Goal: Task Accomplishment & Management: Use online tool/utility

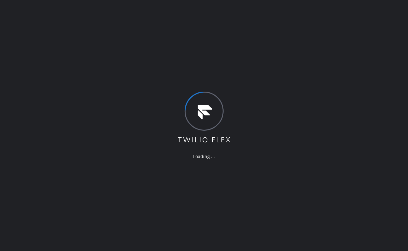
click at [152, 65] on div "Loading ..." at bounding box center [204, 125] width 408 height 251
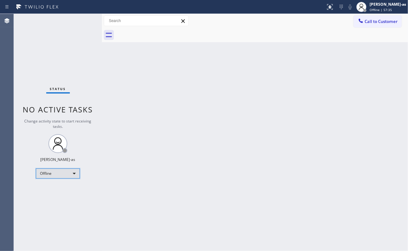
click at [52, 168] on div "Offline" at bounding box center [58, 173] width 44 height 10
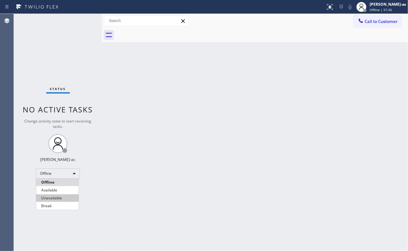
click at [71, 197] on li "Unavailable" at bounding box center [57, 198] width 42 height 8
click at [66, 55] on div "Status No active tasks Change activity state to start receiving tasks. [PERSON_…" at bounding box center [58, 132] width 88 height 237
click at [187, 125] on div "Back to Dashboard Change Sender ID Customers Technicians Select a contact Outbo…" at bounding box center [255, 132] width 306 height 237
drag, startPoint x: 282, startPoint y: 95, endPoint x: 279, endPoint y: 82, distance: 12.9
click at [282, 96] on div "Back to Dashboard Change Sender ID Customers Technicians Select a contact Outbo…" at bounding box center [255, 132] width 306 height 237
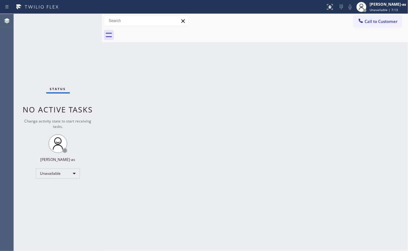
drag, startPoint x: 141, startPoint y: 135, endPoint x: 142, endPoint y: 127, distance: 8.0
click at [142, 130] on div "Back to Dashboard Change Sender ID Customers Technicians Select a contact Outbo…" at bounding box center [255, 132] width 306 height 237
click at [73, 54] on div "Status No active tasks Change activity state to start receiving tasks. [PERSON_…" at bounding box center [58, 132] width 88 height 237
drag, startPoint x: 62, startPoint y: 57, endPoint x: 132, endPoint y: 67, distance: 71.2
click at [62, 57] on div "Status No active tasks Change activity state to start receiving tasks. [PERSON_…" at bounding box center [58, 132] width 88 height 237
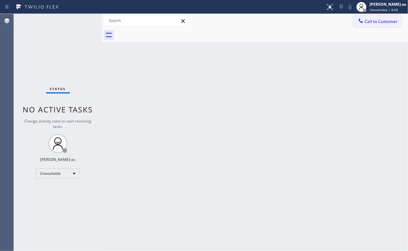
click at [370, 23] on span "Call to Customer" at bounding box center [380, 22] width 33 height 6
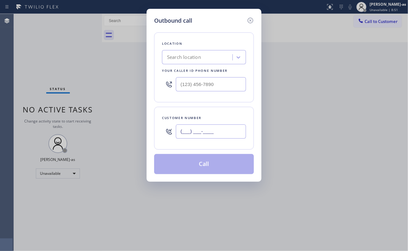
click at [218, 136] on input "(___) ___-____" at bounding box center [211, 131] width 70 height 14
paste input "310) 990-3183"
type input "[PHONE_NUMBER]"
drag, startPoint x: 65, startPoint y: 37, endPoint x: 201, endPoint y: 93, distance: 147.6
click at [65, 37] on div "Outbound call Location Search location Your caller id phone number Customer num…" at bounding box center [204, 125] width 408 height 251
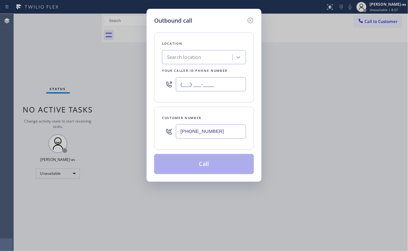
click at [235, 85] on input "(___) ___-____" at bounding box center [211, 84] width 70 height 14
paste input "844) 386-0017"
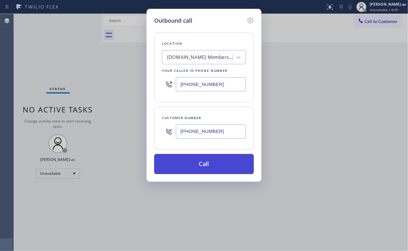
type input "[PHONE_NUMBER]"
click at [209, 172] on button "Call" at bounding box center [204, 164] width 100 height 20
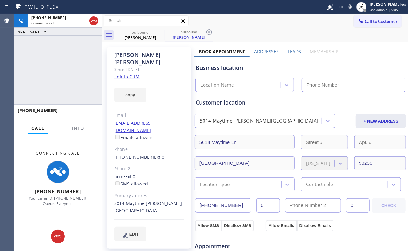
type input "[PHONE_NUMBER]"
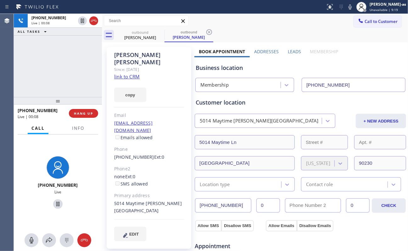
click at [132, 73] on link "link to CRM" at bounding box center [126, 76] width 25 height 6
drag, startPoint x: 82, startPoint y: 129, endPoint x: 83, endPoint y: 125, distance: 3.8
click at [83, 125] on span "Info" at bounding box center [78, 128] width 12 height 6
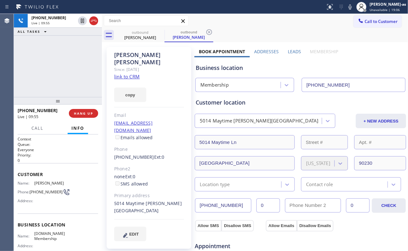
drag, startPoint x: 77, startPoint y: 67, endPoint x: 43, endPoint y: 72, distance: 34.7
click at [78, 62] on div "[PHONE_NUMBER] Live | 09:55 ALL TASKS ALL TASKS ACTIVE TASKS TASKS IN WRAP UP" at bounding box center [58, 55] width 88 height 83
click at [68, 57] on div "[PHONE_NUMBER] Live | 09:59 ALL TASKS ALL TASKS ACTIVE TASKS TASKS IN WRAP UP" at bounding box center [58, 55] width 88 height 83
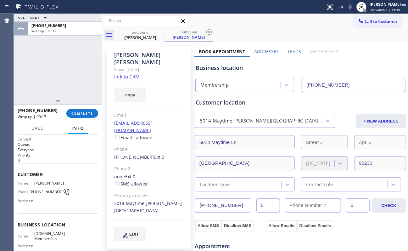
click at [351, 87] on input "[PHONE_NUMBER]" at bounding box center [353, 85] width 104 height 14
click at [82, 112] on span "COMPLETE" at bounding box center [82, 113] width 22 height 4
click at [83, 86] on div "ALL TASKS ALL TASKS ACTIVE TASKS TASKS IN WRAP UP [PHONE_NUMBER] Wrap up | 00:20" at bounding box center [58, 55] width 88 height 83
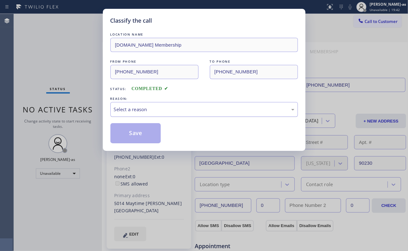
click at [141, 114] on div "Select a reason" at bounding box center [203, 109] width 187 height 15
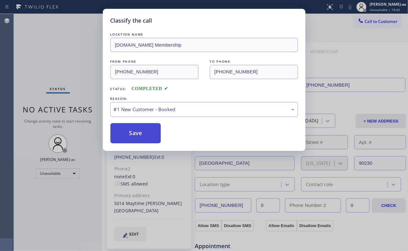
click at [142, 125] on button "Save" at bounding box center [135, 133] width 51 height 20
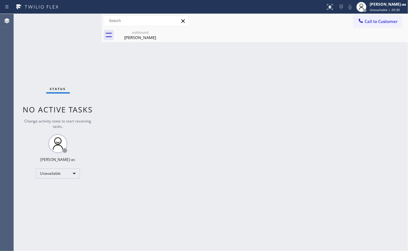
drag, startPoint x: 64, startPoint y: 38, endPoint x: 72, endPoint y: 49, distance: 13.1
click at [67, 34] on div "Status No active tasks Change activity state to start receiving tasks. [PERSON_…" at bounding box center [58, 132] width 88 height 237
drag, startPoint x: 142, startPoint y: 40, endPoint x: 252, endPoint y: 96, distance: 123.0
click at [143, 40] on div "[PERSON_NAME]" at bounding box center [139, 38] width 47 height 6
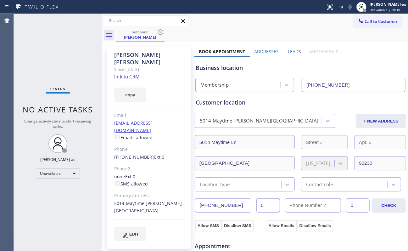
click at [349, 89] on input "[PHONE_NUMBER]" at bounding box center [353, 85] width 104 height 14
click at [348, 89] on input "[PHONE_NUMBER]" at bounding box center [353, 85] width 104 height 14
click at [347, 89] on input "[PHONE_NUMBER]" at bounding box center [353, 85] width 104 height 14
click at [373, 19] on span "Call to Customer" at bounding box center [380, 22] width 33 height 6
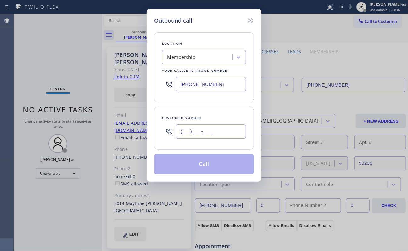
click at [209, 132] on input "(___) ___-____" at bounding box center [211, 131] width 70 height 14
paste input "917) 306-0668"
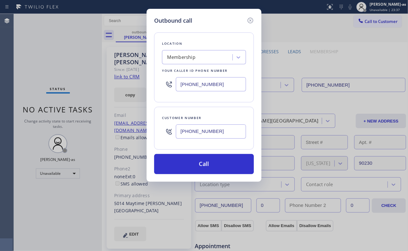
type input "[PHONE_NUMBER]"
click at [38, 53] on div "Outbound call Location Membership Your caller id phone number [PHONE_NUMBER] Cu…" at bounding box center [204, 125] width 408 height 251
click at [219, 81] on input "[PHONE_NUMBER]" at bounding box center [211, 84] width 70 height 14
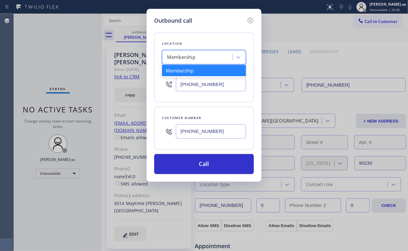
click at [208, 58] on div "Membership" at bounding box center [198, 57] width 69 height 11
paste input "Best Brooklyn Heating And Ac Repair"
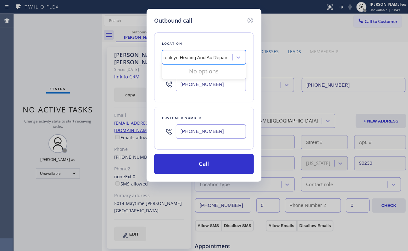
scroll to position [0, 3]
type input "Best Brooklyn Heating And Ac Repair"
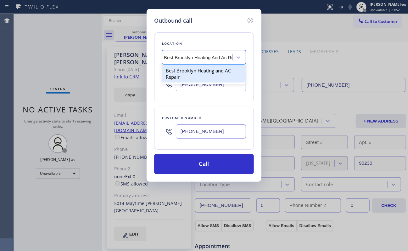
click at [187, 67] on div "Best Brooklyn Heating and AC Repair" at bounding box center [204, 74] width 84 height 18
type input "[PHONE_NUMBER]"
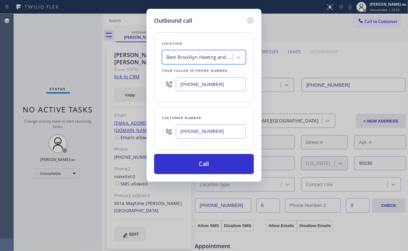
scroll to position [0, 0]
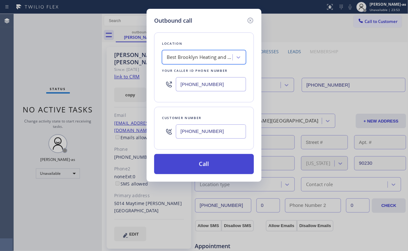
click at [208, 159] on button "Call" at bounding box center [204, 164] width 100 height 20
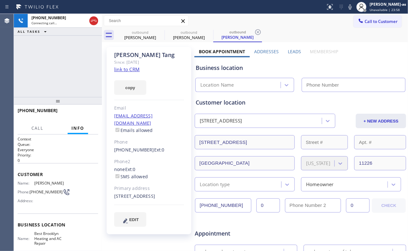
type input "[PHONE_NUMBER]"
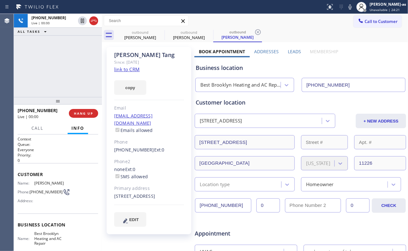
click at [60, 64] on div "[PHONE_NUMBER] Live | 00:00 ALL TASKS ALL TASKS ACTIVE TASKS TASKS IN WRAP UP" at bounding box center [58, 55] width 88 height 83
click at [126, 69] on link "link to CRM" at bounding box center [126, 69] width 25 height 6
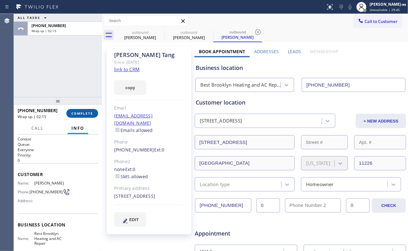
click at [91, 109] on button "COMPLETE" at bounding box center [82, 113] width 32 height 9
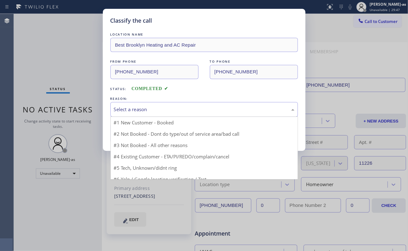
click at [141, 106] on div "Select a reason" at bounding box center [204, 109] width 180 height 7
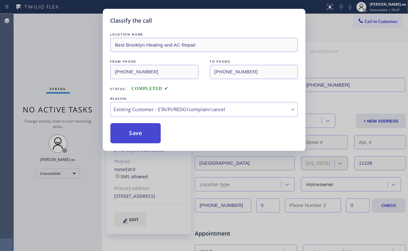
click at [143, 131] on button "Save" at bounding box center [135, 133] width 51 height 20
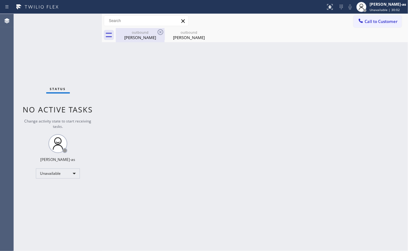
click at [135, 41] on div "outbound [PERSON_NAME]" at bounding box center [139, 35] width 47 height 14
type input "[PHONE_NUMBER]"
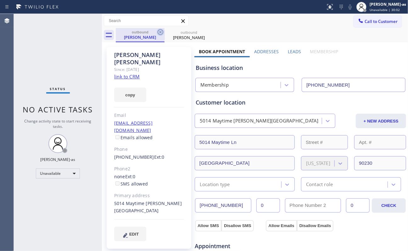
click at [160, 36] on icon at bounding box center [161, 32] width 8 height 8
type input "[PHONE_NUMBER]"
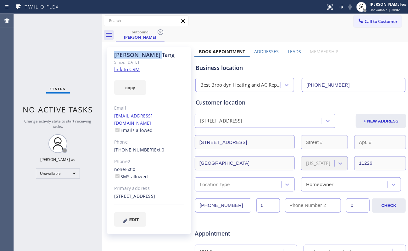
click at [160, 36] on icon at bounding box center [161, 32] width 8 height 8
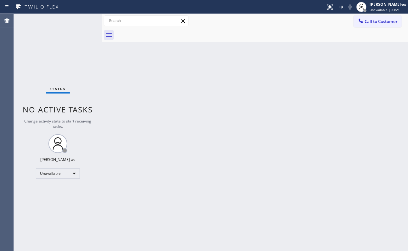
click at [366, 19] on span "Call to Customer" at bounding box center [380, 22] width 33 height 6
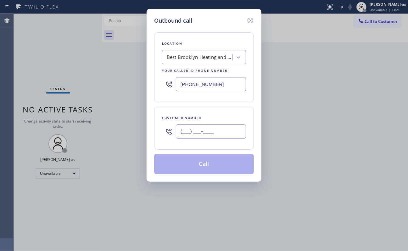
click at [219, 138] on input "(___) ___-____" at bounding box center [211, 131] width 70 height 14
paste input "408) 255-7823"
type input "[PHONE_NUMBER]"
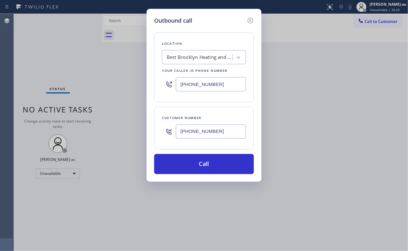
click at [211, 78] on input "[PHONE_NUMBER]" at bounding box center [211, 84] width 70 height 14
paste input "408) 762-142"
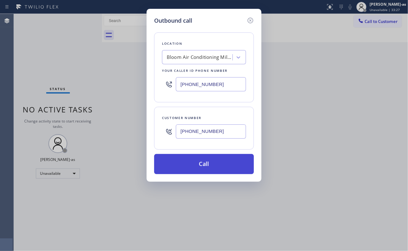
type input "[PHONE_NUMBER]"
click at [222, 159] on button "Call" at bounding box center [204, 164] width 100 height 20
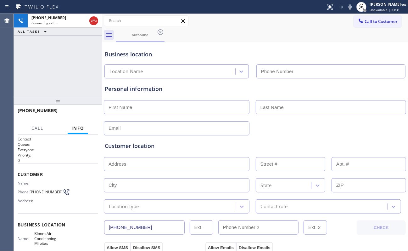
type input "[PHONE_NUMBER]"
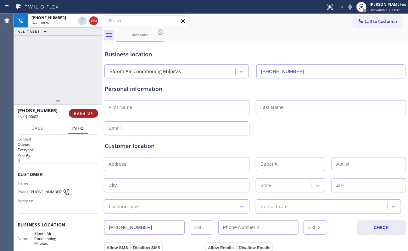
click at [76, 111] on span "HANG UP" at bounding box center [83, 113] width 19 height 4
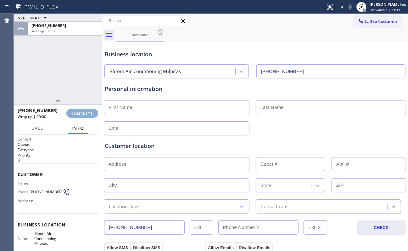
click at [76, 111] on span "COMPLETE" at bounding box center [82, 113] width 22 height 4
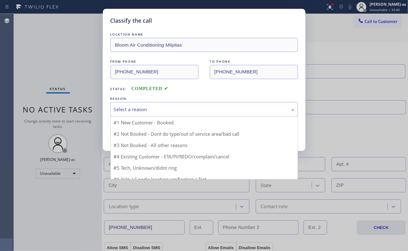
click at [135, 103] on div "Select a reason" at bounding box center [203, 109] width 187 height 15
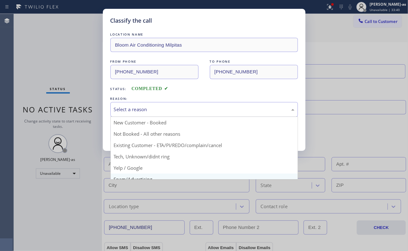
scroll to position [40, 0]
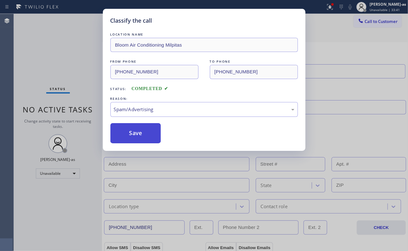
click at [132, 134] on button "Save" at bounding box center [135, 133] width 51 height 20
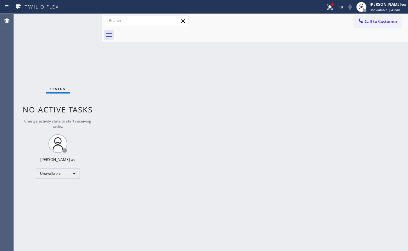
click at [116, 110] on div "Back to Dashboard Change Sender ID Customers Technicians Select a contact Outbo…" at bounding box center [255, 132] width 306 height 237
drag, startPoint x: 72, startPoint y: 61, endPoint x: 65, endPoint y: 60, distance: 7.6
click at [71, 62] on div "Status No active tasks Change activity state to start receiving tasks. [PERSON_…" at bounding box center [58, 132] width 88 height 237
click at [58, 49] on div "Status No active tasks Change activity state to start receiving tasks. [PERSON_…" at bounding box center [58, 132] width 88 height 237
drag, startPoint x: 101, startPoint y: 110, endPoint x: 116, endPoint y: 135, distance: 28.8
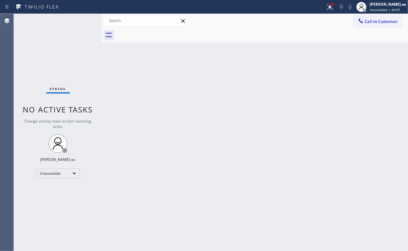
click at [102, 110] on div at bounding box center [102, 132] width 0 height 237
drag, startPoint x: 228, startPoint y: 93, endPoint x: 233, endPoint y: 96, distance: 5.3
click at [228, 93] on div "Back to Dashboard Change Sender ID Customers Technicians Select a contact Outbo…" at bounding box center [255, 132] width 306 height 237
drag, startPoint x: 107, startPoint y: 94, endPoint x: 119, endPoint y: 101, distance: 14.1
click at [119, 101] on div "Back to Dashboard Change Sender ID Customers Technicians Select a contact Outbo…" at bounding box center [255, 132] width 306 height 237
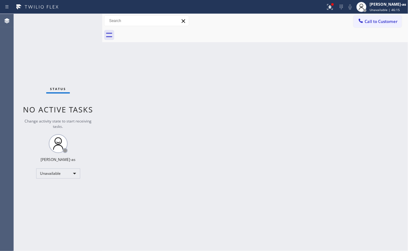
click at [59, 47] on div "Status No active tasks Change activity state to start receiving tasks. [PERSON_…" at bounding box center [58, 132] width 88 height 237
click at [367, 22] on span "Call to Customer" at bounding box center [380, 22] width 33 height 6
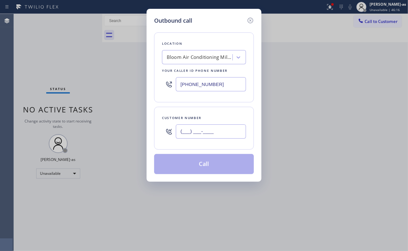
click at [197, 131] on input "(___) ___-____" at bounding box center [211, 131] width 70 height 14
paste input "760) 803-5619"
type input "[PHONE_NUMBER]"
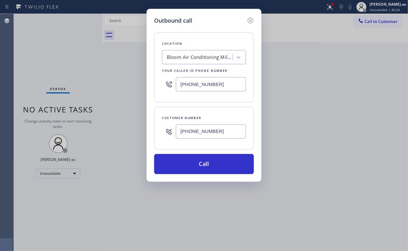
click at [57, 52] on div "Outbound call Location Bloom Air Conditioning Milpitas Your caller id phone num…" at bounding box center [204, 125] width 408 height 251
click at [207, 81] on input "[PHONE_NUMBER]" at bounding box center [211, 84] width 70 height 14
paste input "760) 274-8861"
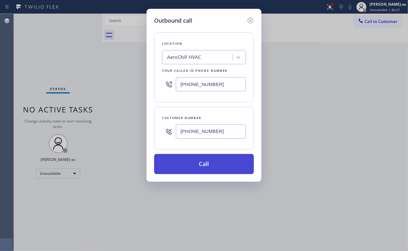
type input "[PHONE_NUMBER]"
click at [215, 160] on button "Call" at bounding box center [204, 164] width 100 height 20
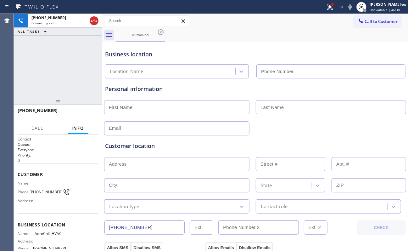
type input "[PHONE_NUMBER]"
click at [44, 63] on div "[PHONE_NUMBER] Connecting call… ALL TASKS ALL TASKS ACTIVE TASKS TASKS IN WRAP …" at bounding box center [58, 55] width 88 height 83
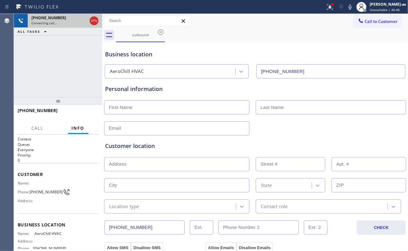
click at [100, 19] on div "[PHONE_NUMBER] Connecting call…" at bounding box center [58, 21] width 88 height 14
drag, startPoint x: 63, startPoint y: 47, endPoint x: 92, endPoint y: 47, distance: 28.9
click at [64, 48] on div "[PHONE_NUMBER] Connecting call… ALL TASKS ALL TASKS ACTIVE TASKS TASKS IN WRAP …" at bounding box center [58, 55] width 88 height 83
drag, startPoint x: 91, startPoint y: 19, endPoint x: 101, endPoint y: 36, distance: 19.7
click at [92, 19] on icon at bounding box center [94, 21] width 8 height 8
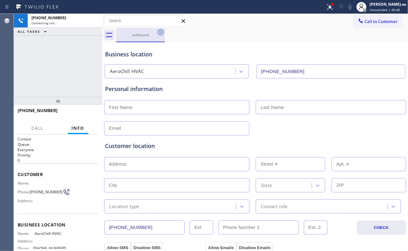
drag, startPoint x: 132, startPoint y: 38, endPoint x: 164, endPoint y: 36, distance: 32.2
click at [136, 36] on div "outbound" at bounding box center [140, 35] width 47 height 14
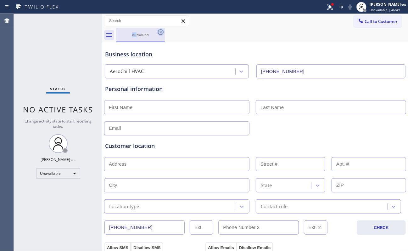
click at [164, 33] on icon at bounding box center [161, 32] width 8 height 8
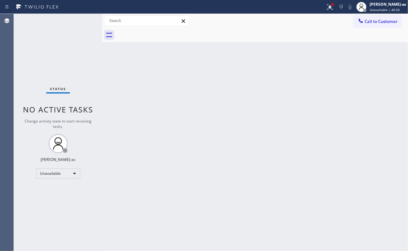
click at [164, 33] on div at bounding box center [262, 35] width 292 height 14
click at [52, 52] on div "Status No active tasks Change activity state to start receiving tasks. [PERSON_…" at bounding box center [58, 132] width 88 height 237
drag, startPoint x: 202, startPoint y: 86, endPoint x: 218, endPoint y: 82, distance: 16.2
click at [212, 83] on div "Back to Dashboard Change Sender ID Customers Technicians Select a contact Outbo…" at bounding box center [255, 132] width 306 height 237
drag, startPoint x: 68, startPoint y: 33, endPoint x: 282, endPoint y: 43, distance: 214.3
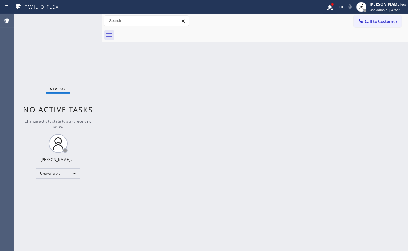
click at [70, 38] on div "Status No active tasks Change activity state to start receiving tasks. [PERSON_…" at bounding box center [58, 132] width 88 height 237
click at [363, 25] on button "Call to Customer" at bounding box center [377, 21] width 48 height 12
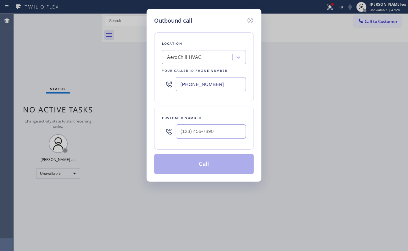
click at [216, 121] on div "Customer number" at bounding box center [204, 117] width 84 height 7
click at [219, 124] on div at bounding box center [211, 131] width 70 height 20
click at [224, 129] on input "(___) ___-____" at bounding box center [211, 131] width 70 height 14
paste input "916) 225-5700"
type input "[PHONE_NUMBER]"
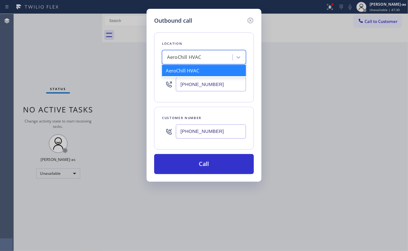
click at [204, 63] on div "AeroChill HVAC" at bounding box center [204, 57] width 84 height 14
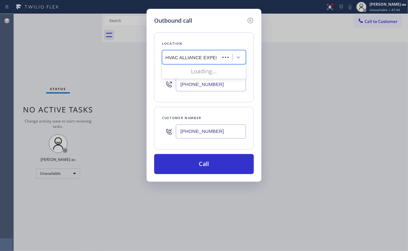
type input "HVAC ALLIANCE EXPERT"
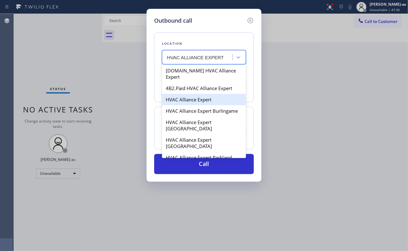
click at [184, 95] on div "HVAC Alliance Expert" at bounding box center [204, 99] width 84 height 11
type input "[PHONE_NUMBER]"
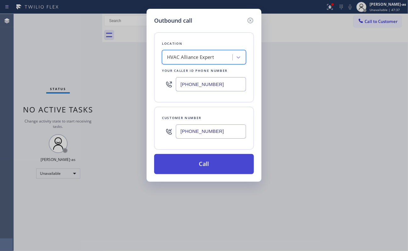
click at [228, 167] on button "Call" at bounding box center [204, 164] width 100 height 20
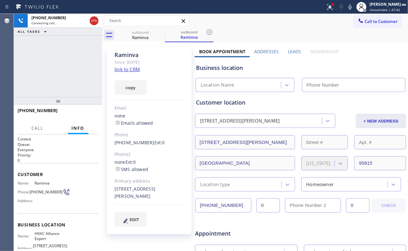
type input "[PHONE_NUMBER]"
click at [56, 53] on div "[PHONE_NUMBER] Live | 00:00 ALL TASKS ALL TASKS ACTIVE TASKS TASKS IN WRAP UP" at bounding box center [58, 55] width 88 height 83
click at [74, 113] on button "HANG UP" at bounding box center [83, 113] width 29 height 9
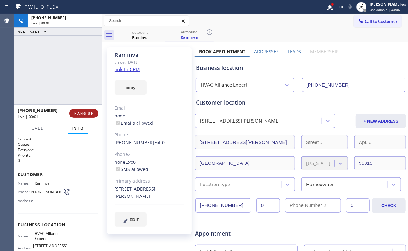
click at [74, 112] on button "HANG UP" at bounding box center [83, 113] width 29 height 9
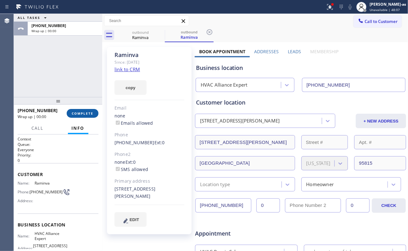
click at [74, 112] on span "COMPLETE" at bounding box center [83, 113] width 22 height 4
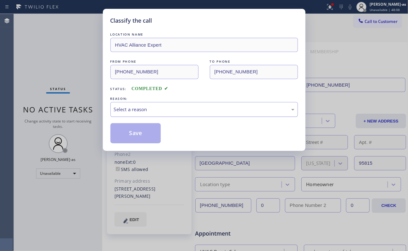
click at [130, 103] on div "Select a reason" at bounding box center [203, 109] width 187 height 15
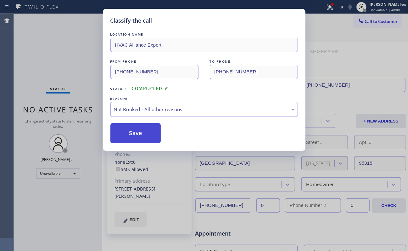
click at [142, 135] on button "Save" at bounding box center [135, 133] width 51 height 20
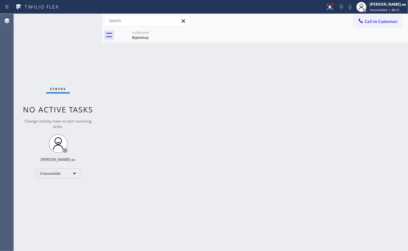
click at [43, 53] on div "Status No active tasks Change activity state to start receiving tasks. [PERSON_…" at bounding box center [58, 132] width 88 height 237
click at [69, 42] on div "Status No active tasks Change activity state to start receiving tasks. [PERSON_…" at bounding box center [58, 132] width 88 height 237
click at [370, 20] on span "Call to Customer" at bounding box center [380, 22] width 33 height 6
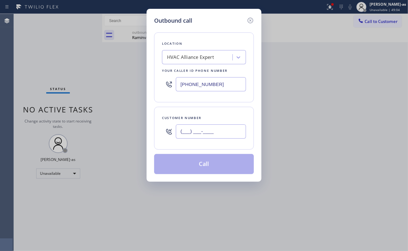
click at [216, 129] on input "(___) ___-____" at bounding box center [211, 131] width 70 height 14
paste input "208) 789-6141"
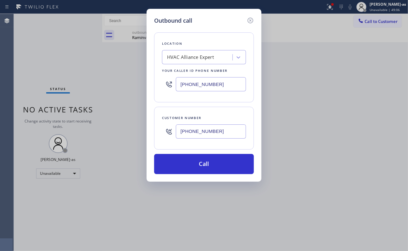
type input "[PHONE_NUMBER]"
click at [73, 46] on div "Outbound call Location HVAC Alliance Expert Your caller id phone number [PHONE_…" at bounding box center [204, 125] width 408 height 251
click at [220, 81] on input "[PHONE_NUMBER]" at bounding box center [211, 84] width 70 height 14
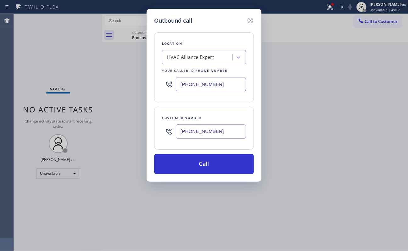
paste input "800) 568-8664"
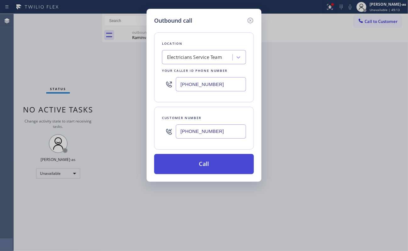
type input "[PHONE_NUMBER]"
click at [221, 159] on button "Call" at bounding box center [204, 164] width 100 height 20
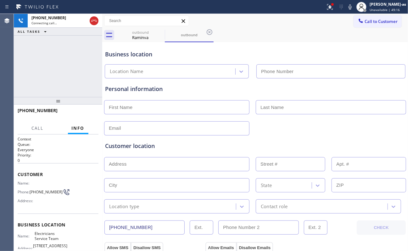
type input "[PHONE_NUMBER]"
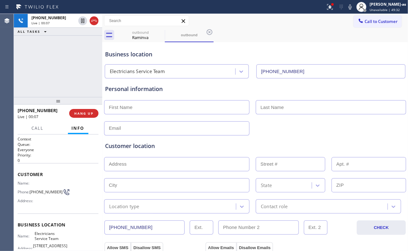
drag, startPoint x: 39, startPoint y: 93, endPoint x: 70, endPoint y: 91, distance: 30.5
click at [41, 92] on div "[PHONE_NUMBER] Live | 00:07 ALL TASKS ALL TASKS ACTIVE TASKS TASKS IN WRAP UP" at bounding box center [58, 55] width 88 height 83
click at [74, 111] on span "HANG UP" at bounding box center [83, 113] width 19 height 4
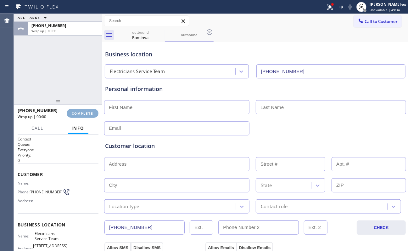
click at [74, 111] on span "COMPLETE" at bounding box center [83, 113] width 22 height 4
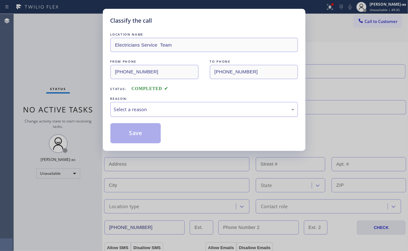
click at [150, 107] on div "Select a reason" at bounding box center [204, 109] width 180 height 7
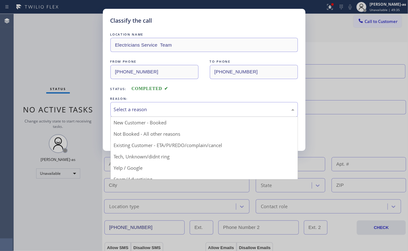
drag, startPoint x: 153, startPoint y: 136, endPoint x: 141, endPoint y: 134, distance: 12.1
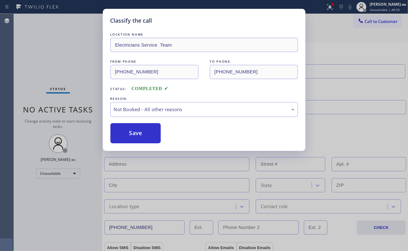
click at [140, 134] on button "Save" at bounding box center [135, 133] width 51 height 20
type input "[PHONE_NUMBER]"
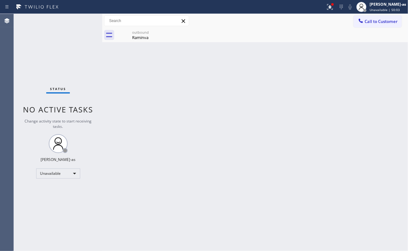
drag, startPoint x: 216, startPoint y: 110, endPoint x: 209, endPoint y: 88, distance: 23.1
click at [218, 110] on div "Back to Dashboard Change Sender ID Customers Technicians Select a contact Outbo…" at bounding box center [255, 132] width 306 height 237
click at [142, 35] on div "Raminva" at bounding box center [140, 38] width 47 height 6
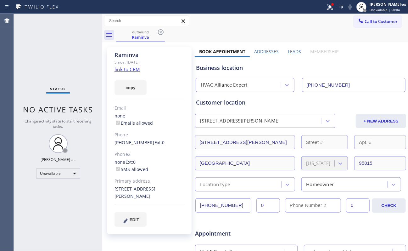
click at [163, 33] on icon at bounding box center [161, 32] width 8 height 8
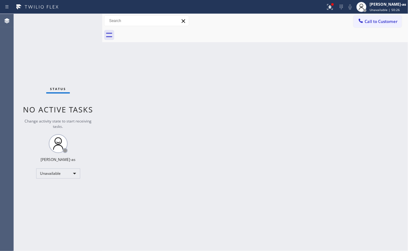
click at [388, 13] on div "Status report Issues detected These issues could affect your workflow. Please c…" at bounding box center [204, 7] width 408 height 14
click at [385, 19] on span "Call to Customer" at bounding box center [380, 22] width 33 height 6
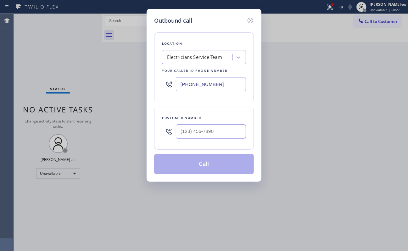
click at [230, 121] on div at bounding box center [211, 131] width 70 height 20
click at [228, 128] on input "(___) ___-____" at bounding box center [211, 131] width 70 height 14
paste input "7144"
drag, startPoint x: 228, startPoint y: 127, endPoint x: 257, endPoint y: 228, distance: 104.4
click at [228, 127] on input "(___) ___-7144" at bounding box center [211, 131] width 70 height 14
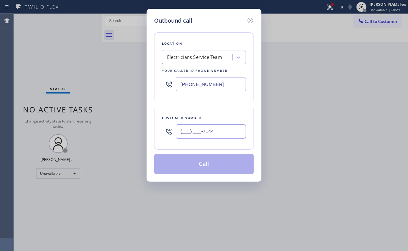
click at [221, 135] on input "(___) ___-7144" at bounding box center [211, 131] width 70 height 14
paste input "714) 488-8850"
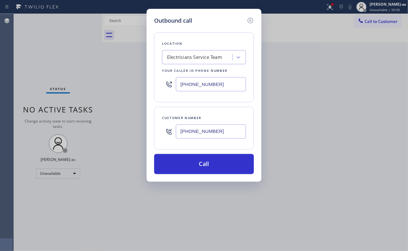
type input "[PHONE_NUMBER]"
drag, startPoint x: 50, startPoint y: 60, endPoint x: 195, endPoint y: 85, distance: 147.4
click at [52, 61] on div "Outbound call Location Electricians Service Team Your caller id phone number [P…" at bounding box center [204, 125] width 408 height 251
click at [220, 87] on input "[PHONE_NUMBER]" at bounding box center [211, 84] width 70 height 14
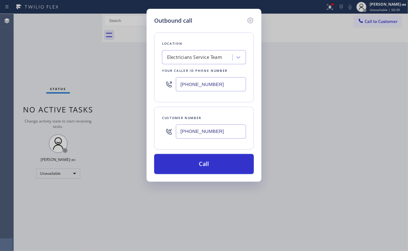
click at [220, 87] on input "[PHONE_NUMBER]" at bounding box center [211, 84] width 70 height 14
paste input "33) 558-1241"
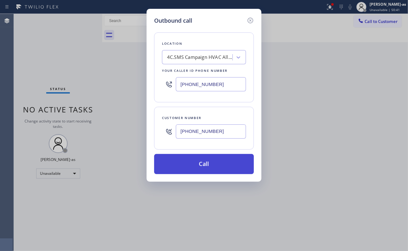
type input "[PHONE_NUMBER]"
click at [223, 163] on button "Call" at bounding box center [204, 164] width 100 height 20
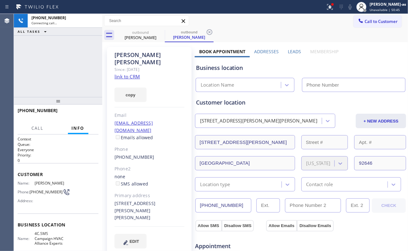
type input "[PHONE_NUMBER]"
click at [20, 82] on div "Agent Desktop Classify the call LOCATION NAME [DOMAIN_NAME] Membership FROM PHO…" at bounding box center [204, 132] width 408 height 237
click at [129, 73] on link "link to CRM" at bounding box center [126, 76] width 25 height 6
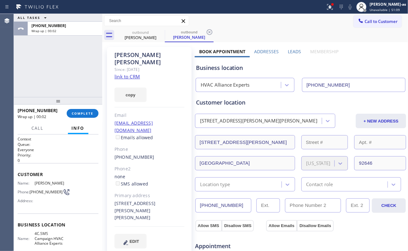
drag, startPoint x: 66, startPoint y: 68, endPoint x: 66, endPoint y: 124, distance: 56.3
click at [67, 70] on div "ALL TASKS ALL TASKS ACTIVE TASKS TASKS IN WRAP UP [PHONE_NUMBER] Wrap up | 00:02" at bounding box center [58, 55] width 88 height 83
drag, startPoint x: 69, startPoint y: 114, endPoint x: 77, endPoint y: 114, distance: 7.9
click at [73, 114] on button "COMPLETE" at bounding box center [83, 113] width 32 height 9
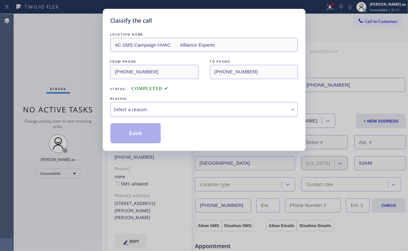
click at [162, 115] on div "Select a reason" at bounding box center [203, 109] width 187 height 15
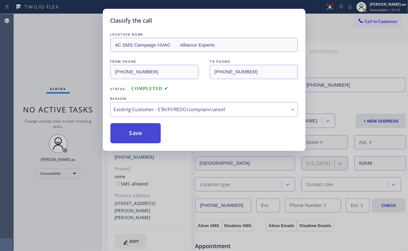
click at [146, 129] on button "Save" at bounding box center [135, 133] width 51 height 20
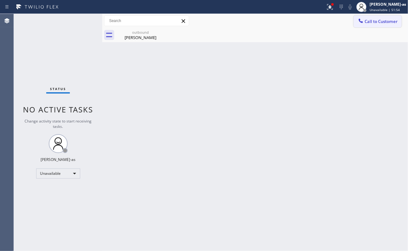
click at [374, 23] on span "Call to Customer" at bounding box center [380, 22] width 33 height 6
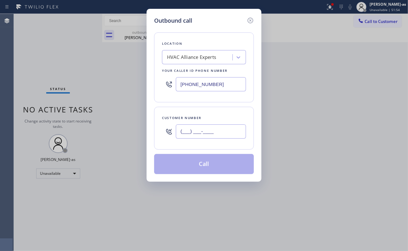
click at [223, 136] on input "(___) ___-____" at bounding box center [211, 131] width 70 height 14
paste input "207) 656-6476"
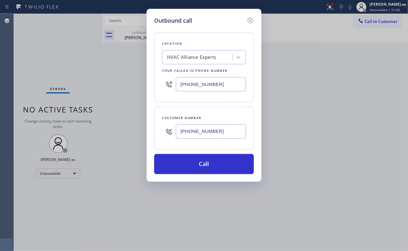
type input "[PHONE_NUMBER]"
click at [203, 87] on input "[PHONE_NUMBER]" at bounding box center [211, 84] width 70 height 14
paste input "602) 932-2328"
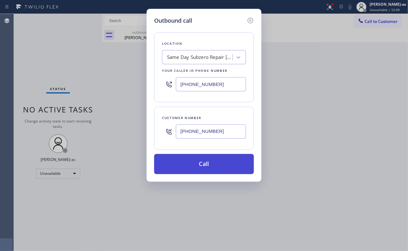
type input "[PHONE_NUMBER]"
click at [205, 160] on button "Call" at bounding box center [204, 164] width 100 height 20
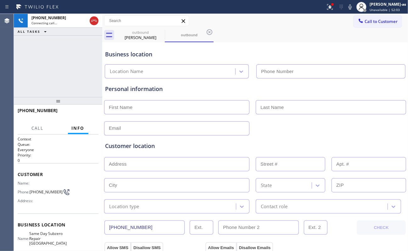
type input "[PHONE_NUMBER]"
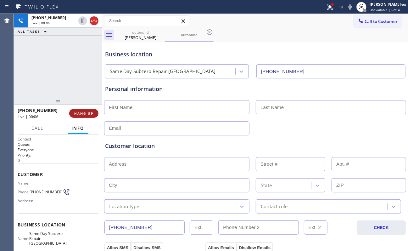
click at [79, 114] on span "HANG UP" at bounding box center [83, 113] width 19 height 4
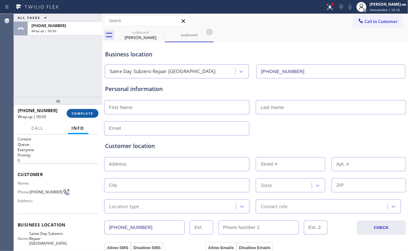
click at [79, 114] on span "COMPLETE" at bounding box center [83, 113] width 22 height 4
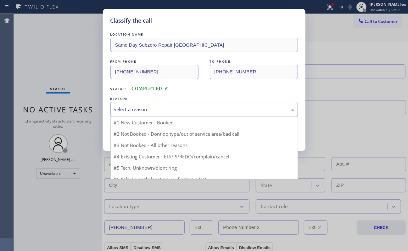
click at [150, 107] on div "Select a reason" at bounding box center [204, 109] width 180 height 7
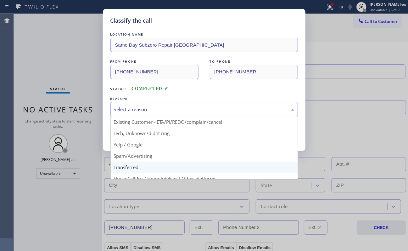
scroll to position [40, 0]
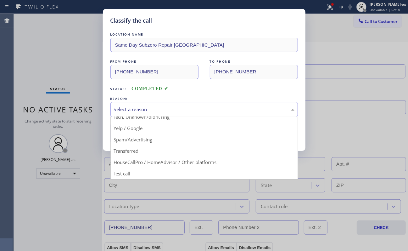
drag, startPoint x: 139, startPoint y: 132, endPoint x: 132, endPoint y: 131, distance: 6.6
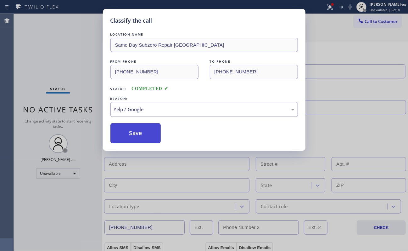
click at [129, 133] on button "Save" at bounding box center [135, 133] width 51 height 20
type input "[PHONE_NUMBER]"
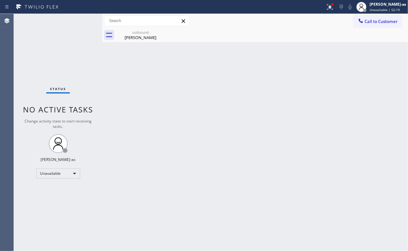
drag, startPoint x: 372, startPoint y: 21, endPoint x: 284, endPoint y: 58, distance: 95.5
click at [372, 22] on span "Call to Customer" at bounding box center [380, 22] width 33 height 6
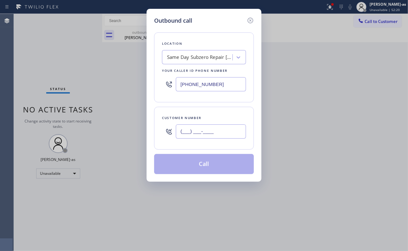
click at [193, 133] on input "(___) ___-____" at bounding box center [211, 131] width 70 height 14
paste input "714) 560-0319"
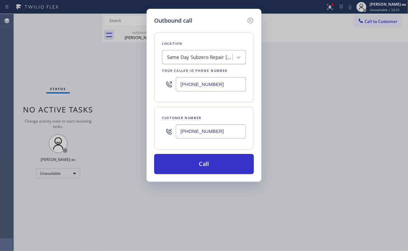
type input "[PHONE_NUMBER]"
click at [223, 84] on input "[PHONE_NUMBER]" at bounding box center [211, 84] width 70 height 14
paste input "714) 364-8586"
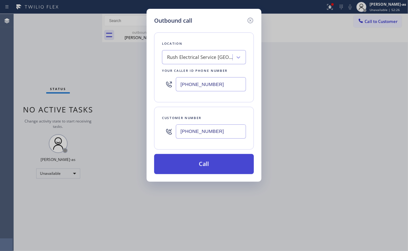
type input "[PHONE_NUMBER]"
click at [217, 165] on button "Call" at bounding box center [204, 164] width 100 height 20
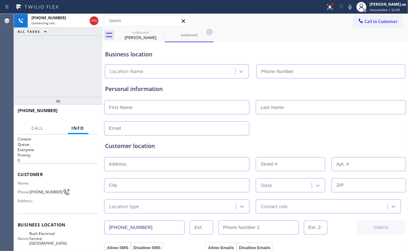
type input "[PHONE_NUMBER]"
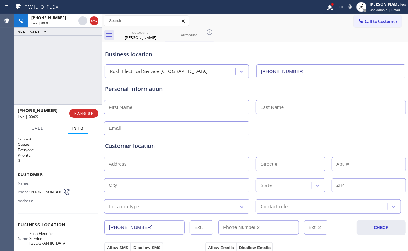
drag, startPoint x: 90, startPoint y: 101, endPoint x: 88, endPoint y: 108, distance: 7.1
click at [90, 102] on div at bounding box center [58, 101] width 88 height 8
click at [88, 108] on div "[PHONE_NUMBER] Live | 00:09 HANG UP" at bounding box center [58, 114] width 81 height 16
click at [83, 118] on button "HANG UP" at bounding box center [83, 113] width 29 height 9
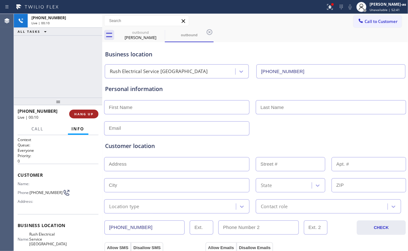
click at [83, 117] on button "HANG UP" at bounding box center [83, 113] width 29 height 9
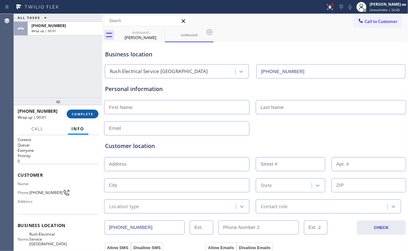
click at [89, 112] on span "COMPLETE" at bounding box center [83, 114] width 22 height 4
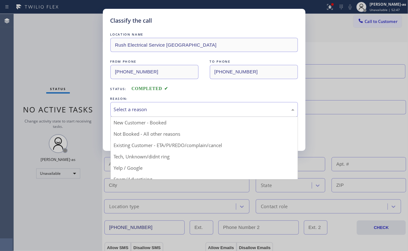
click at [141, 107] on div "Select a reason" at bounding box center [204, 109] width 180 height 7
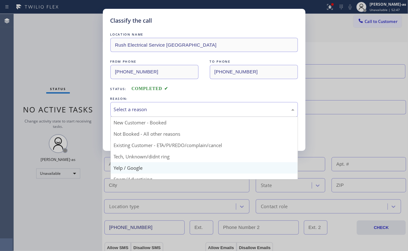
scroll to position [40, 0]
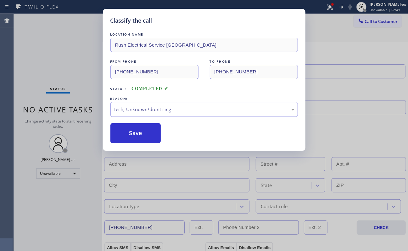
drag, startPoint x: 137, startPoint y: 131, endPoint x: 234, endPoint y: 160, distance: 100.6
click at [137, 132] on button "Save" at bounding box center [135, 133] width 51 height 20
type input "[PHONE_NUMBER]"
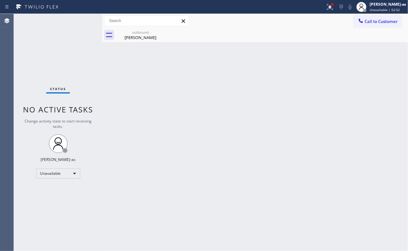
click at [385, 25] on button "Call to Customer" at bounding box center [377, 21] width 48 height 12
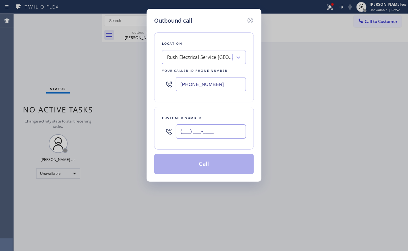
click at [209, 138] on input "(___) ___-____" at bounding box center [211, 131] width 70 height 14
paste input "805) 719-1822"
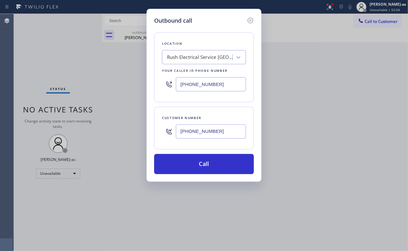
type input "[PHONE_NUMBER]"
click at [218, 90] on input "[PHONE_NUMBER]" at bounding box center [211, 84] width 70 height 14
paste input "805) 600-3864"
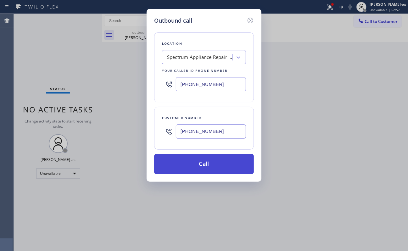
type input "[PHONE_NUMBER]"
click at [205, 161] on button "Call" at bounding box center [204, 164] width 100 height 20
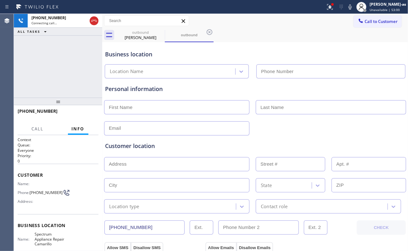
type input "[PHONE_NUMBER]"
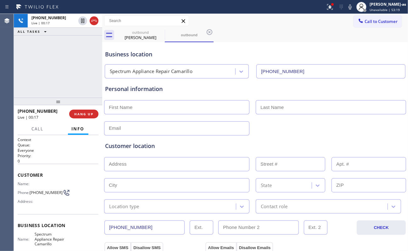
drag, startPoint x: 94, startPoint y: 24, endPoint x: 70, endPoint y: 137, distance: 115.3
click at [93, 31] on div "[PHONE_NUMBER] Live | 00:17 ALL TASKS ALL TASKS ACTIVE TASKS TASKS IN WRAP UP" at bounding box center [58, 25] width 88 height 22
click at [86, 113] on span "HANG UP" at bounding box center [83, 114] width 19 height 4
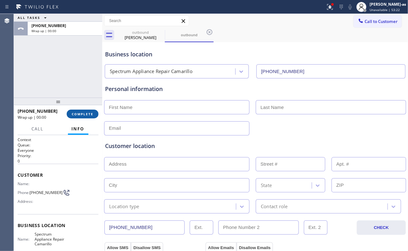
click at [85, 113] on span "COMPLETE" at bounding box center [83, 114] width 22 height 4
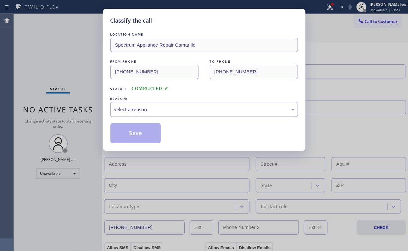
click at [138, 107] on div "Select a reason" at bounding box center [204, 109] width 180 height 7
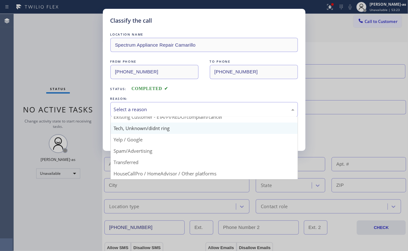
scroll to position [40, 0]
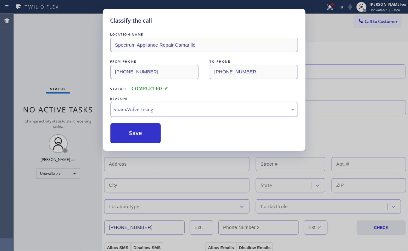
drag, startPoint x: 136, startPoint y: 129, endPoint x: 309, endPoint y: 214, distance: 193.3
click at [140, 131] on button "Save" at bounding box center [135, 133] width 51 height 20
type input "[PHONE_NUMBER]"
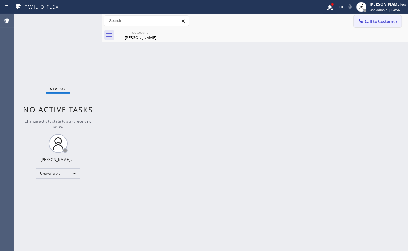
click at [366, 16] on button "Call to Customer" at bounding box center [377, 21] width 48 height 12
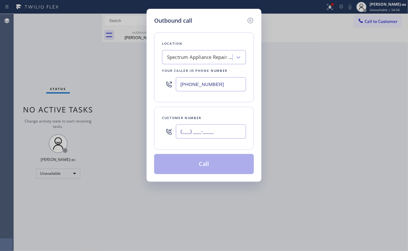
click at [232, 131] on input "(___) ___-____" at bounding box center [211, 131] width 70 height 14
paste input "626) 679-3537"
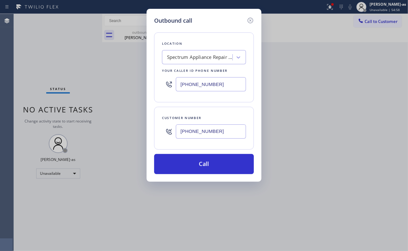
type input "[PHONE_NUMBER]"
click at [212, 58] on div "Spectrum Appliance Repair Camarillo" at bounding box center [200, 57] width 66 height 7
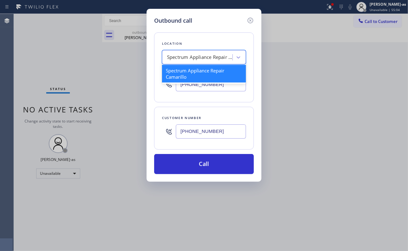
paste input "Studio City AC Experts"
type input "Studio City AC Experts"
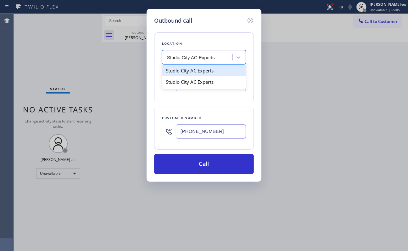
click at [200, 72] on div "Studio City AC Experts" at bounding box center [204, 70] width 84 height 11
type input "[PHONE_NUMBER]"
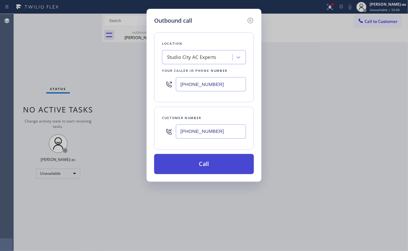
click at [216, 157] on button "Call" at bounding box center [204, 164] width 100 height 20
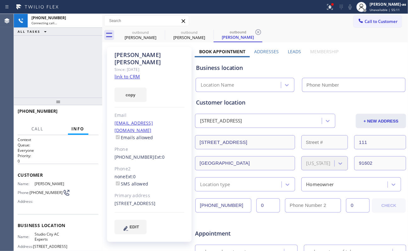
type input "[PHONE_NUMBER]"
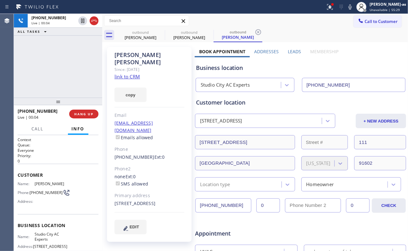
drag, startPoint x: 41, startPoint y: 85, endPoint x: 89, endPoint y: 106, distance: 52.2
click at [58, 88] on div "[PHONE_NUMBER] Live | 00:04 ALL TASKS ALL TASKS ACTIVE TASKS TASKS IN WRAP UP" at bounding box center [58, 56] width 88 height 84
click at [80, 116] on span "HANG UP" at bounding box center [83, 114] width 19 height 4
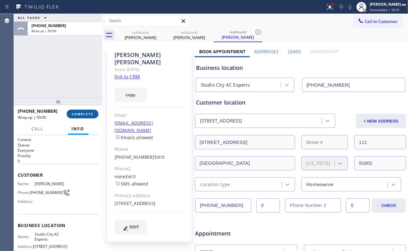
click at [80, 115] on span "COMPLETE" at bounding box center [83, 114] width 22 height 4
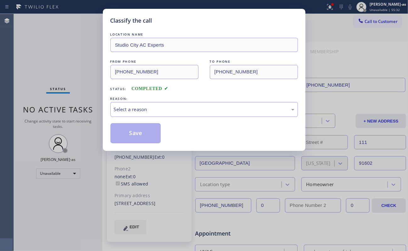
drag, startPoint x: 68, startPoint y: 76, endPoint x: 103, endPoint y: 118, distance: 54.9
click at [69, 77] on div "Classify the call LOCATION NAME Studio City AC Experts FROM PHONE [PHONE_NUMBER…" at bounding box center [204, 125] width 408 height 251
drag, startPoint x: 135, startPoint y: 106, endPoint x: 140, endPoint y: 111, distance: 7.3
click at [136, 107] on div "Select a reason" at bounding box center [204, 109] width 180 height 7
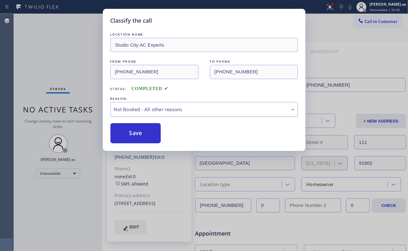
drag, startPoint x: 145, startPoint y: 133, endPoint x: 157, endPoint y: 114, distance: 22.9
click at [145, 134] on button "Save" at bounding box center [135, 133] width 51 height 20
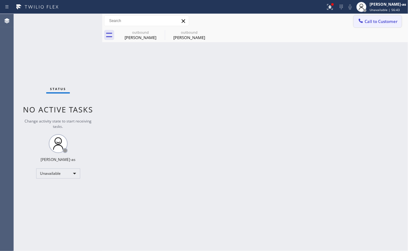
click at [377, 19] on span "Call to Customer" at bounding box center [380, 22] width 33 height 6
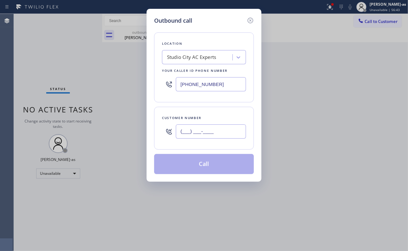
drag, startPoint x: 223, startPoint y: 124, endPoint x: 233, endPoint y: 139, distance: 17.6
click at [224, 126] on input "(___) ___-____" at bounding box center [211, 131] width 70 height 14
paste input "602) 989-9445"
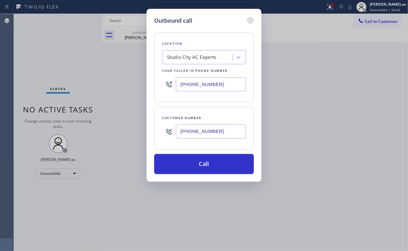
type input "[PHONE_NUMBER]"
drag, startPoint x: 41, startPoint y: 37, endPoint x: 91, endPoint y: 49, distance: 50.5
click at [43, 37] on div "Outbound call Location [GEOGRAPHIC_DATA] AC Experts Your caller id phone number…" at bounding box center [204, 125] width 408 height 251
click at [218, 56] on div "Studio City AC Experts" at bounding box center [198, 57] width 69 height 11
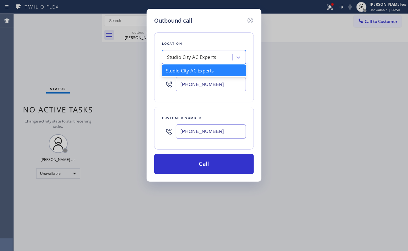
paste input "Subzero Repair Expert"
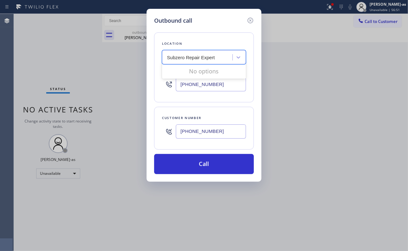
click at [169, 58] on input "Subzero Repair Expert" at bounding box center [192, 57] width 50 height 5
type input "Subzero Repair Expert"
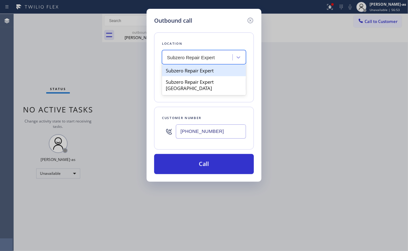
click at [181, 69] on div "Subzero Repair Expert" at bounding box center [204, 70] width 84 height 11
type input "[PHONE_NUMBER]"
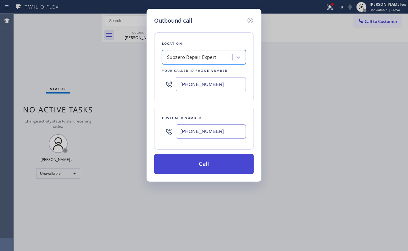
click at [214, 166] on button "Call" at bounding box center [204, 164] width 100 height 20
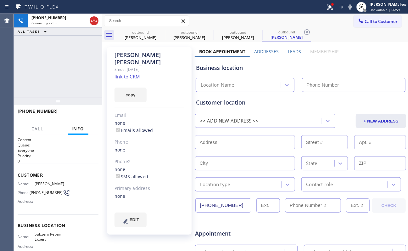
type input "[PHONE_NUMBER]"
click at [131, 73] on link "link to CRM" at bounding box center [126, 76] width 25 height 6
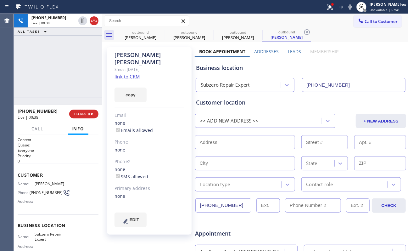
drag, startPoint x: 51, startPoint y: 62, endPoint x: 88, endPoint y: 165, distance: 110.0
click at [55, 67] on div "[PHONE_NUMBER] Live | 00:38 ALL TASKS ALL TASKS ACTIVE TASKS TASKS IN WRAP UP" at bounding box center [58, 56] width 88 height 84
click at [76, 108] on div "[PHONE_NUMBER] Live | 00:38 HANG UP" at bounding box center [58, 114] width 81 height 16
click at [76, 107] on div "[PHONE_NUMBER] Live | 00:38 HANG UP" at bounding box center [58, 114] width 81 height 16
click at [85, 111] on button "HANG UP" at bounding box center [83, 113] width 29 height 9
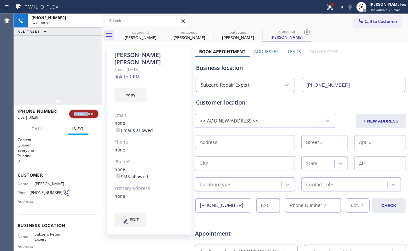
click at [85, 111] on button "HANG UP" at bounding box center [83, 113] width 29 height 9
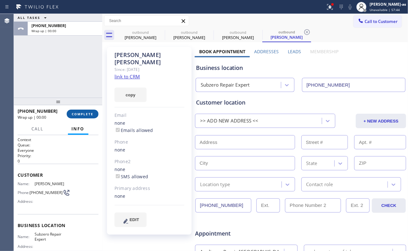
click at [85, 111] on button "COMPLETE" at bounding box center [83, 113] width 32 height 9
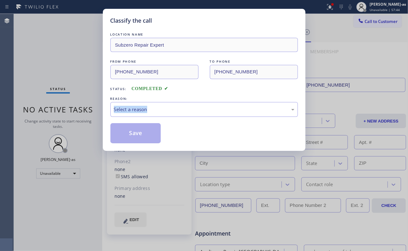
click at [85, 111] on div "Classify the call LOCATION NAME Subzero Repair Expert FROM PHONE [PHONE_NUMBER]…" at bounding box center [204, 125] width 408 height 251
click at [247, 101] on div "REASON:" at bounding box center [203, 98] width 187 height 7
click at [209, 114] on div "Select a reason" at bounding box center [203, 109] width 187 height 15
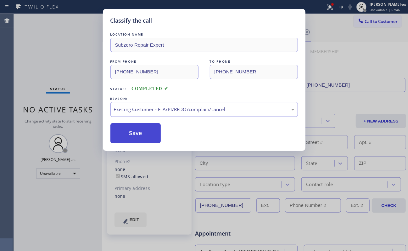
click at [139, 132] on button "Save" at bounding box center [135, 133] width 51 height 20
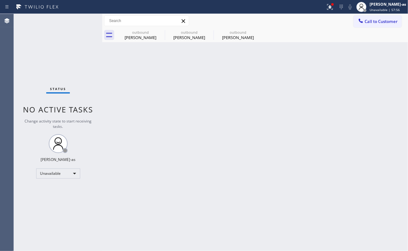
click at [85, 52] on div "Status No active tasks Change activity state to start receiving tasks. [PERSON_…" at bounding box center [58, 132] width 88 height 237
click at [367, 19] on span "Call to Customer" at bounding box center [380, 22] width 33 height 6
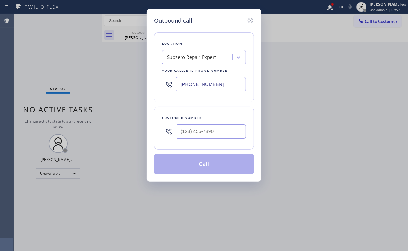
drag, startPoint x: 212, startPoint y: 125, endPoint x: 207, endPoint y: 132, distance: 8.3
click at [207, 131] on div "Customer number" at bounding box center [204, 128] width 100 height 43
click at [207, 132] on input "(___) ___-____" at bounding box center [211, 131] width 70 height 14
paste input "602) 989-9445"
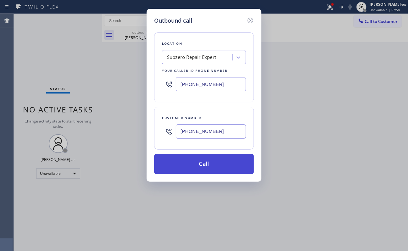
type input "[PHONE_NUMBER]"
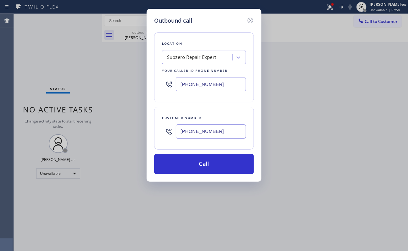
drag, startPoint x: 208, startPoint y: 165, endPoint x: 296, endPoint y: 249, distance: 121.8
click at [208, 165] on button "Call" at bounding box center [204, 164] width 100 height 20
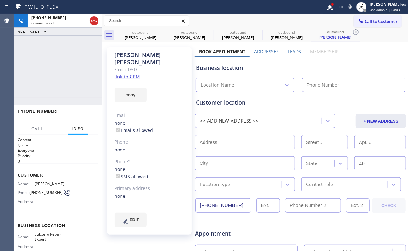
type input "[PHONE_NUMBER]"
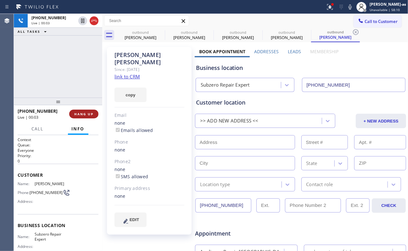
click at [96, 114] on button "HANG UP" at bounding box center [83, 113] width 29 height 9
click at [92, 114] on span "HANG UP" at bounding box center [83, 114] width 19 height 4
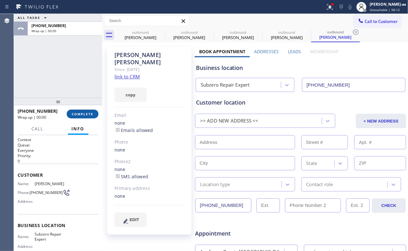
click at [92, 114] on span "COMPLETE" at bounding box center [83, 114] width 22 height 4
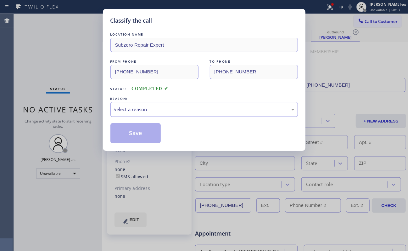
click at [168, 110] on div "Select a reason" at bounding box center [204, 109] width 180 height 7
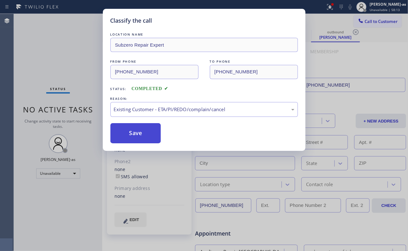
click at [145, 134] on button "Save" at bounding box center [135, 133] width 51 height 20
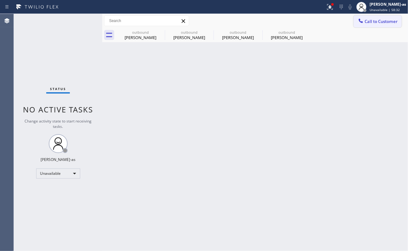
click at [380, 20] on span "Call to Customer" at bounding box center [380, 22] width 33 height 6
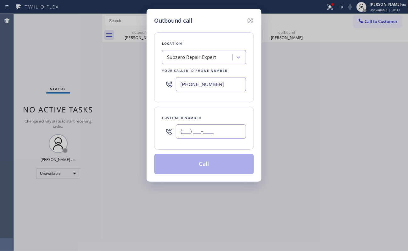
click at [212, 133] on input "(___) ___-____" at bounding box center [211, 131] width 70 height 14
paste input "347) 209-1422"
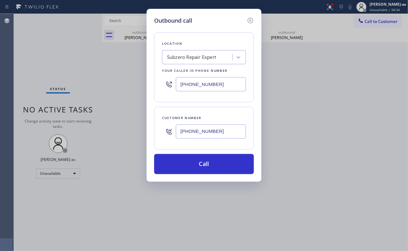
type input "[PHONE_NUMBER]"
click at [216, 62] on div "Subzero Repair Expert" at bounding box center [198, 57] width 69 height 11
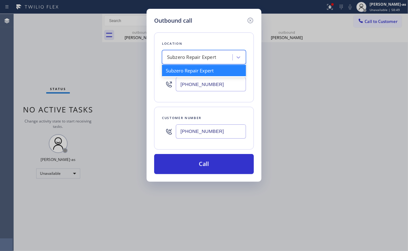
paste input "[PERSON_NAME] Air Conditioning Repair Expert"
type input "[PERSON_NAME] Air Conditioning Repair Expert"
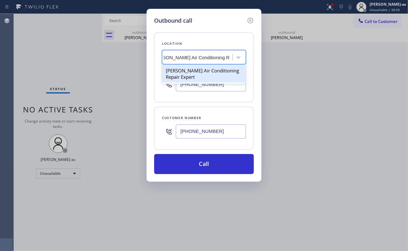
click at [190, 77] on div "[PERSON_NAME] Air Conditioning Repair Expert" at bounding box center [204, 74] width 84 height 18
type input "[PHONE_NUMBER]"
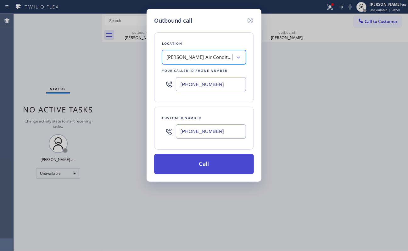
scroll to position [0, 0]
click at [213, 161] on button "Call" at bounding box center [204, 164] width 100 height 20
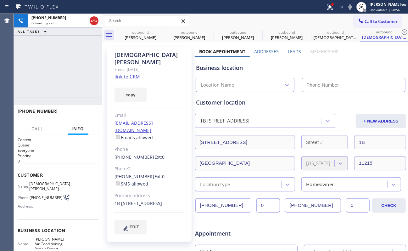
type input "[PHONE_NUMBER]"
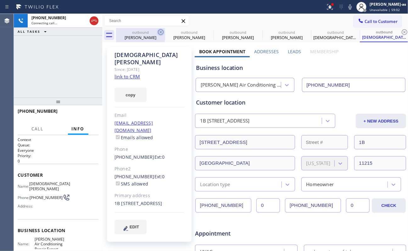
click at [150, 34] on div "outbound" at bounding box center [140, 32] width 47 height 5
type input "[PHONE_NUMBER]"
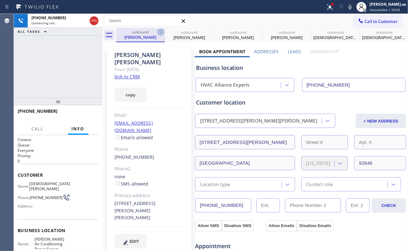
click at [158, 33] on icon at bounding box center [161, 32] width 6 height 6
click at [0, 0] on icon at bounding box center [0, 0] width 0 height 0
type input "[PHONE_NUMBER]"
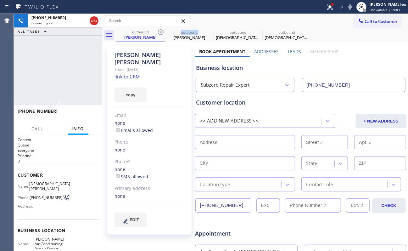
click at [158, 33] on icon at bounding box center [161, 32] width 6 height 6
type input "[PHONE_NUMBER]"
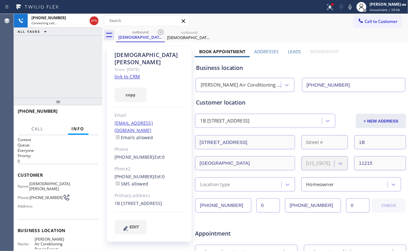
click at [72, 73] on div "[PHONE_NUMBER] Connecting call… ALL TASKS ALL TASKS ACTIVE TASKS TASKS IN WRAP …" at bounding box center [58, 56] width 88 height 84
click at [141, 42] on div "[DEMOGRAPHIC_DATA][PERSON_NAME] Since: [DATE] link to CRM copy Email [EMAIL_ADD…" at bounding box center [255, 247] width 306 height 410
click at [160, 32] on icon at bounding box center [161, 32] width 6 height 6
click at [53, 63] on div "[PHONE_NUMBER] Connecting call… ALL TASKS ALL TASKS ACTIVE TASKS TASKS IN WRAP …" at bounding box center [58, 56] width 88 height 84
click at [64, 75] on div "[PHONE_NUMBER] Connecting call… ALL TASKS ALL TASKS ACTIVE TASKS TASKS IN WRAP …" at bounding box center [58, 56] width 88 height 84
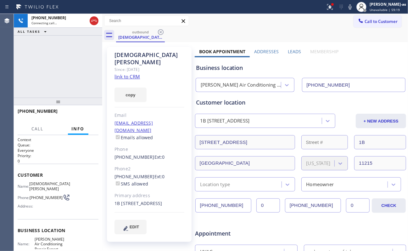
drag, startPoint x: 91, startPoint y: 18, endPoint x: 135, endPoint y: 44, distance: 51.2
click at [92, 18] on icon at bounding box center [94, 21] width 8 height 8
click at [142, 38] on div "[DEMOGRAPHIC_DATA][PERSON_NAME]" at bounding box center [140, 37] width 47 height 6
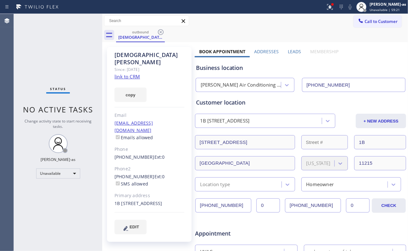
click at [159, 34] on icon at bounding box center [161, 32] width 6 height 6
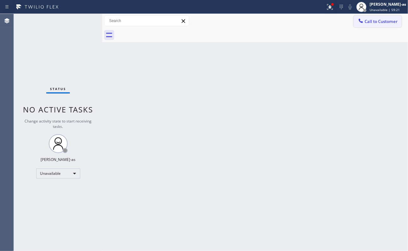
click at [370, 21] on span "Call to Customer" at bounding box center [380, 22] width 33 height 6
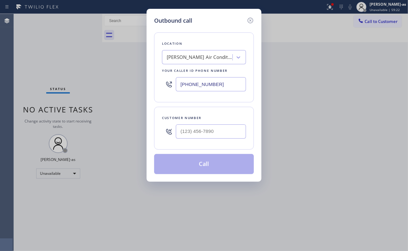
drag, startPoint x: 208, startPoint y: 120, endPoint x: 223, endPoint y: 131, distance: 18.7
click at [207, 121] on div "Customer number" at bounding box center [204, 117] width 84 height 7
click at [223, 131] on input "(___) ___-____" at bounding box center [211, 131] width 70 height 14
paste input "424) 273-3235"
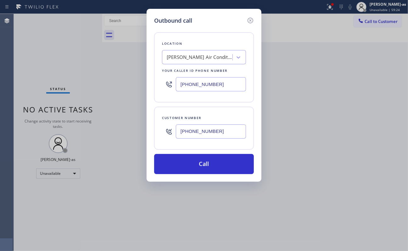
type input "[PHONE_NUMBER]"
click at [211, 82] on input "[PHONE_NUMBER]" at bounding box center [211, 84] width 70 height 14
paste input "949) 635-7337"
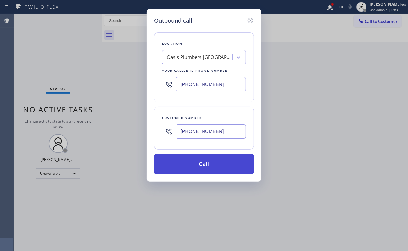
type input "[PHONE_NUMBER]"
click at [206, 163] on button "Call" at bounding box center [204, 164] width 100 height 20
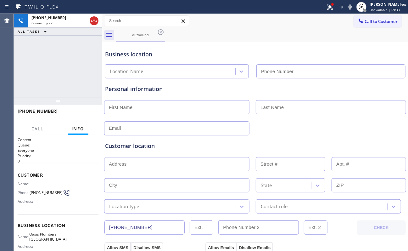
type input "[PHONE_NUMBER]"
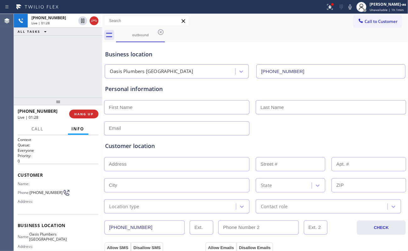
click at [57, 57] on div "[PHONE_NUMBER] Live | 01:28 ALL TASKS ALL TASKS ACTIVE TASKS TASKS IN WRAP UP" at bounding box center [58, 56] width 88 height 84
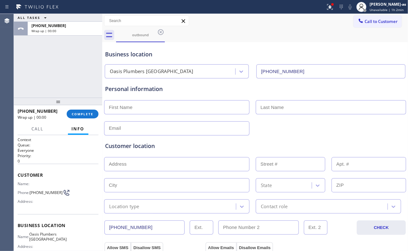
drag, startPoint x: 66, startPoint y: 65, endPoint x: 100, endPoint y: 138, distance: 80.4
click at [66, 65] on div "ALL TASKS ALL TASKS ACTIVE TASKS TASKS IN WRAP UP [PHONE_NUMBER] Wrap up | 00:00" at bounding box center [58, 56] width 88 height 84
click at [304, 70] on input "[PHONE_NUMBER]" at bounding box center [330, 71] width 149 height 14
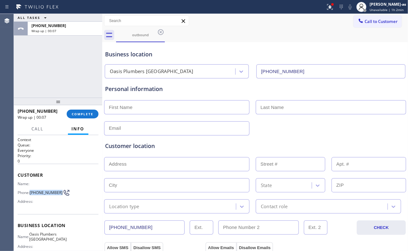
drag, startPoint x: 47, startPoint y: 198, endPoint x: 31, endPoint y: 192, distance: 17.4
click at [31, 192] on span "[PHONE_NUMBER]" at bounding box center [46, 192] width 33 height 5
copy span "[PHONE_NUMBER]"
click at [78, 115] on span "COMPLETE" at bounding box center [83, 114] width 22 height 4
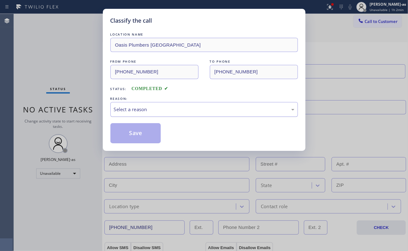
click at [144, 114] on div "Select a reason" at bounding box center [203, 109] width 187 height 15
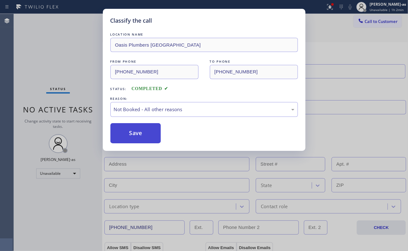
click at [139, 133] on button "Save" at bounding box center [135, 133] width 51 height 20
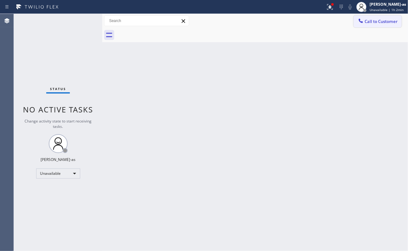
click at [377, 24] on span "Call to Customer" at bounding box center [380, 22] width 33 height 6
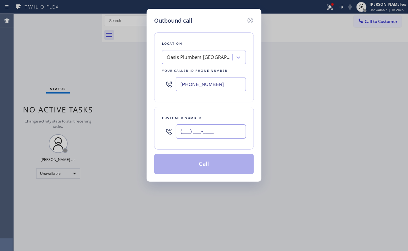
click at [203, 134] on input "(___) ___-____" at bounding box center [211, 131] width 70 height 14
paste input "424) 273-3235"
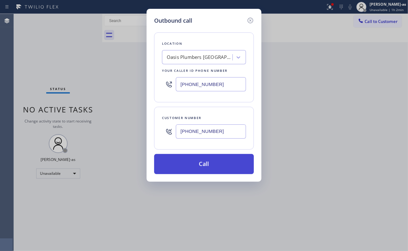
type input "[PHONE_NUMBER]"
drag, startPoint x: 215, startPoint y: 164, endPoint x: 231, endPoint y: 167, distance: 15.8
click at [215, 164] on button "Call" at bounding box center [204, 164] width 100 height 20
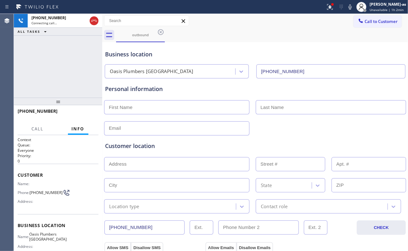
type input "[PHONE_NUMBER]"
click at [68, 62] on div "[PHONE_NUMBER] Live | 00:00 ALL TASKS ALL TASKS ACTIVE TASKS TASKS IN WRAP UP" at bounding box center [58, 56] width 88 height 84
click at [84, 115] on span "HANG UP" at bounding box center [83, 114] width 19 height 4
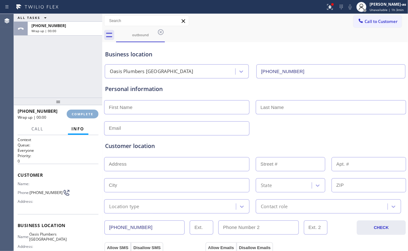
click at [84, 113] on span "COMPLETE" at bounding box center [83, 114] width 22 height 4
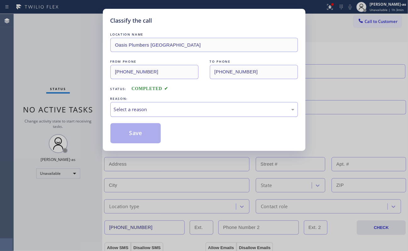
drag, startPoint x: 135, startPoint y: 107, endPoint x: 139, endPoint y: 111, distance: 4.7
click at [136, 108] on div "Select a reason" at bounding box center [204, 109] width 180 height 7
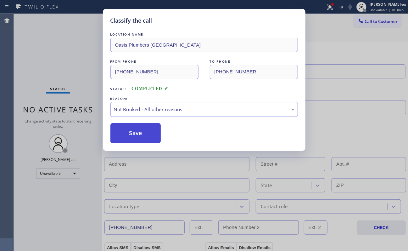
drag, startPoint x: 142, startPoint y: 139, endPoint x: 317, endPoint y: 72, distance: 187.8
click at [142, 139] on button "Save" at bounding box center [135, 133] width 51 height 20
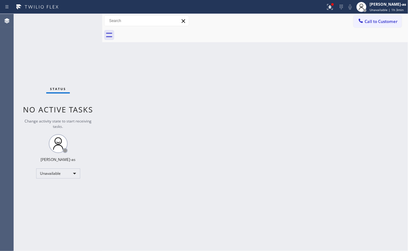
drag, startPoint x: 385, startPoint y: 19, endPoint x: 354, endPoint y: 28, distance: 32.6
click at [382, 22] on span "Call to Customer" at bounding box center [380, 22] width 33 height 6
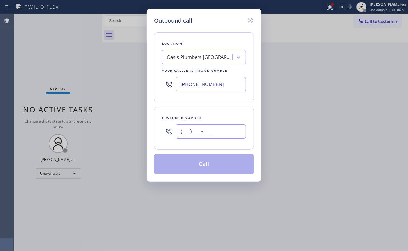
click at [203, 133] on input "(___) ___-____" at bounding box center [211, 131] width 70 height 14
paste input "708) 781-1227"
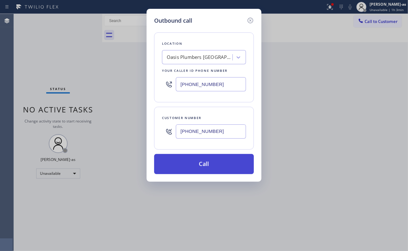
type input "[PHONE_NUMBER]"
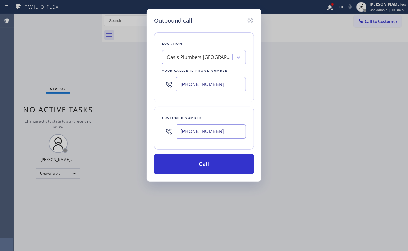
drag, startPoint x: 209, startPoint y: 163, endPoint x: 268, endPoint y: 220, distance: 82.7
click at [209, 164] on button "Call" at bounding box center [204, 164] width 100 height 20
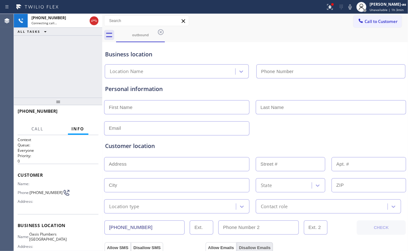
type input "[PHONE_NUMBER]"
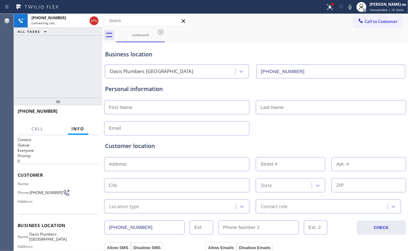
drag, startPoint x: 62, startPoint y: 80, endPoint x: 87, endPoint y: 42, distance: 45.2
click at [62, 80] on div "[PHONE_NUMBER] Connecting call… ALL TASKS ALL TASKS ACTIVE TASKS TASKS IN WRAP …" at bounding box center [58, 56] width 88 height 84
click at [98, 17] on div at bounding box center [94, 21] width 9 height 8
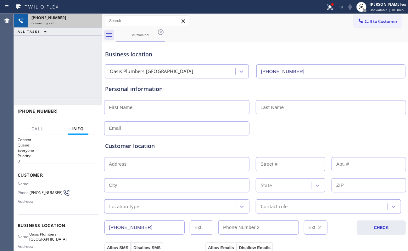
drag, startPoint x: 57, startPoint y: 70, endPoint x: 59, endPoint y: 75, distance: 5.4
click at [59, 75] on div "[PHONE_NUMBER] Connecting call… ALL TASKS ALL TASKS ACTIVE TASKS TASKS IN WRAP …" at bounding box center [58, 56] width 88 height 84
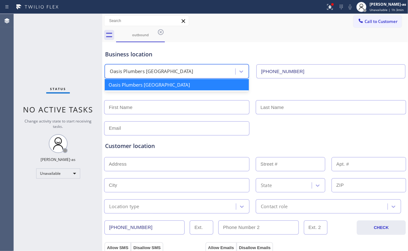
click at [149, 71] on div "Oasis Plumbers [GEOGRAPHIC_DATA]" at bounding box center [151, 71] width 83 height 7
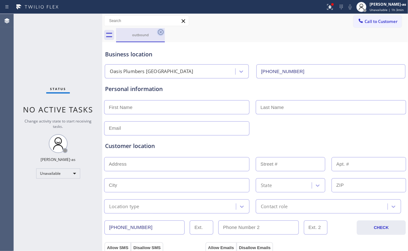
click at [158, 29] on icon at bounding box center [161, 32] width 8 height 8
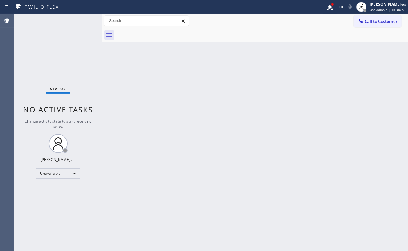
drag, startPoint x: 365, startPoint y: 20, endPoint x: 361, endPoint y: 19, distance: 3.9
click at [364, 19] on button "Call to Customer" at bounding box center [377, 21] width 48 height 12
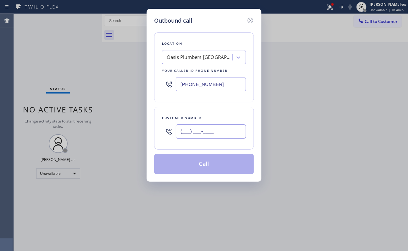
click at [233, 132] on input "(___) ___-____" at bounding box center [211, 131] width 70 height 14
paste input "424) 273-3235"
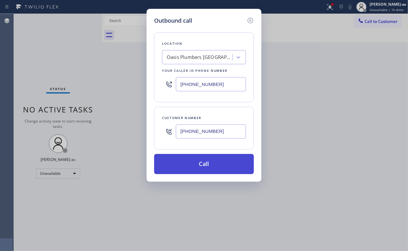
type input "[PHONE_NUMBER]"
click at [214, 165] on button "Call" at bounding box center [204, 164] width 100 height 20
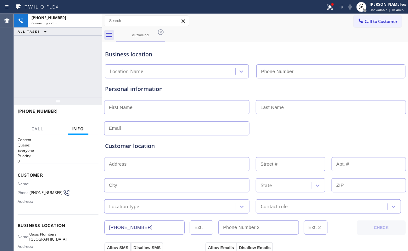
type input "[PHONE_NUMBER]"
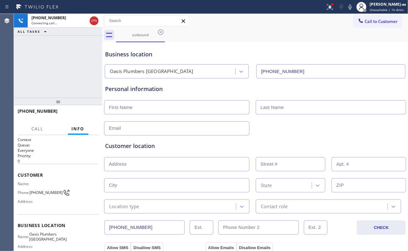
click at [62, 60] on div "[PHONE_NUMBER] Connecting call… ALL TASKS ALL TASKS ACTIVE TASKS TASKS IN WRAP …" at bounding box center [58, 56] width 88 height 84
click at [43, 80] on div "[PHONE_NUMBER] Live | 00:41 ALL TASKS ALL TASKS ACTIVE TASKS TASKS IN WRAP UP" at bounding box center [58, 56] width 88 height 84
drag, startPoint x: 36, startPoint y: 76, endPoint x: 84, endPoint y: 127, distance: 70.5
click at [39, 75] on div "[PHONE_NUMBER] Live | 00:41 ALL TASKS ALL TASKS ACTIVE TASKS TASKS IN WRAP UP" at bounding box center [58, 56] width 88 height 84
click at [81, 108] on div "[PHONE_NUMBER] Live | 00:42 HANG UP" at bounding box center [58, 114] width 81 height 16
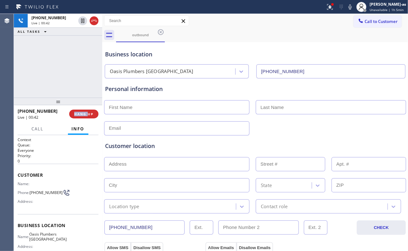
click at [81, 108] on div "[PHONE_NUMBER] Live | 00:42 HANG UP" at bounding box center [58, 114] width 81 height 16
click at [78, 116] on span "HANG UP" at bounding box center [83, 114] width 19 height 4
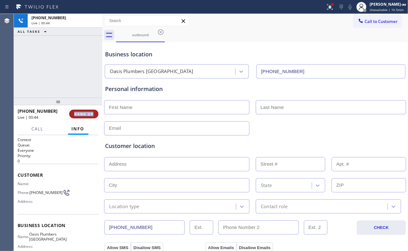
click at [78, 115] on span "HANG UP" at bounding box center [83, 114] width 19 height 4
click at [58, 75] on div "[PHONE_NUMBER] Live | 00:44 ALL TASKS ALL TASKS ACTIVE TASKS TASKS IN WRAP UP" at bounding box center [58, 56] width 88 height 84
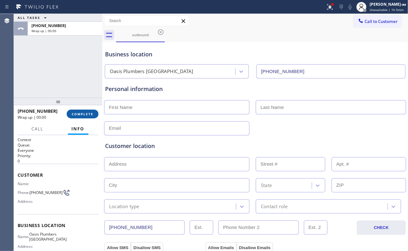
click at [89, 117] on button "COMPLETE" at bounding box center [83, 113] width 32 height 9
click at [70, 80] on div "ALL TASKS ALL TASKS ACTIVE TASKS TASKS IN WRAP UP [PHONE_NUMBER] Wrap up | 00:00" at bounding box center [58, 56] width 88 height 84
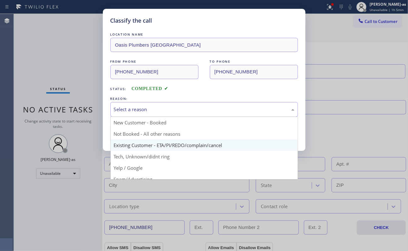
drag, startPoint x: 186, startPoint y: 107, endPoint x: 155, endPoint y: 145, distance: 48.9
click at [187, 107] on div "Select a reason" at bounding box center [204, 109] width 180 height 7
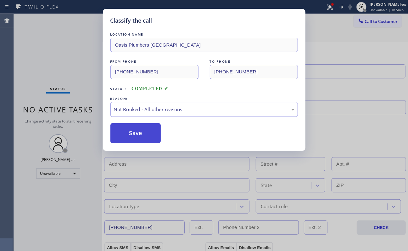
click at [135, 135] on button "Save" at bounding box center [135, 133] width 51 height 20
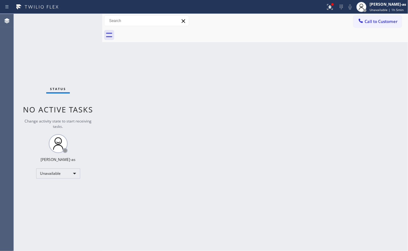
click at [47, 52] on div "Status No active tasks Change activity state to start receiving tasks. [PERSON_…" at bounding box center [58, 132] width 88 height 237
click at [375, 19] on span "Call to Customer" at bounding box center [380, 22] width 33 height 6
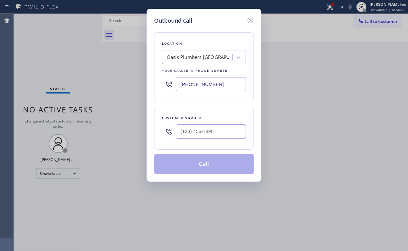
click at [210, 140] on div at bounding box center [211, 131] width 70 height 20
click at [229, 126] on input "(___) ___-____" at bounding box center [211, 131] width 70 height 14
click at [229, 125] on input "(___) ___-____" at bounding box center [211, 131] width 70 height 14
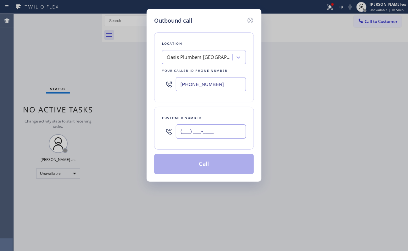
click at [229, 125] on input "(___) ___-____" at bounding box center [211, 131] width 70 height 14
paste input "708) 781-1227"
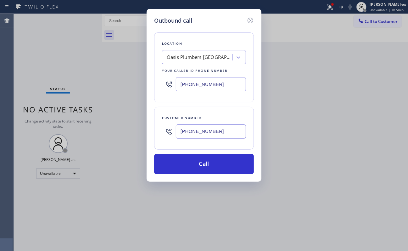
type input "[PHONE_NUMBER]"
click at [237, 75] on div "[PHONE_NUMBER]" at bounding box center [204, 84] width 84 height 20
click at [232, 82] on input "[PHONE_NUMBER]" at bounding box center [211, 84] width 70 height 14
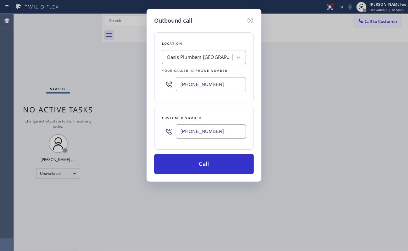
paste input "708) 578-5272"
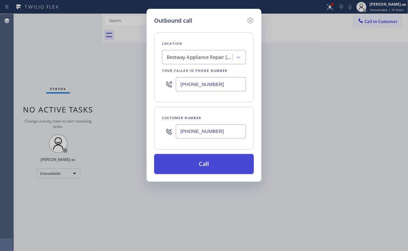
type input "[PHONE_NUMBER]"
click at [218, 165] on button "Call" at bounding box center [204, 164] width 100 height 20
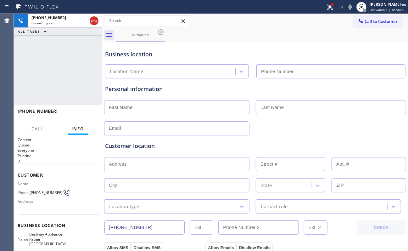
type input "[PHONE_NUMBER]"
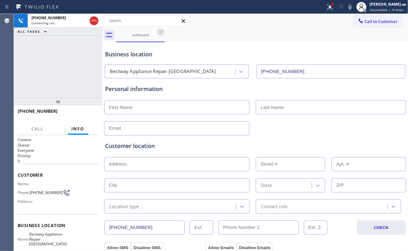
drag, startPoint x: 52, startPoint y: 56, endPoint x: 198, endPoint y: 3, distance: 155.0
click at [54, 55] on div "[PHONE_NUMBER] Connecting call… ALL TASKS ALL TASKS ACTIVE TASKS TASKS IN WRAP …" at bounding box center [58, 56] width 88 height 84
click at [85, 73] on div "[PHONE_NUMBER] Connecting call… ALL TASKS ALL TASKS ACTIVE TASKS TASKS IN WRAP …" at bounding box center [58, 56] width 88 height 84
click at [99, 21] on div at bounding box center [93, 21] width 11 height 14
click at [97, 22] on icon at bounding box center [94, 21] width 8 height 8
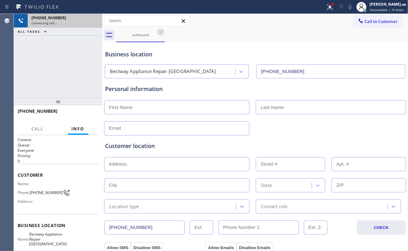
click at [97, 22] on div "Connecting call…" at bounding box center [64, 23] width 67 height 4
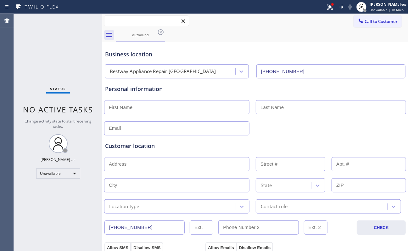
drag, startPoint x: 106, startPoint y: 25, endPoint x: 134, endPoint y: 34, distance: 29.0
click at [111, 25] on input "text" at bounding box center [146, 21] width 84 height 10
drag, startPoint x: 139, startPoint y: 36, endPoint x: 160, endPoint y: 28, distance: 22.7
click at [141, 34] on div "outbound" at bounding box center [140, 34] width 47 height 5
click at [160, 28] on icon at bounding box center [161, 32] width 8 height 8
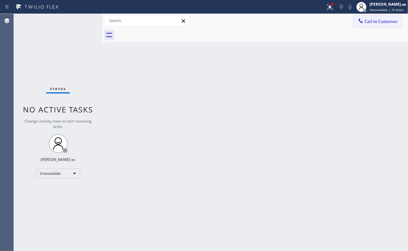
click at [372, 23] on span "Call to Customer" at bounding box center [380, 22] width 33 height 6
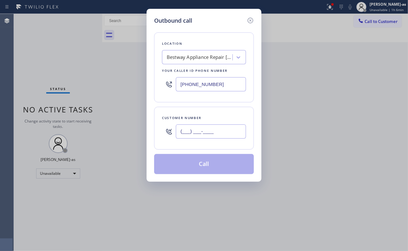
click at [232, 130] on input "(___) ___-____" at bounding box center [211, 131] width 70 height 14
paste input "708) 781-1227"
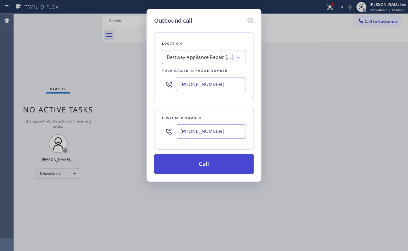
type input "[PHONE_NUMBER]"
click at [211, 163] on button "Call" at bounding box center [204, 164] width 100 height 20
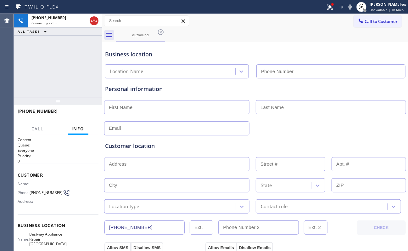
type input "[PHONE_NUMBER]"
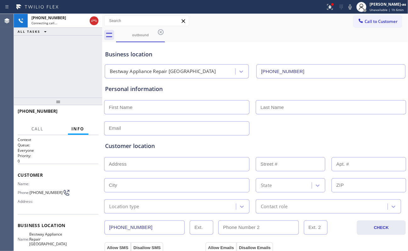
click at [62, 64] on div "[PHONE_NUMBER] Connecting call… ALL TASKS ALL TASKS ACTIVE TASKS TASKS IN WRAP …" at bounding box center [58, 56] width 88 height 84
drag, startPoint x: 97, startPoint y: 22, endPoint x: 112, endPoint y: 25, distance: 15.5
click at [100, 24] on div "[PHONE_NUMBER] Connecting call…" at bounding box center [58, 21] width 88 height 14
drag, startPoint x: 95, startPoint y: 23, endPoint x: 140, endPoint y: 33, distance: 46.4
click at [95, 23] on icon at bounding box center [94, 21] width 8 height 8
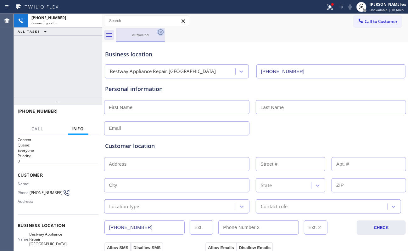
drag, startPoint x: 147, startPoint y: 36, endPoint x: 164, endPoint y: 32, distance: 17.0
click at [148, 36] on div "outbound" at bounding box center [140, 34] width 47 height 5
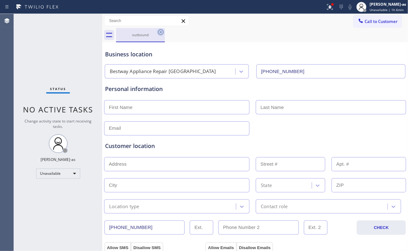
click at [160, 31] on icon at bounding box center [161, 32] width 8 height 8
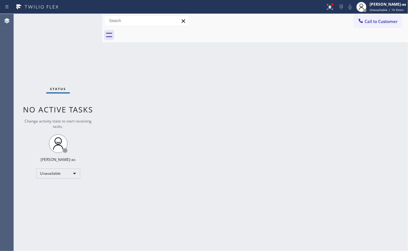
click at [160, 31] on div at bounding box center [262, 35] width 292 height 14
click at [160, 32] on div at bounding box center [262, 35] width 292 height 14
drag, startPoint x: 375, startPoint y: 20, endPoint x: 288, endPoint y: 74, distance: 102.0
click at [375, 20] on span "Call to Customer" at bounding box center [380, 22] width 33 height 6
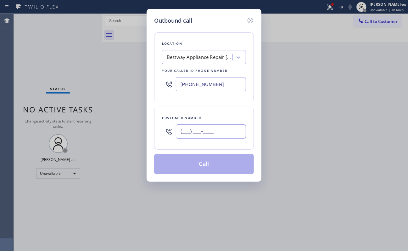
click at [208, 137] on input "(___) ___-____" at bounding box center [211, 131] width 70 height 14
paste input "424) 273-3235"
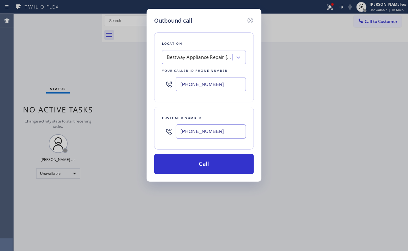
type input "[PHONE_NUMBER]"
click at [224, 90] on input "[PHONE_NUMBER]" at bounding box center [211, 84] width 70 height 14
paste input "949) 635-7337"
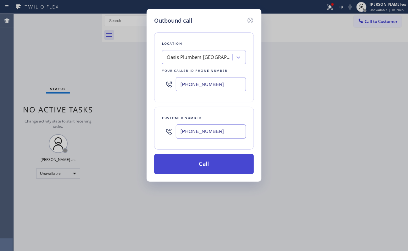
type input "[PHONE_NUMBER]"
click at [217, 162] on button "Call" at bounding box center [204, 164] width 100 height 20
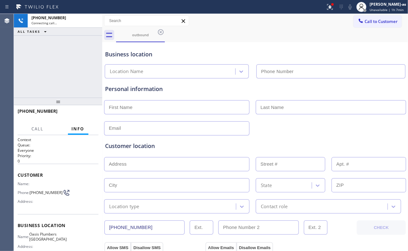
type input "[PHONE_NUMBER]"
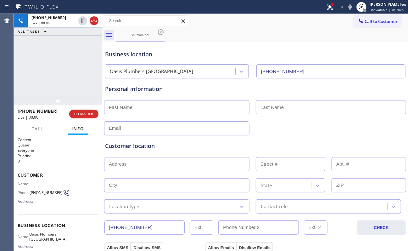
click at [69, 82] on div "[PHONE_NUMBER] Live | 00:00 ALL TASKS ALL TASKS ACTIVE TASKS TASKS IN WRAP UP" at bounding box center [58, 56] width 88 height 84
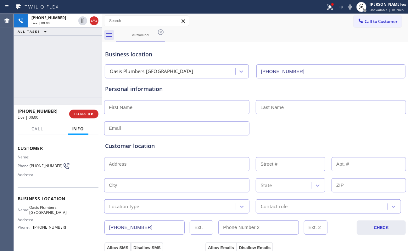
scroll to position [42, 0]
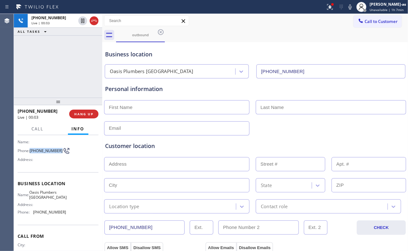
drag, startPoint x: 41, startPoint y: 153, endPoint x: 30, endPoint y: 147, distance: 12.0
click at [30, 148] on span "[PHONE_NUMBER]" at bounding box center [46, 150] width 33 height 5
copy span "[PHONE_NUMBER]"
click at [84, 115] on span "HANG UP" at bounding box center [83, 114] width 19 height 4
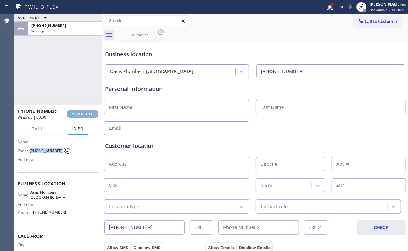
click at [84, 115] on span "COMPLETE" at bounding box center [83, 114] width 22 height 4
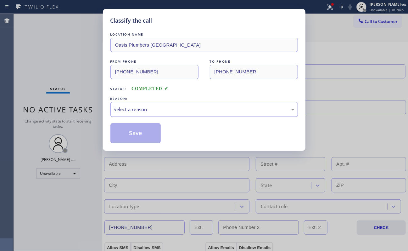
click at [144, 108] on div "Select a reason" at bounding box center [204, 109] width 180 height 7
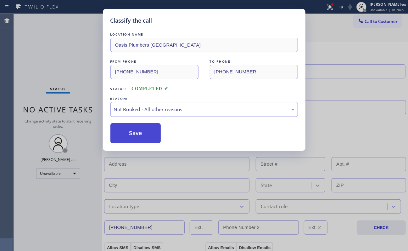
click at [138, 134] on button "Save" at bounding box center [135, 133] width 51 height 20
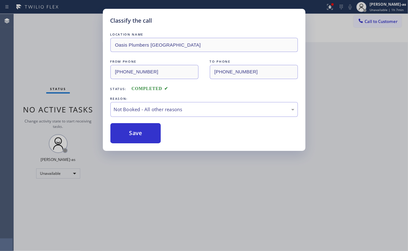
click at [373, 18] on div "Classify the call LOCATION NAME Oasis Plumbers [GEOGRAPHIC_DATA] FROM PHONE [PH…" at bounding box center [204, 125] width 408 height 251
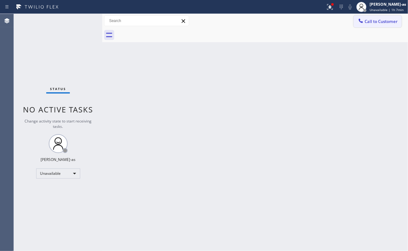
click at [369, 21] on span "Call to Customer" at bounding box center [380, 22] width 33 height 6
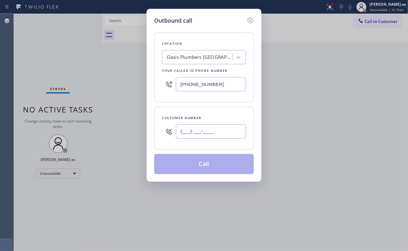
click at [211, 136] on input "(___) ___-____" at bounding box center [211, 131] width 70 height 14
paste input "424) 273-3235"
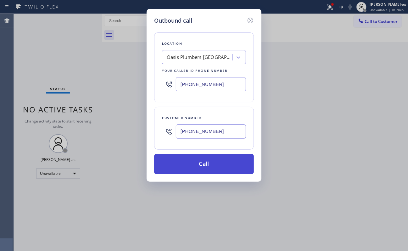
type input "[PHONE_NUMBER]"
drag, startPoint x: 216, startPoint y: 161, endPoint x: 270, endPoint y: 243, distance: 97.4
click at [217, 162] on button "Call" at bounding box center [204, 164] width 100 height 20
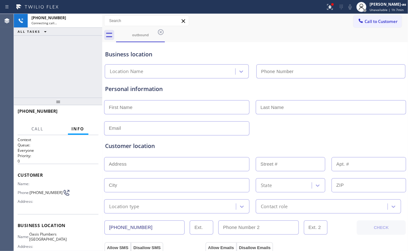
type input "[PHONE_NUMBER]"
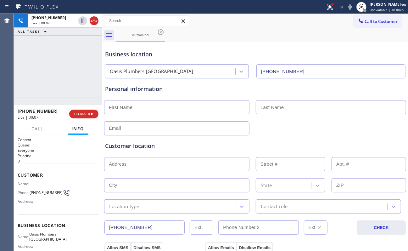
click at [81, 108] on div "[PHONE_NUMBER] Live | 00:07 HANG UP" at bounding box center [58, 114] width 81 height 16
click at [82, 111] on button "HANG UP" at bounding box center [83, 113] width 29 height 9
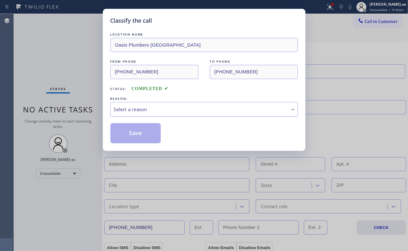
click at [83, 111] on div "Classify the call LOCATION NAME Oasis Plumbers [GEOGRAPHIC_DATA] FROM PHONE [PH…" at bounding box center [204, 125] width 408 height 251
drag, startPoint x: 143, startPoint y: 104, endPoint x: 161, endPoint y: 104, distance: 18.2
click at [144, 104] on div "Select a reason" at bounding box center [203, 109] width 187 height 15
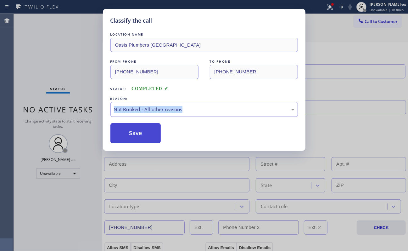
click at [137, 130] on button "Save" at bounding box center [135, 133] width 51 height 20
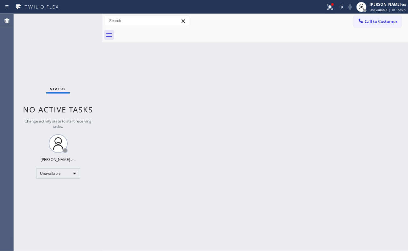
drag, startPoint x: 104, startPoint y: 72, endPoint x: 111, endPoint y: 70, distance: 7.1
click at [106, 71] on div "Back to Dashboard Change Sender ID Customers Technicians Select a contact Outbo…" at bounding box center [255, 132] width 306 height 237
drag, startPoint x: 63, startPoint y: 63, endPoint x: 63, endPoint y: 60, distance: 3.5
click at [63, 61] on div "Status No active tasks Change activity state to start receiving tasks. [PERSON_…" at bounding box center [58, 132] width 88 height 237
drag, startPoint x: 126, startPoint y: 81, endPoint x: 154, endPoint y: 73, distance: 29.3
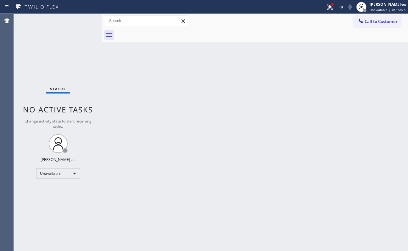
click at [130, 81] on div "Back to Dashboard Change Sender ID Customers Technicians Select a contact Outbo…" at bounding box center [255, 132] width 306 height 237
drag, startPoint x: 119, startPoint y: 85, endPoint x: 307, endPoint y: 77, distance: 187.8
click at [124, 83] on div "Back to Dashboard Change Sender ID Customers Technicians Select a contact Outbo…" at bounding box center [255, 132] width 306 height 237
click at [70, 43] on div "Status No active tasks Change activity state to start receiving tasks. [PERSON_…" at bounding box center [58, 132] width 88 height 237
click at [366, 26] on button "Call to Customer" at bounding box center [377, 21] width 48 height 12
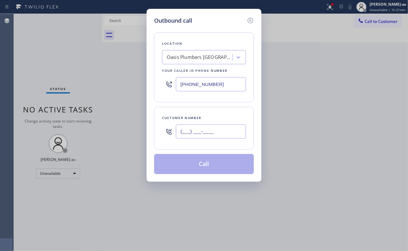
click at [206, 127] on input "(___) ___-____" at bounding box center [211, 131] width 70 height 14
paste input "516) 504-6750"
type input "[PHONE_NUMBER]"
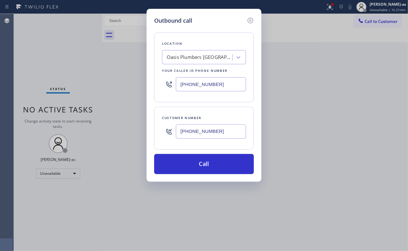
drag, startPoint x: 189, startPoint y: 93, endPoint x: 192, endPoint y: 91, distance: 4.0
click at [190, 92] on div "[PHONE_NUMBER]" at bounding box center [204, 84] width 84 height 20
click at [205, 85] on input "[PHONE_NUMBER]" at bounding box center [211, 84] width 70 height 14
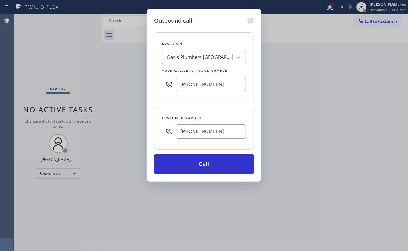
paste input "09) 303-1862"
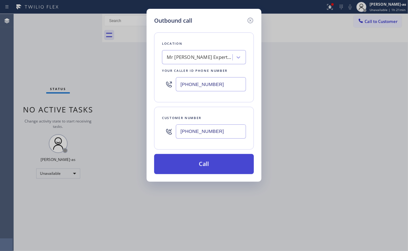
type input "[PHONE_NUMBER]"
click at [213, 163] on button "Call" at bounding box center [204, 164] width 100 height 20
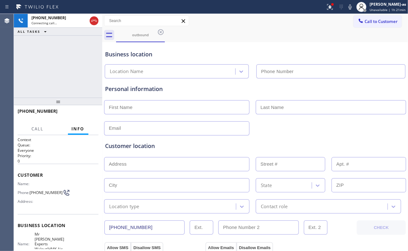
type input "[PHONE_NUMBER]"
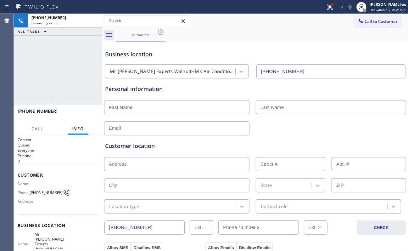
click at [71, 129] on button "Info" at bounding box center [78, 129] width 20 height 12
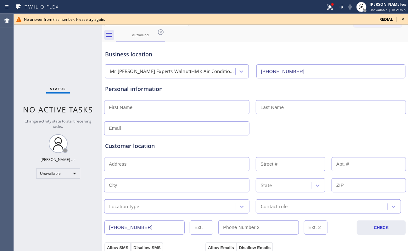
drag, startPoint x: 76, startPoint y: 121, endPoint x: 90, endPoint y: 52, distance: 70.9
click at [65, 69] on div "Status No active tasks Change activity state to start receiving tasks. [PERSON_…" at bounding box center [58, 132] width 88 height 237
click at [80, 31] on div "Status No active tasks Change activity state to start receiving tasks. [PERSON_…" at bounding box center [58, 132] width 88 height 237
drag, startPoint x: 137, startPoint y: 30, endPoint x: 163, endPoint y: 33, distance: 25.7
click at [140, 30] on div "outbound" at bounding box center [140, 35] width 47 height 14
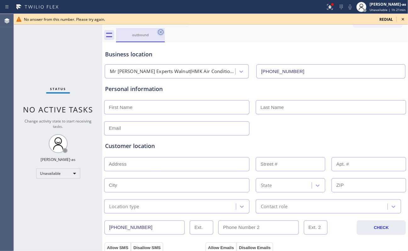
click at [163, 32] on icon at bounding box center [161, 32] width 6 height 6
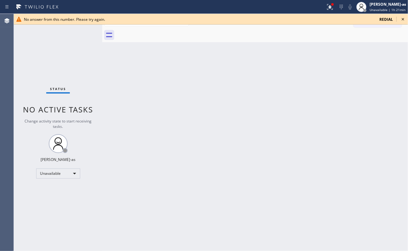
click at [404, 18] on icon at bounding box center [403, 19] width 8 height 8
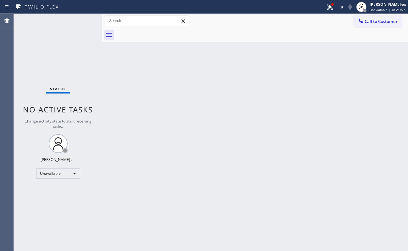
click at [302, 92] on div "Back to Dashboard Change Sender ID Customers Technicians Select a contact Outbo…" at bounding box center [255, 132] width 306 height 237
click at [216, 155] on div "Back to Dashboard Change Sender ID Customers Technicians Select a contact Outbo…" at bounding box center [255, 132] width 306 height 237
click at [49, 38] on div "Status No active tasks Change activity state to start receiving tasks. [PERSON_…" at bounding box center [58, 132] width 88 height 237
drag, startPoint x: 140, startPoint y: 114, endPoint x: 155, endPoint y: 113, distance: 15.7
click at [140, 114] on div "Back to Dashboard Change Sender ID Customers Technicians Select a contact Outbo…" at bounding box center [255, 132] width 306 height 237
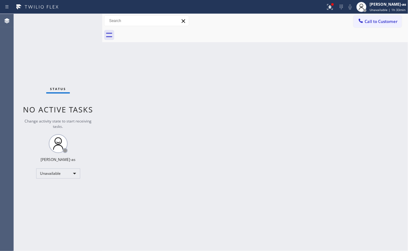
click at [75, 47] on div "Status No active tasks Change activity state to start receiving tasks. [PERSON_…" at bounding box center [58, 132] width 88 height 237
click at [158, 139] on div "Back to Dashboard Change Sender ID Customers Technicians Select a contact Outbo…" at bounding box center [255, 132] width 306 height 237
click at [145, 86] on div "Back to Dashboard Change Sender ID Customers Technicians Select a contact Outbo…" at bounding box center [255, 132] width 306 height 237
click at [84, 42] on div "Status No active tasks Change activity state to start receiving tasks. [PERSON_…" at bounding box center [58, 132] width 88 height 237
click at [62, 172] on div "Unavailable" at bounding box center [58, 173] width 44 height 10
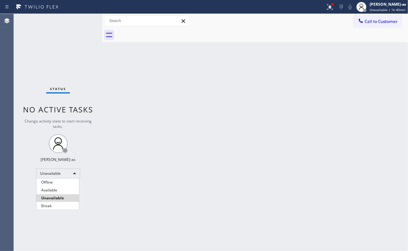
click at [377, 21] on div at bounding box center [204, 125] width 408 height 251
drag, startPoint x: 362, startPoint y: 15, endPoint x: 368, endPoint y: 21, distance: 8.0
click at [363, 15] on button "Call to Customer" at bounding box center [377, 21] width 48 height 12
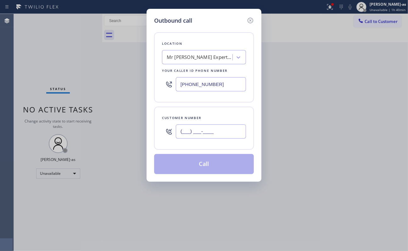
click at [191, 135] on input "(___) ___-____" at bounding box center [211, 131] width 70 height 14
paste input "323) 296-4334"
type input "[PHONE_NUMBER]"
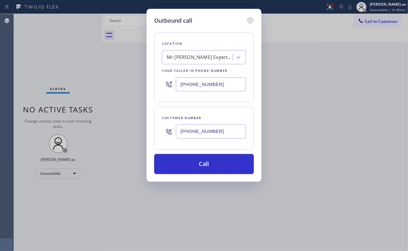
click at [191, 56] on div "Mr [PERSON_NAME] Experts Walnut(HMK Air Conditioning)" at bounding box center [200, 57] width 66 height 7
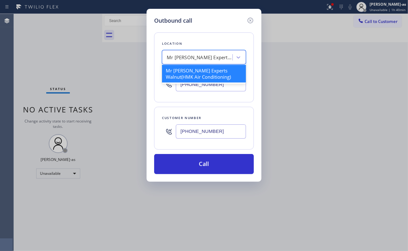
paste input "[PERSON_NAME] Heating and Air Conditioning"
type input "[PERSON_NAME] Heating and Air Conditioning"
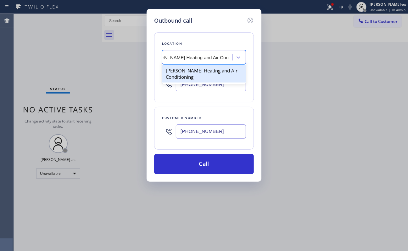
drag, startPoint x: 199, startPoint y: 77, endPoint x: 191, endPoint y: 118, distance: 41.2
click at [199, 77] on div "[PERSON_NAME] Heating and Air Conditioning" at bounding box center [204, 74] width 84 height 18
type input "[PHONE_NUMBER]"
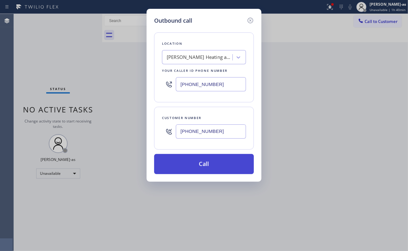
click at [209, 161] on button "Call" at bounding box center [204, 164] width 100 height 20
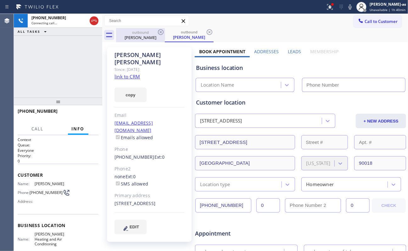
click at [140, 36] on div "[PERSON_NAME]" at bounding box center [140, 38] width 47 height 6
type input "[PHONE_NUMBER]"
click at [161, 31] on icon at bounding box center [161, 32] width 8 height 8
click at [76, 53] on div "[PHONE_NUMBER] Connecting call… ALL TASKS ALL TASKS ACTIVE TASKS TASKS IN WRAP …" at bounding box center [58, 56] width 88 height 84
type input "[PHONE_NUMBER]"
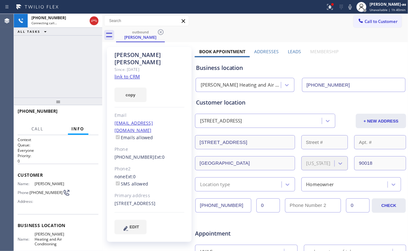
click at [123, 73] on link "link to CRM" at bounding box center [126, 76] width 25 height 6
click at [81, 118] on div "[PHONE_NUMBER] Live | 00:08 HANG UP" at bounding box center [58, 114] width 81 height 16
click at [81, 118] on button "HANG UP" at bounding box center [83, 113] width 29 height 9
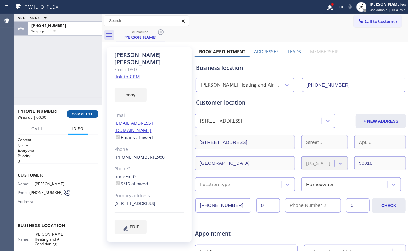
click at [81, 118] on button "COMPLETE" at bounding box center [83, 113] width 32 height 9
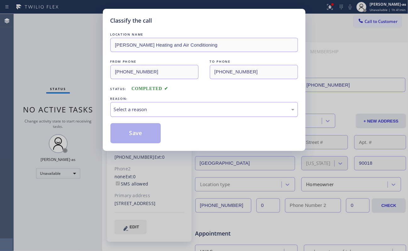
drag, startPoint x: 163, startPoint y: 108, endPoint x: 174, endPoint y: 115, distance: 12.6
click at [164, 108] on div "Select a reason" at bounding box center [204, 109] width 180 height 7
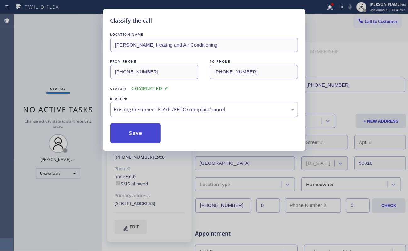
click at [146, 136] on button "Save" at bounding box center [135, 133] width 51 height 20
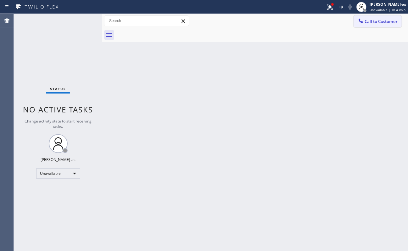
click at [371, 21] on span "Call to Customer" at bounding box center [380, 22] width 33 height 6
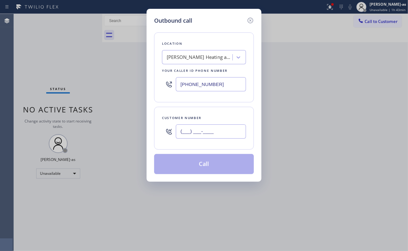
click at [240, 135] on input "(___) ___-____" at bounding box center [211, 131] width 70 height 14
paste input "310) 924-4106"
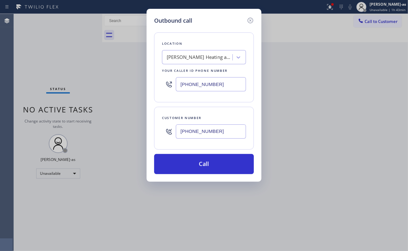
type input "[PHONE_NUMBER]"
click at [199, 54] on div "[PERSON_NAME] Heating and Air Conditioning" at bounding box center [200, 57] width 66 height 7
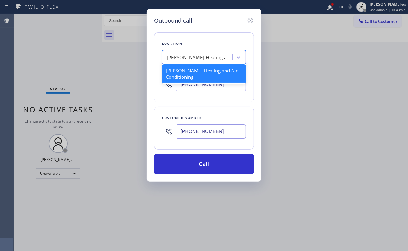
paste input "American Standard HVAC Service"
type input "American Standard HVAC Service"
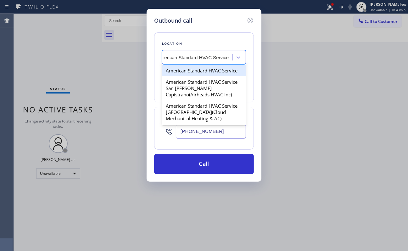
scroll to position [0, 10]
click at [195, 72] on div "American Standard HVAC Service" at bounding box center [204, 70] width 84 height 11
type input "[PHONE_NUMBER]"
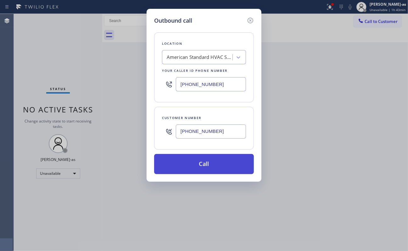
click at [219, 160] on button "Call" at bounding box center [204, 164] width 100 height 20
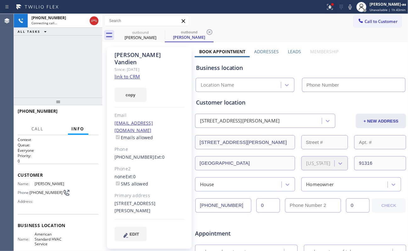
click at [126, 73] on link "link to CRM" at bounding box center [126, 76] width 25 height 6
type input "[PHONE_NUMBER]"
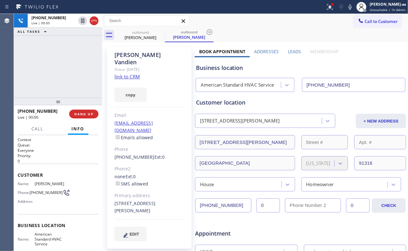
click at [97, 77] on div "[PHONE_NUMBER] Live | 00:00 ALL TASKS ALL TASKS ACTIVE TASKS TASKS IN WRAP UP" at bounding box center [58, 56] width 88 height 84
click at [92, 23] on icon at bounding box center [94, 21] width 8 height 8
click at [84, 92] on div "[PHONE_NUMBER] Live | 00:02 ALL TASKS ALL TASKS ACTIVE TASKS TASKS IN WRAP UP" at bounding box center [58, 56] width 88 height 84
click at [87, 114] on span "HANG UP" at bounding box center [83, 114] width 19 height 4
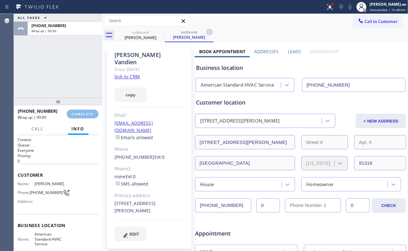
click at [79, 98] on div at bounding box center [58, 101] width 88 height 8
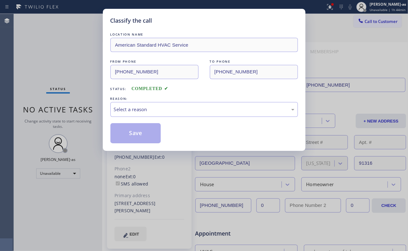
click at [88, 111] on div "Classify the call LOCATION NAME American Standard HVAC Service FROM PHONE [PHON…" at bounding box center [204, 125] width 408 height 251
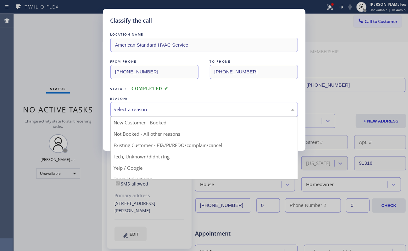
drag, startPoint x: 149, startPoint y: 104, endPoint x: 161, endPoint y: 140, distance: 38.2
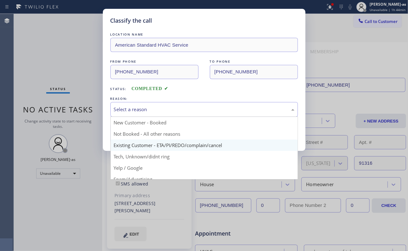
click at [149, 104] on div "Select a reason" at bounding box center [203, 109] width 187 height 15
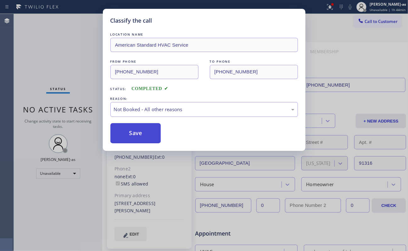
click at [134, 135] on button "Save" at bounding box center [135, 133] width 51 height 20
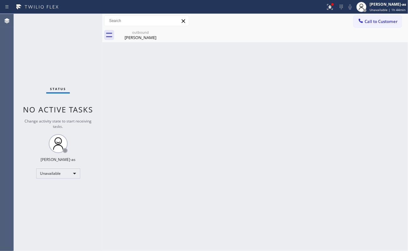
click at [371, 24] on span "Call to Customer" at bounding box center [380, 22] width 33 height 6
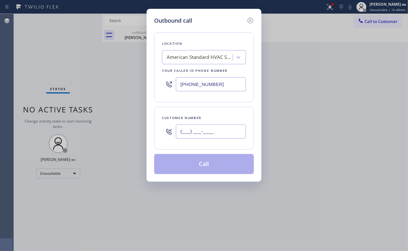
click at [207, 138] on input "(___) ___-____" at bounding box center [211, 131] width 70 height 14
paste input "909) 253-5989"
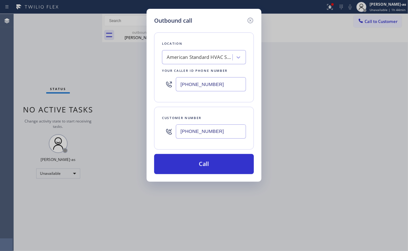
type input "[PHONE_NUMBER]"
click at [220, 84] on input "[PHONE_NUMBER]" at bounding box center [211, 84] width 70 height 14
paste input "7) 482-5346"
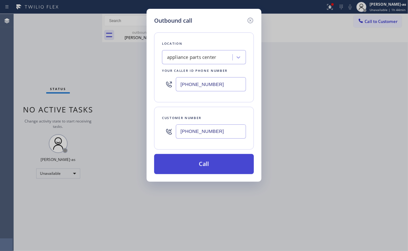
type input "[PHONE_NUMBER]"
click at [223, 165] on button "Call" at bounding box center [204, 164] width 100 height 20
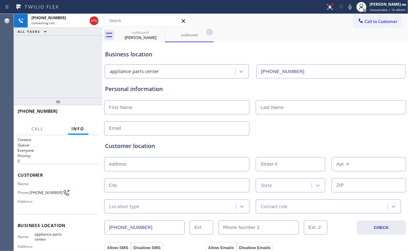
type input "[PHONE_NUMBER]"
click at [353, 9] on icon at bounding box center [350, 7] width 8 height 8
click at [86, 113] on span "HANG UP" at bounding box center [83, 114] width 19 height 4
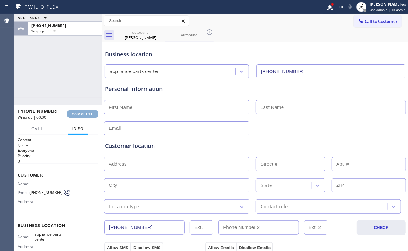
click at [86, 113] on span "COMPLETE" at bounding box center [83, 114] width 22 height 4
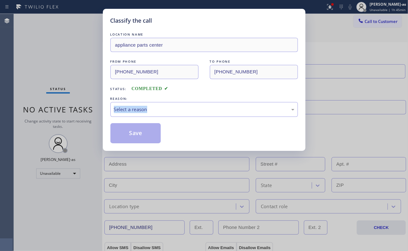
click at [86, 113] on div "Classify the call LOCATION NAME appliance parts center FROM PHONE [PHONE_NUMBER…" at bounding box center [204, 125] width 408 height 251
click at [193, 94] on div "LOCATION NAME appliance parts center FROM PHONE [PHONE_NUMBER] TO PHONE [PHONE_…" at bounding box center [203, 87] width 187 height 112
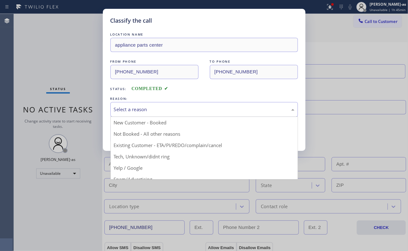
click at [174, 113] on div "Select a reason" at bounding box center [204, 109] width 180 height 7
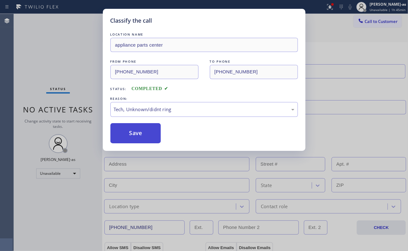
click at [131, 133] on button "Save" at bounding box center [135, 133] width 51 height 20
type input "[PHONE_NUMBER]"
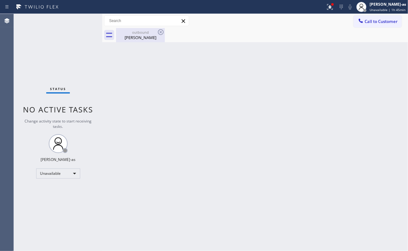
drag, startPoint x: 145, startPoint y: 34, endPoint x: 157, endPoint y: 37, distance: 12.8
click at [146, 37] on div "[PERSON_NAME]" at bounding box center [140, 38] width 47 height 6
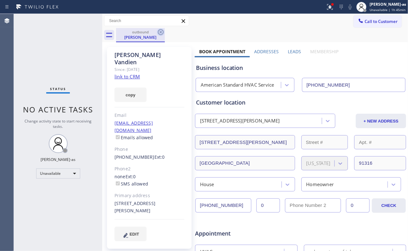
click at [159, 30] on icon at bounding box center [161, 32] width 6 height 6
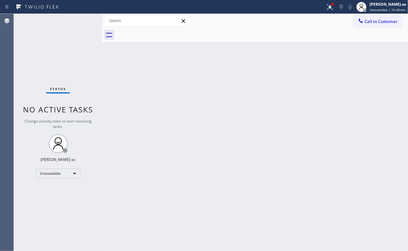
click at [156, 117] on div "Back to Dashboard Change Sender ID Customers Technicians Select a contact Outbo…" at bounding box center [255, 132] width 306 height 237
click at [220, 88] on div "Back to Dashboard Change Sender ID Customers Technicians Select a contact Outbo…" at bounding box center [255, 132] width 306 height 237
click at [381, 21] on span "Call to Customer" at bounding box center [380, 22] width 33 height 6
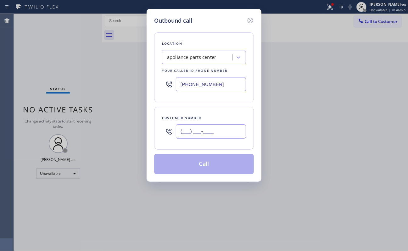
click at [225, 132] on input "(___) ___-____" at bounding box center [211, 131] width 70 height 14
paste input "310) 775-7055"
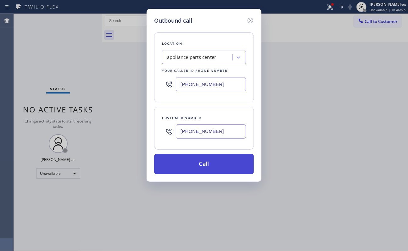
type input "[PHONE_NUMBER]"
click at [204, 163] on button "Call" at bounding box center [204, 164] width 100 height 20
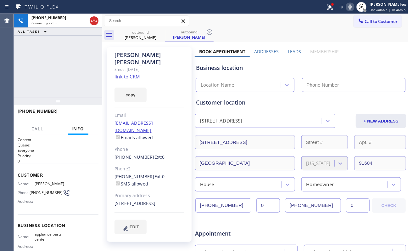
click at [128, 73] on link "link to CRM" at bounding box center [126, 76] width 25 height 6
type input "[PHONE_NUMBER]"
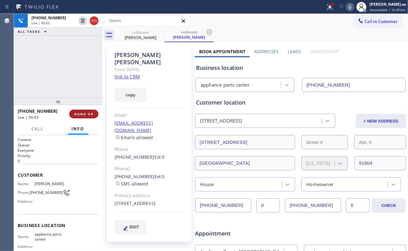
drag, startPoint x: 82, startPoint y: 110, endPoint x: 97, endPoint y: 112, distance: 15.3
click at [82, 110] on button "HANG UP" at bounding box center [83, 113] width 29 height 9
click at [95, 112] on button "HANG UP" at bounding box center [83, 113] width 29 height 9
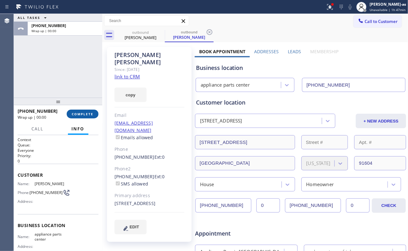
click at [86, 113] on span "COMPLETE" at bounding box center [83, 114] width 22 height 4
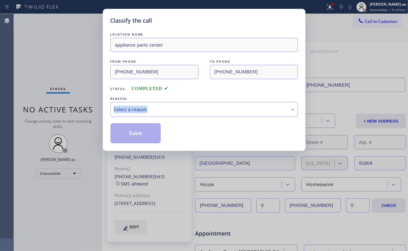
click at [90, 111] on div "Classify the call LOCATION NAME appliance parts center FROM PHONE [PHONE_NUMBER…" at bounding box center [204, 125] width 408 height 251
click at [184, 109] on div "Select a reason" at bounding box center [204, 109] width 180 height 7
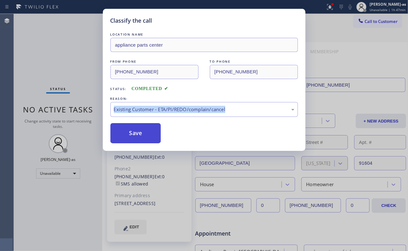
drag, startPoint x: 144, startPoint y: 136, endPoint x: 139, endPoint y: 134, distance: 5.2
click at [142, 136] on button "Save" at bounding box center [135, 133] width 51 height 20
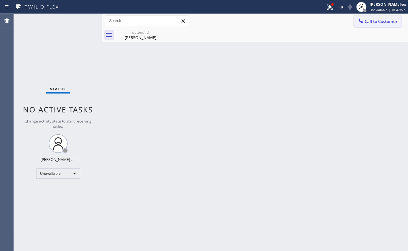
click at [378, 24] on span "Call to Customer" at bounding box center [380, 22] width 33 height 6
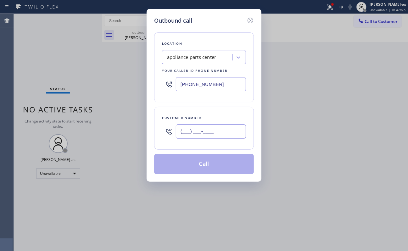
click at [207, 129] on input "(___) ___-____" at bounding box center [211, 131] width 70 height 14
paste input "949) 467-9386"
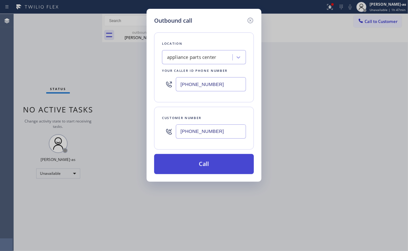
type input "[PHONE_NUMBER]"
click at [196, 163] on button "Call" at bounding box center [204, 164] width 100 height 20
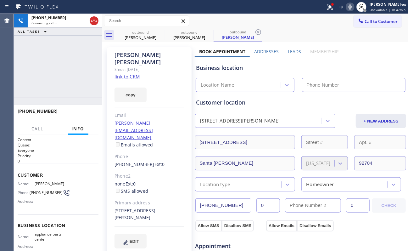
type input "[PHONE_NUMBER]"
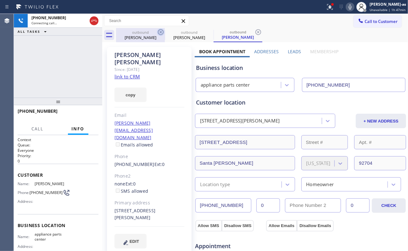
drag, startPoint x: 143, startPoint y: 35, endPoint x: 161, endPoint y: 32, distance: 18.1
click at [143, 34] on div "outbound [PERSON_NAME]" at bounding box center [140, 35] width 47 height 14
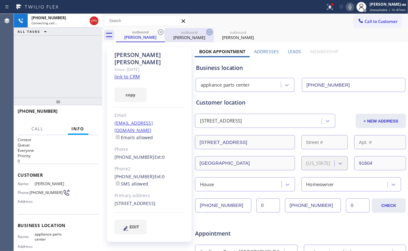
click at [160, 31] on icon at bounding box center [161, 32] width 8 height 8
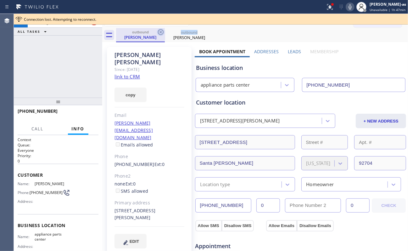
click at [160, 31] on icon at bounding box center [161, 32] width 6 height 6
click at [133, 73] on link "link to CRM" at bounding box center [126, 76] width 25 height 6
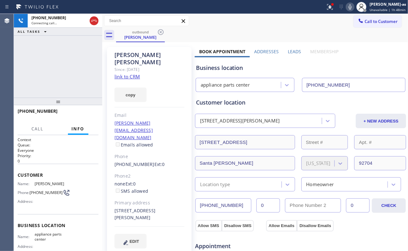
drag, startPoint x: 75, startPoint y: 71, endPoint x: 103, endPoint y: 45, distance: 38.0
click at [77, 72] on div "[PHONE_NUMBER] Connecting call… ALL TASKS ALL TASKS ACTIVE TASKS TASKS IN WRAP …" at bounding box center [58, 56] width 88 height 84
click at [96, 25] on div at bounding box center [93, 21] width 11 height 14
click at [132, 34] on div "[PERSON_NAME]" at bounding box center [140, 37] width 47 height 6
click at [87, 17] on div "[PHONE_NUMBER] Connecting call…" at bounding box center [58, 21] width 61 height 14
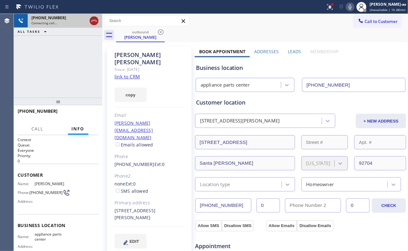
click at [97, 20] on div at bounding box center [93, 21] width 11 height 14
click at [96, 20] on icon at bounding box center [94, 21] width 6 height 2
click at [135, 38] on div "[PERSON_NAME]" at bounding box center [140, 37] width 47 height 6
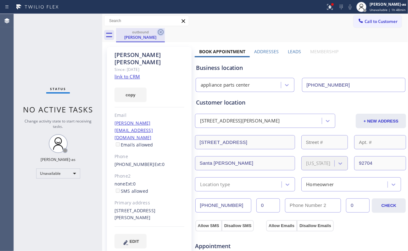
drag, startPoint x: 156, startPoint y: 32, endPoint x: 162, endPoint y: 33, distance: 6.4
click at [157, 33] on div "outbound [PERSON_NAME]" at bounding box center [140, 35] width 49 height 14
click at [163, 33] on icon at bounding box center [161, 32] width 6 height 6
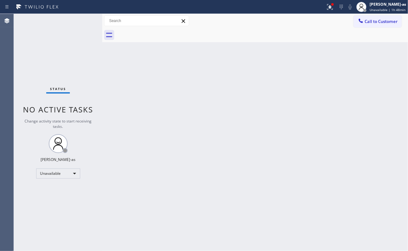
click at [163, 33] on div at bounding box center [262, 35] width 292 height 14
click at [180, 111] on div "Back to Dashboard Change Sender ID Customers Technicians Select a contact Outbo…" at bounding box center [255, 132] width 306 height 237
click at [190, 96] on div "Back to Dashboard Change Sender ID Customers Technicians Select a contact Outbo…" at bounding box center [255, 132] width 306 height 237
click at [365, 17] on button "Call to Customer" at bounding box center [377, 21] width 48 height 12
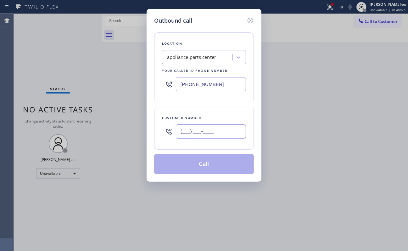
click at [221, 131] on input "(___) ___-____" at bounding box center [211, 131] width 70 height 14
paste input "626) 841-3775"
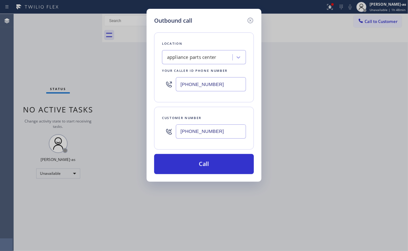
type input "[PHONE_NUMBER]"
click at [199, 63] on div "appliance parts center" at bounding box center [204, 57] width 84 height 14
type input "hvac alliance expert"
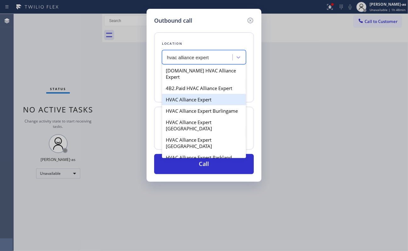
click at [197, 94] on div "HVAC Alliance Expert" at bounding box center [204, 99] width 84 height 11
type input "[PHONE_NUMBER]"
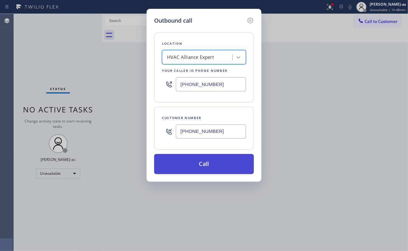
click at [232, 161] on button "Call" at bounding box center [204, 164] width 100 height 20
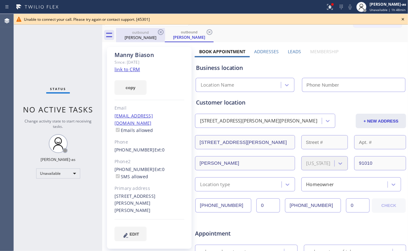
click at [146, 35] on div "[PERSON_NAME]" at bounding box center [140, 38] width 47 height 6
click at [157, 30] on icon at bounding box center [161, 32] width 8 height 8
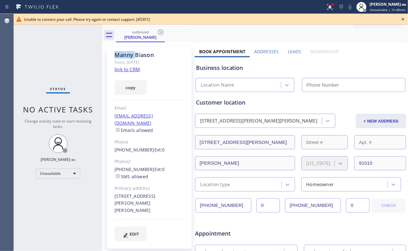
click at [157, 30] on icon at bounding box center [161, 32] width 8 height 8
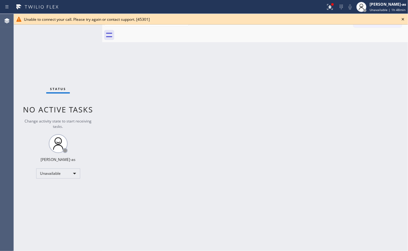
click at [157, 30] on div at bounding box center [262, 35] width 292 height 14
click at [403, 19] on icon at bounding box center [402, 19] width 3 height 3
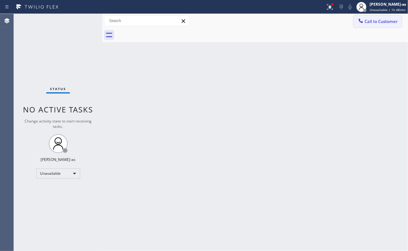
click at [372, 19] on span "Call to Customer" at bounding box center [380, 22] width 33 height 6
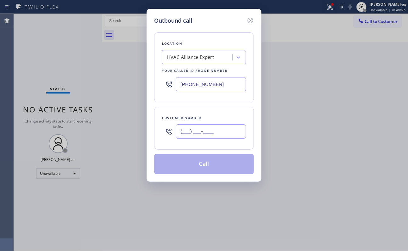
click at [216, 134] on input "(___) ___-____" at bounding box center [211, 131] width 70 height 14
paste input "626) 587-5475"
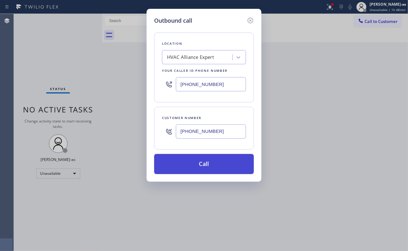
type input "[PHONE_NUMBER]"
click at [208, 168] on button "Call" at bounding box center [204, 164] width 100 height 20
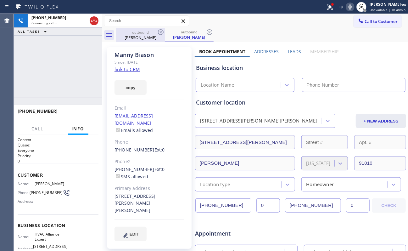
drag, startPoint x: 135, startPoint y: 36, endPoint x: 155, endPoint y: 34, distance: 20.9
click at [135, 36] on div "[PERSON_NAME]" at bounding box center [140, 38] width 47 height 6
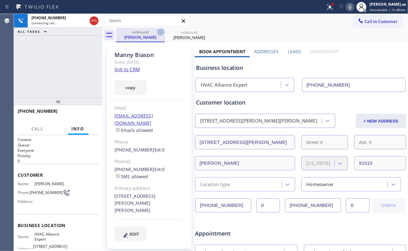
click at [160, 34] on icon at bounding box center [161, 32] width 8 height 8
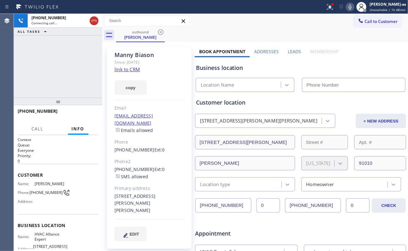
type input "[PHONE_NUMBER]"
click at [351, 6] on icon at bounding box center [350, 7] width 8 height 8
click at [351, 6] on icon at bounding box center [349, 6] width 3 height 5
drag, startPoint x: 82, startPoint y: 71, endPoint x: 90, endPoint y: 52, distance: 20.4
click at [82, 69] on div "[PHONE_NUMBER] Connecting call… ALL TASKS ALL TASKS ACTIVE TASKS TASKS IN WRAP …" at bounding box center [58, 56] width 88 height 84
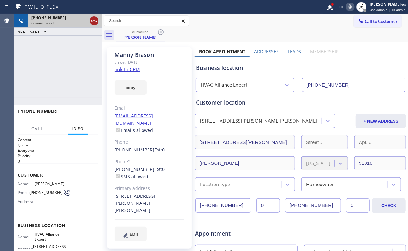
click at [94, 23] on icon at bounding box center [94, 21] width 8 height 8
drag, startPoint x: 130, startPoint y: 36, endPoint x: 157, endPoint y: 35, distance: 27.4
click at [131, 36] on div "[PERSON_NAME]" at bounding box center [140, 37] width 47 height 6
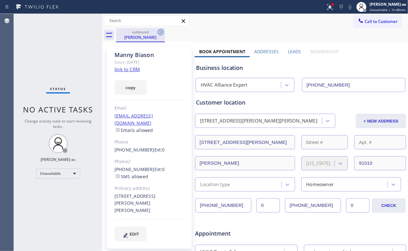
click at [162, 33] on icon at bounding box center [161, 32] width 8 height 8
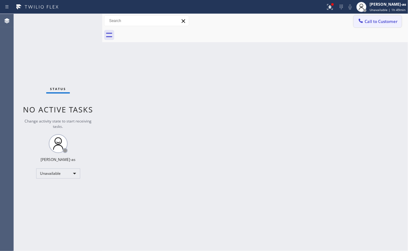
click at [370, 21] on span "Call to Customer" at bounding box center [380, 22] width 33 height 6
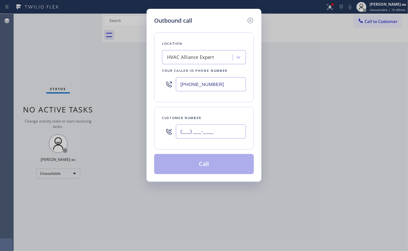
click at [219, 127] on input "(___) ___-____" at bounding box center [211, 131] width 70 height 14
paste input "304) 437-0239"
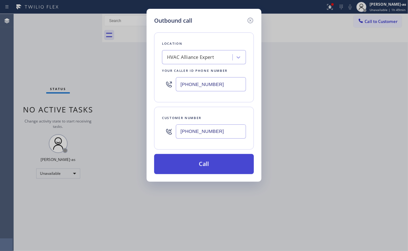
type input "[PHONE_NUMBER]"
click at [216, 168] on button "Call" at bounding box center [204, 164] width 100 height 20
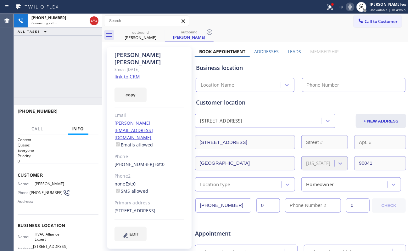
type input "[PHONE_NUMBER]"
drag, startPoint x: 57, startPoint y: 78, endPoint x: 82, endPoint y: 76, distance: 25.2
click at [57, 78] on div "[PHONE_NUMBER] Connecting call… ALL TASKS ALL TASKS ACTIVE TASKS TASKS IN WRAP …" at bounding box center [58, 56] width 88 height 84
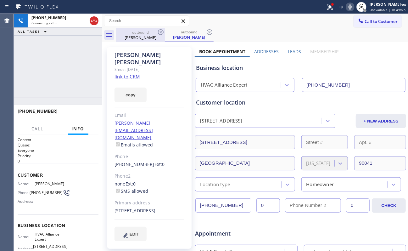
click at [139, 33] on div "outbound" at bounding box center [140, 32] width 47 height 5
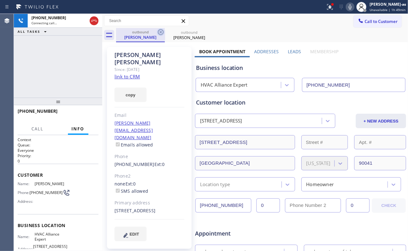
click at [162, 32] on icon at bounding box center [161, 32] width 8 height 8
click at [352, 8] on icon at bounding box center [350, 7] width 8 height 8
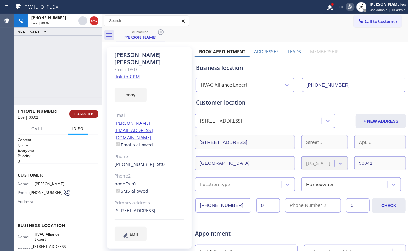
click at [84, 113] on span "HANG UP" at bounding box center [83, 114] width 19 height 4
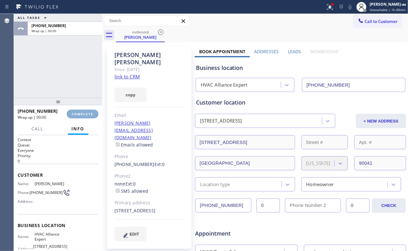
click at [84, 113] on span "COMPLETE" at bounding box center [83, 114] width 22 height 4
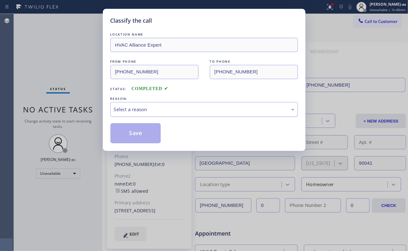
drag, startPoint x: 216, startPoint y: 111, endPoint x: 216, endPoint y: 116, distance: 4.7
click at [216, 111] on div "Select a reason" at bounding box center [204, 109] width 180 height 7
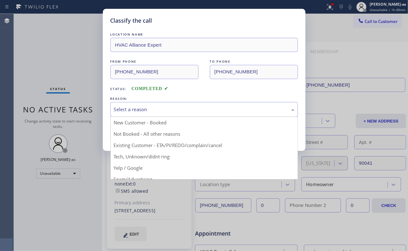
drag, startPoint x: 203, startPoint y: 148, endPoint x: 153, endPoint y: 139, distance: 51.1
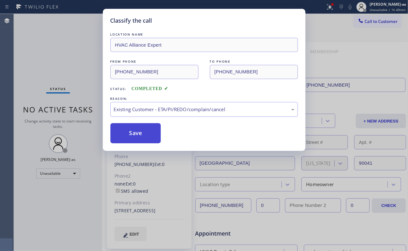
click at [141, 136] on button "Save" at bounding box center [135, 133] width 51 height 20
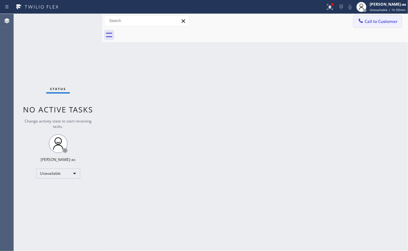
click at [385, 24] on button "Call to Customer" at bounding box center [377, 21] width 48 height 12
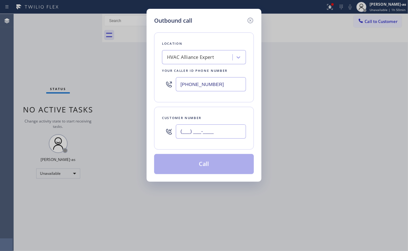
click at [201, 129] on input "(___) ___-____" at bounding box center [211, 131] width 70 height 14
paste input "818) 571-4788"
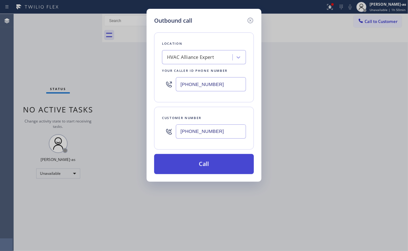
type input "[PHONE_NUMBER]"
click at [202, 164] on button "Call" at bounding box center [204, 164] width 100 height 20
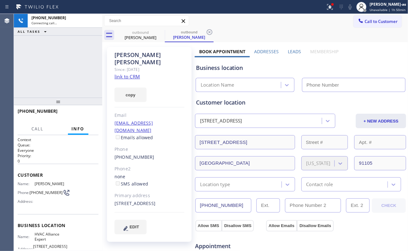
click at [130, 73] on link "link to CRM" at bounding box center [126, 76] width 25 height 6
type input "[PHONE_NUMBER]"
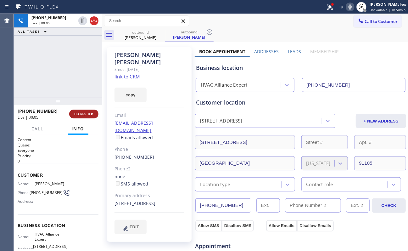
click at [85, 112] on span "HANG UP" at bounding box center [83, 114] width 19 height 4
click at [74, 92] on div "[PHONE_NUMBER] Live | 00:05 ALL TASKS ALL TASKS ACTIVE TASKS TASKS IN WRAP UP" at bounding box center [58, 56] width 88 height 84
click at [80, 114] on span "HANG UP" at bounding box center [83, 114] width 19 height 4
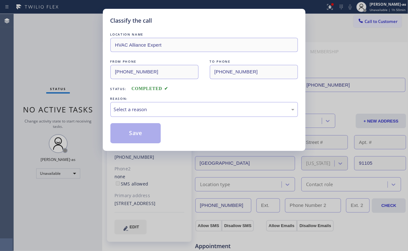
click at [69, 64] on div "Classify the call LOCATION NAME HVAC Alliance Expert FROM PHONE [PHONE_NUMBER] …" at bounding box center [204, 125] width 408 height 251
drag, startPoint x: 144, startPoint y: 109, endPoint x: 165, endPoint y: 115, distance: 22.3
click at [144, 110] on div "Select a reason" at bounding box center [204, 109] width 180 height 7
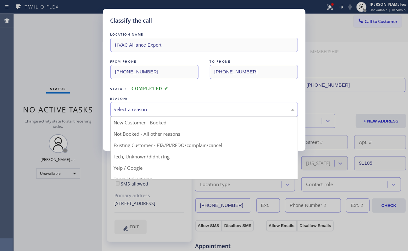
drag, startPoint x: 185, startPoint y: 146, endPoint x: 178, endPoint y: 141, distance: 8.7
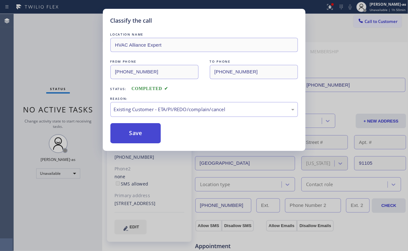
drag, startPoint x: 142, startPoint y: 135, endPoint x: 137, endPoint y: 131, distance: 6.1
click at [142, 135] on button "Save" at bounding box center [135, 133] width 51 height 20
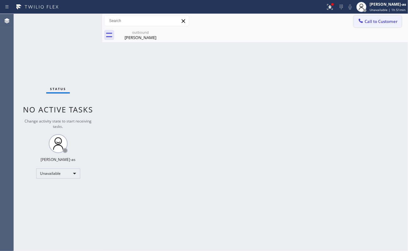
click at [372, 19] on span "Call to Customer" at bounding box center [380, 22] width 33 height 6
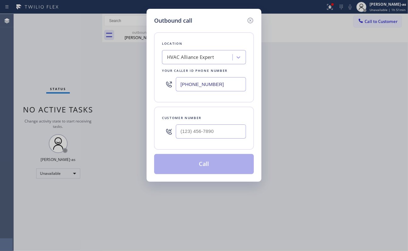
click at [216, 117] on div "Customer number" at bounding box center [204, 117] width 84 height 7
click at [218, 137] on input "(___) ___-____" at bounding box center [211, 131] width 70 height 14
paste input "310) 261-1975"
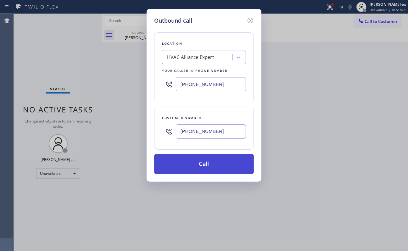
type input "[PHONE_NUMBER]"
click at [212, 162] on button "Call" at bounding box center [204, 164] width 100 height 20
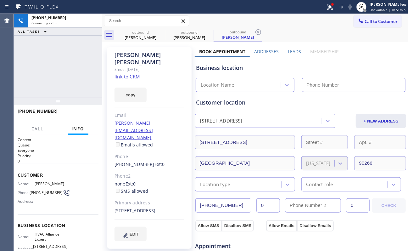
type input "[PHONE_NUMBER]"
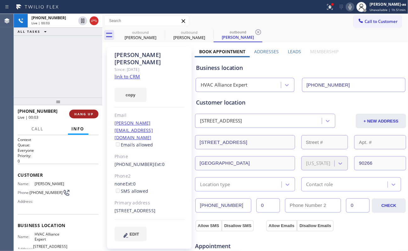
click at [87, 115] on span "HANG UP" at bounding box center [83, 114] width 19 height 4
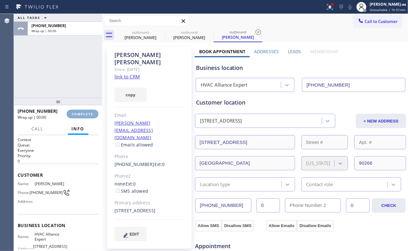
click at [87, 115] on span "COMPLETE" at bounding box center [83, 114] width 22 height 4
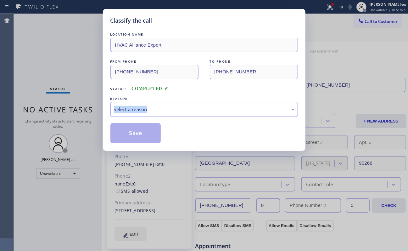
click at [87, 115] on div "Classify the call LOCATION NAME HVAC Alliance Expert FROM PHONE [PHONE_NUMBER] …" at bounding box center [204, 125] width 408 height 251
click at [185, 96] on div "REASON:" at bounding box center [203, 98] width 187 height 7
drag, startPoint x: 177, startPoint y: 113, endPoint x: 169, endPoint y: 115, distance: 8.9
click at [176, 113] on div "Select a reason" at bounding box center [203, 109] width 187 height 15
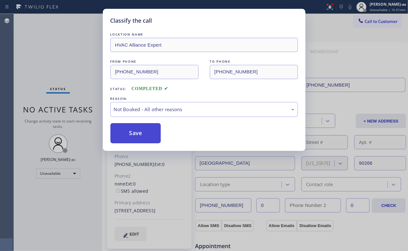
click at [144, 137] on button "Save" at bounding box center [135, 133] width 51 height 20
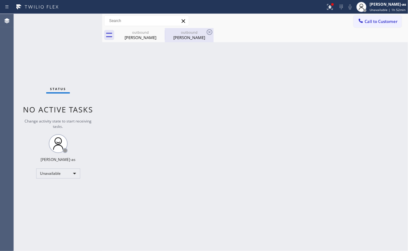
drag, startPoint x: 191, startPoint y: 36, endPoint x: 154, endPoint y: 80, distance: 58.2
click at [191, 35] on div "[PERSON_NAME]" at bounding box center [188, 38] width 47 height 6
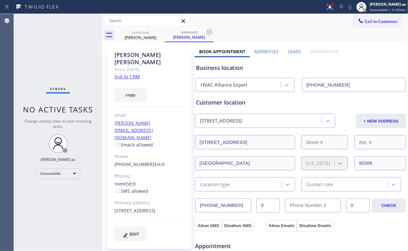
click at [136, 73] on link "link to CRM" at bounding box center [126, 76] width 25 height 6
click at [360, 24] on button "Call to Customer" at bounding box center [377, 21] width 48 height 12
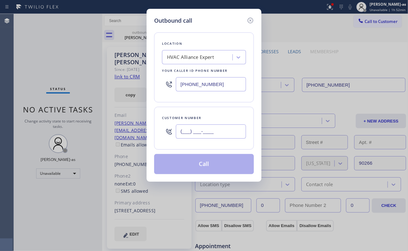
click at [209, 137] on input "(___) ___-____" at bounding box center [211, 131] width 70 height 14
paste input "714) 710-7756"
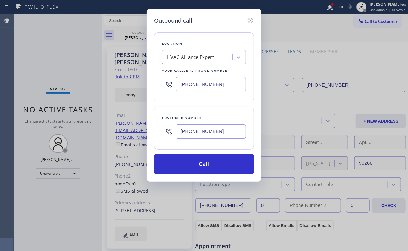
type input "[PHONE_NUMBER]"
click at [235, 79] on input "[PHONE_NUMBER]" at bounding box center [211, 84] width 70 height 14
paste input "213) 725-2114"
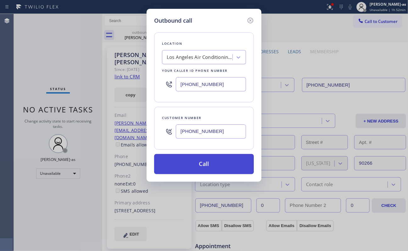
type input "[PHONE_NUMBER]"
click at [208, 169] on button "Call" at bounding box center [204, 164] width 100 height 20
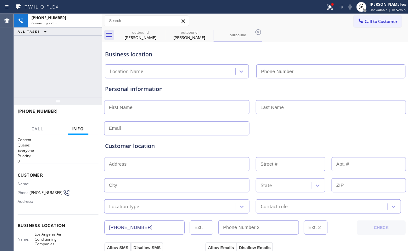
type input "[PHONE_NUMBER]"
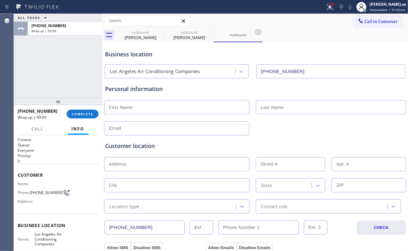
drag, startPoint x: 58, startPoint y: 75, endPoint x: 58, endPoint y: 72, distance: 3.5
click at [58, 71] on div "ALL TASKS ALL TASKS ACTIVE TASKS TASKS IN WRAP UP [PHONE_NUMBER] Wrap up | 00:00" at bounding box center [58, 56] width 88 height 84
click at [78, 111] on button "COMPLETE" at bounding box center [83, 113] width 32 height 9
click at [79, 108] on div "[PHONE_NUMBER] Wrap up | 00:00 COMPLETE" at bounding box center [58, 114] width 81 height 16
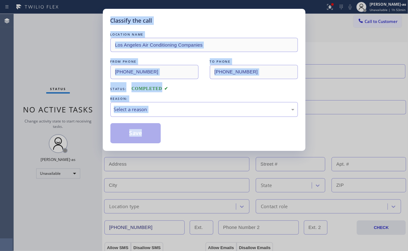
click at [79, 108] on div "Classify the call LOCATION NAME Los Angeles Air Conditioning Companies FROM PHO…" at bounding box center [204, 125] width 408 height 251
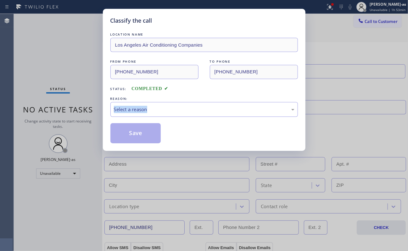
click at [79, 108] on div "Classify the call LOCATION NAME Los Angeles Air Conditioning Companies FROM PHO…" at bounding box center [204, 125] width 408 height 251
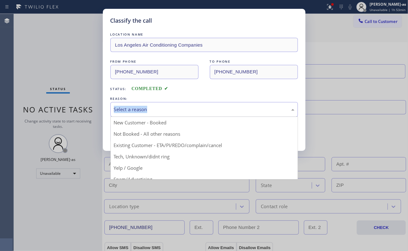
click at [152, 112] on div "Select a reason" at bounding box center [204, 109] width 180 height 7
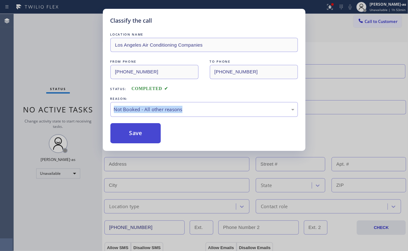
click at [138, 135] on button "Save" at bounding box center [135, 133] width 51 height 20
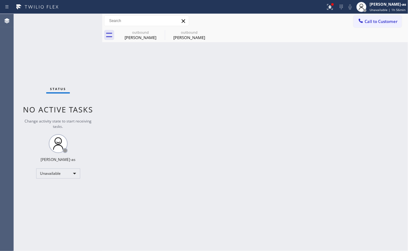
drag, startPoint x: 66, startPoint y: 59, endPoint x: 180, endPoint y: 61, distance: 113.8
click at [68, 60] on div "Status No active tasks Change activity state to start receiving tasks. [PERSON_…" at bounding box center [58, 132] width 88 height 237
click at [150, 31] on div "outbound" at bounding box center [140, 32] width 47 height 5
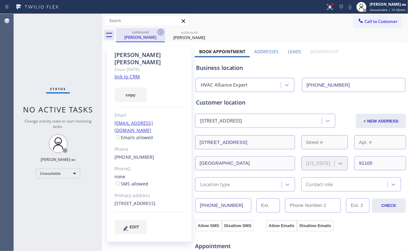
click at [162, 33] on icon at bounding box center [161, 32] width 8 height 8
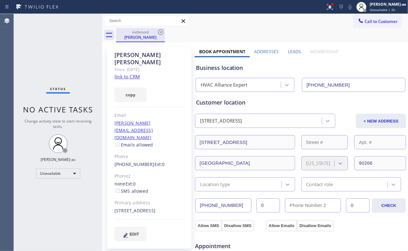
click at [132, 36] on div "[PERSON_NAME]" at bounding box center [140, 37] width 47 height 6
click at [128, 73] on link "link to CRM" at bounding box center [126, 76] width 25 height 6
click at [379, 22] on span "Call to Customer" at bounding box center [380, 22] width 33 height 6
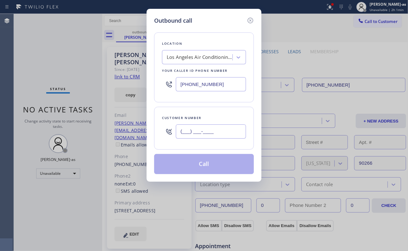
click at [229, 125] on input "(___) ___-____" at bounding box center [211, 131] width 70 height 14
paste input "310) 848-9595"
type input "[PHONE_NUMBER]"
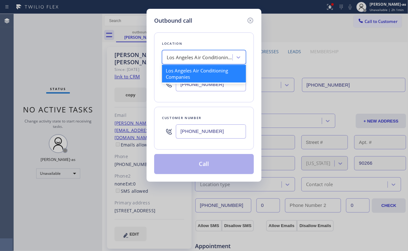
click at [190, 59] on div "Los Angeles Air Conditioning Companies" at bounding box center [200, 57] width 66 height 7
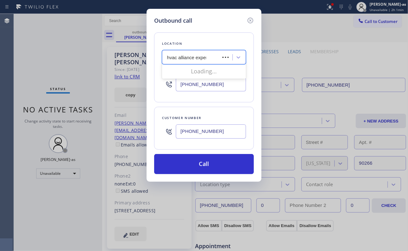
type input "hvac alliance expert"
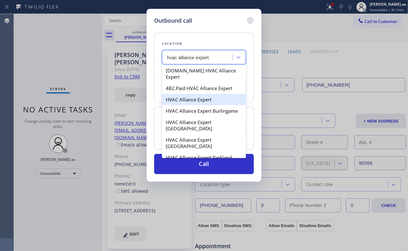
click at [179, 94] on div "HVAC Alliance Expert" at bounding box center [204, 99] width 84 height 11
type input "[PHONE_NUMBER]"
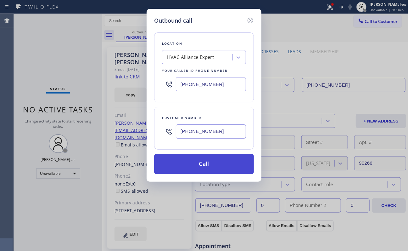
click at [214, 163] on button "Call" at bounding box center [204, 164] width 100 height 20
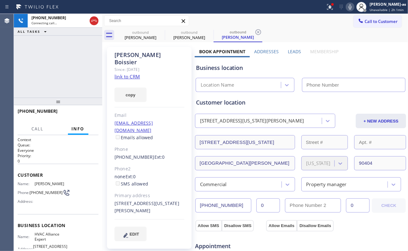
type input "[PHONE_NUMBER]"
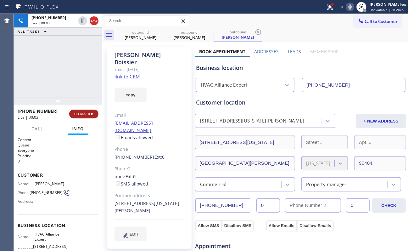
click at [89, 115] on span "HANG UP" at bounding box center [83, 114] width 19 height 4
click at [88, 115] on span "HANG UP" at bounding box center [83, 114] width 19 height 4
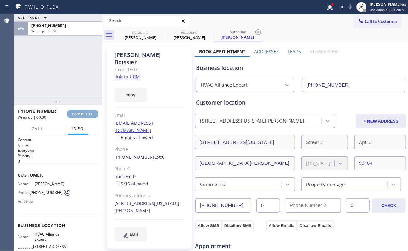
click at [88, 115] on span "COMPLETE" at bounding box center [83, 114] width 22 height 4
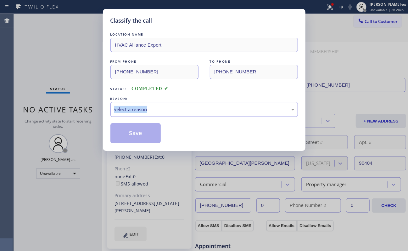
click at [86, 114] on div "Classify the call LOCATION NAME HVAC Alliance Expert FROM PHONE [PHONE_NUMBER] …" at bounding box center [204, 125] width 408 height 251
click at [180, 94] on div "LOCATION NAME HVAC Alliance Expert FROM PHONE [PHONE_NUMBER] TO PHONE [PHONE_NU…" at bounding box center [203, 87] width 187 height 112
click at [176, 109] on div "Select a reason" at bounding box center [204, 109] width 180 height 7
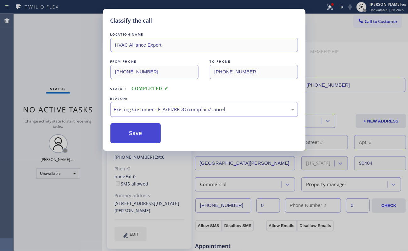
click at [142, 135] on button "Save" at bounding box center [135, 133] width 51 height 20
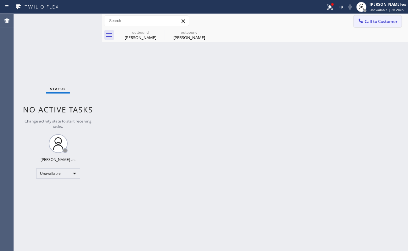
click at [371, 21] on span "Call to Customer" at bounding box center [380, 22] width 33 height 6
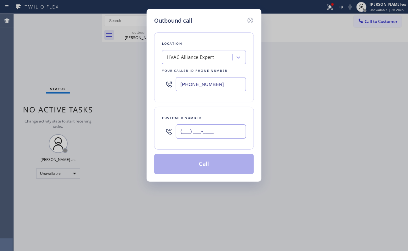
click at [206, 134] on input "(___) ___-____" at bounding box center [211, 131] width 70 height 14
paste input "310) 550-1570"
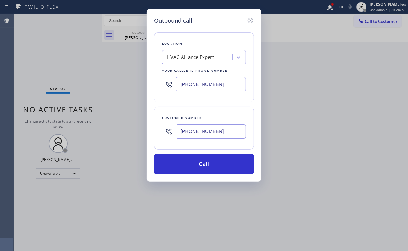
type input "[PHONE_NUMBER]"
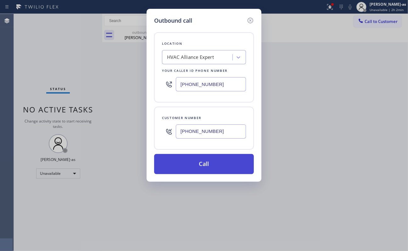
click at [175, 167] on button "Call" at bounding box center [204, 164] width 100 height 20
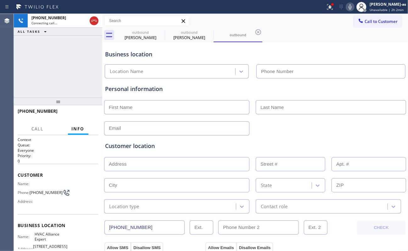
type input "[PHONE_NUMBER]"
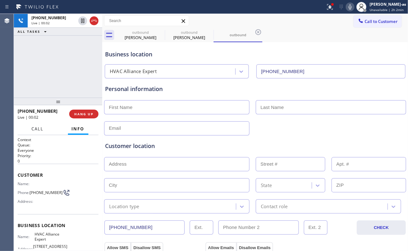
click at [38, 129] on span "Call" at bounding box center [38, 129] width 12 height 6
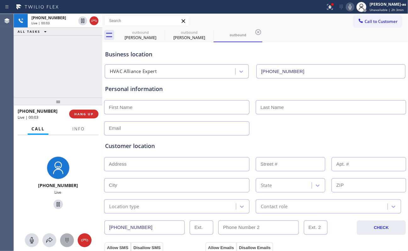
click at [69, 238] on icon at bounding box center [67, 240] width 8 height 8
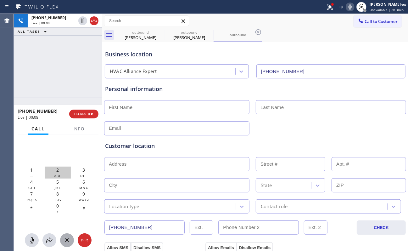
click at [54, 169] on div "2 ABC" at bounding box center [58, 172] width 26 height 12
click at [85, 168] on span "3" at bounding box center [83, 170] width 3 height 6
click at [57, 207] on span "0" at bounding box center [57, 205] width 3 height 6
click at [58, 171] on span "2" at bounding box center [57, 170] width 3 height 6
click at [29, 168] on div "1 —" at bounding box center [32, 172] width 26 height 12
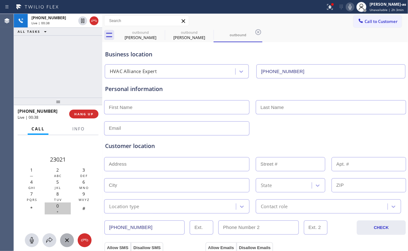
click at [54, 204] on div "0 +" at bounding box center [58, 208] width 26 height 12
click at [57, 72] on div "[PHONE_NUMBER] Live | 01:02 ALL TASKS ALL TASKS ACTIVE TASKS TASKS IN WRAP UP" at bounding box center [58, 56] width 88 height 84
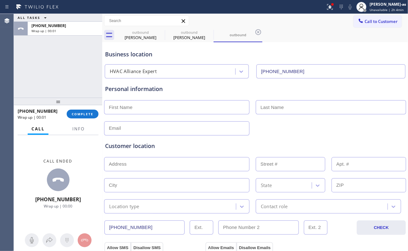
click at [54, 79] on div "ALL TASKS ALL TASKS ACTIVE TASKS TASKS IN WRAP UP [PHONE_NUMBER] Wrap up | 00:01" at bounding box center [58, 56] width 88 height 84
click at [60, 77] on div "ALL TASKS ALL TASKS ACTIVE TASKS TASKS IN WRAP UP [PHONE_NUMBER] Wrap up | 00:01" at bounding box center [58, 56] width 88 height 84
click at [59, 74] on div "ALL TASKS ALL TASKS ACTIVE TASKS TASKS IN WRAP UP [PHONE_NUMBER] Wrap up | 00:02" at bounding box center [58, 56] width 88 height 84
click at [80, 112] on span "COMPLETE" at bounding box center [83, 114] width 22 height 4
click at [64, 78] on div "ALL TASKS ALL TASKS ACTIVE TASKS TASKS IN WRAP UP [PHONE_NUMBER] Wrap up | 00:06" at bounding box center [58, 56] width 88 height 84
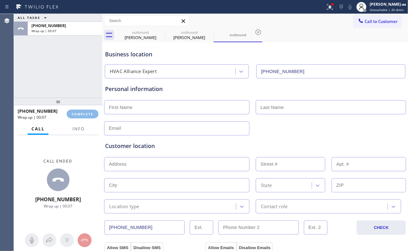
drag, startPoint x: 64, startPoint y: 91, endPoint x: 105, endPoint y: 125, distance: 53.3
click at [64, 90] on div "ALL TASKS ALL TASKS ACTIVE TASKS TASKS IN WRAP UP [PHONE_NUMBER] Wrap up | 00:07" at bounding box center [58, 56] width 88 height 84
click at [64, 72] on div "ALL TASKS ALL TASKS ACTIVE TASKS TASKS IN WRAP UP [PHONE_NUMBER] Wrap up | 00:08" at bounding box center [58, 56] width 88 height 84
click at [85, 112] on span "COMPLETE" at bounding box center [83, 114] width 22 height 4
click at [68, 82] on div "ALL TASKS ALL TASKS ACTIVE TASKS TASKS IN WRAP UP [PHONE_NUMBER] Wrap up | 00:09" at bounding box center [58, 56] width 88 height 84
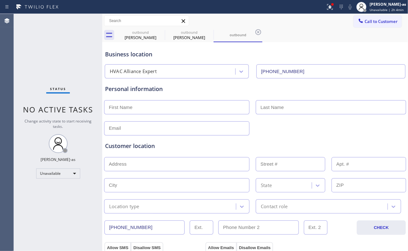
click at [68, 91] on div "Status" at bounding box center [58, 89] width 24 height 7
click at [146, 35] on div "[PERSON_NAME]" at bounding box center [140, 38] width 47 height 6
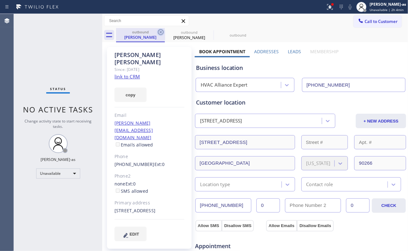
click at [160, 32] on icon at bounding box center [161, 32] width 8 height 8
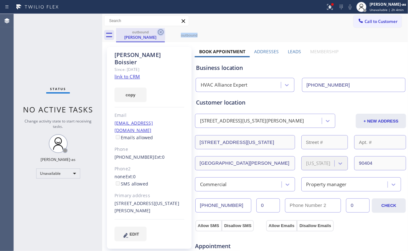
click at [160, 32] on icon at bounding box center [161, 32] width 8 height 8
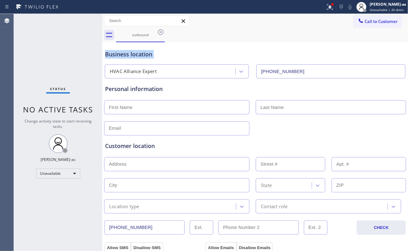
click at [160, 32] on icon at bounding box center [161, 32] width 8 height 8
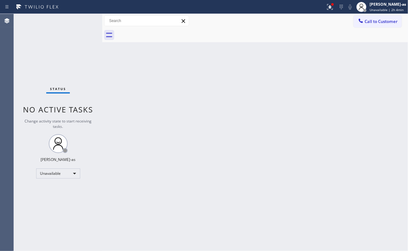
click at [160, 32] on div at bounding box center [262, 35] width 292 height 14
click at [58, 50] on div "Status No active tasks Change activity state to start receiving tasks. [PERSON_…" at bounding box center [58, 132] width 88 height 237
drag, startPoint x: 373, startPoint y: 14, endPoint x: 377, endPoint y: 18, distance: 5.2
click at [373, 14] on div "Call to Customer Outbound call Location HVAC Alliance Expert Your caller id pho…" at bounding box center [255, 21] width 306 height 14
click at [377, 19] on span "Call to Customer" at bounding box center [380, 22] width 33 height 6
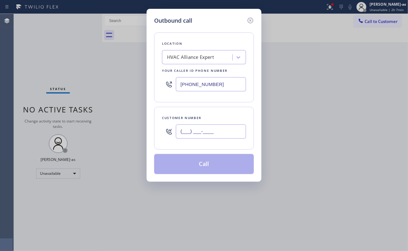
click at [223, 129] on input "(___) ___-____" at bounding box center [211, 131] width 70 height 14
paste input "310) 467-1762"
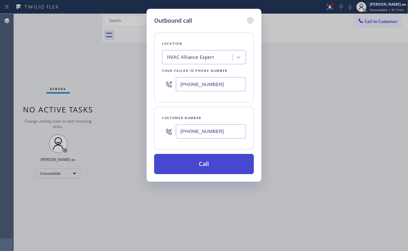
type input "[PHONE_NUMBER]"
click at [203, 167] on button "Call" at bounding box center [204, 164] width 100 height 20
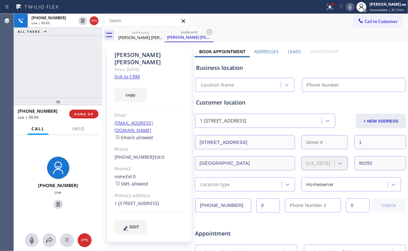
drag, startPoint x: 64, startPoint y: 74, endPoint x: 63, endPoint y: 71, distance: 4.0
click at [64, 73] on div "[PHONE_NUMBER] Live | 00:05 ALL TASKS ALL TASKS ACTIVE TASKS TASKS IN WRAP UP" at bounding box center [58, 56] width 88 height 84
click at [122, 73] on link "link to CRM" at bounding box center [126, 76] width 25 height 6
type input "[PHONE_NUMBER]"
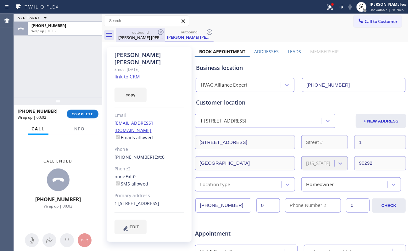
click at [133, 36] on div "[PERSON_NAME] [PERSON_NAME]" at bounding box center [140, 38] width 47 height 6
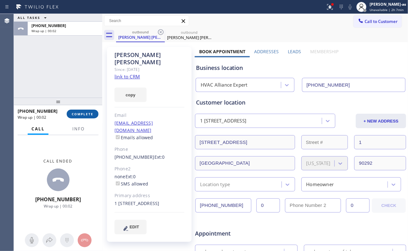
click at [84, 113] on span "COMPLETE" at bounding box center [83, 114] width 22 height 4
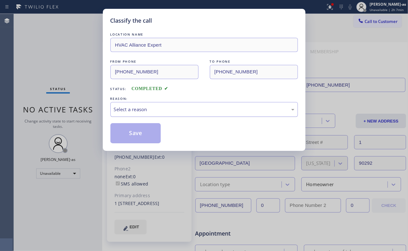
click at [182, 114] on div "Select a reason" at bounding box center [203, 109] width 187 height 15
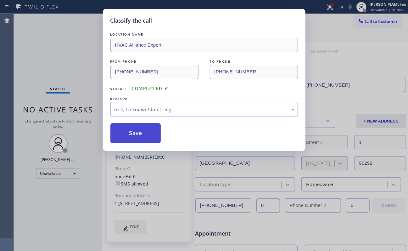
drag, startPoint x: 150, startPoint y: 135, endPoint x: 129, endPoint y: 140, distance: 21.4
click at [149, 135] on button "Save" at bounding box center [135, 133] width 51 height 20
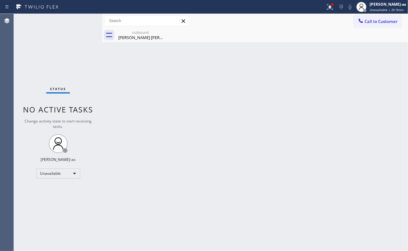
drag, startPoint x: 185, startPoint y: 77, endPoint x: 189, endPoint y: 66, distance: 11.7
click at [187, 76] on div "Back to Dashboard Change Sender ID Customers Technicians Select a contact Outbo…" at bounding box center [255, 132] width 306 height 237
drag, startPoint x: 139, startPoint y: 33, endPoint x: 157, endPoint y: 32, distance: 18.0
click at [139, 33] on div "outbound" at bounding box center [140, 32] width 47 height 5
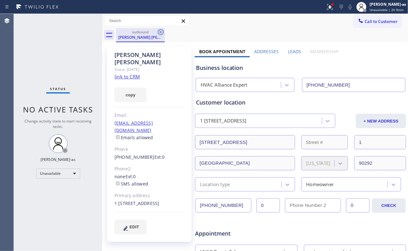
click at [162, 32] on icon at bounding box center [161, 32] width 8 height 8
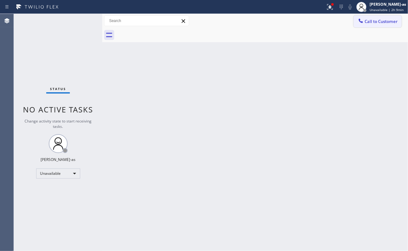
click at [372, 17] on button "Call to Customer" at bounding box center [377, 21] width 48 height 12
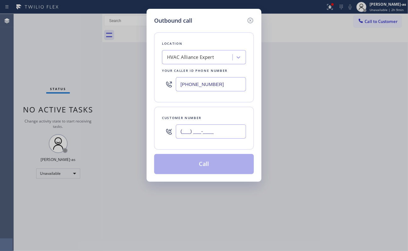
click at [221, 134] on input "(___) ___-____" at bounding box center [211, 131] width 70 height 14
paste input "310) 467-1762"
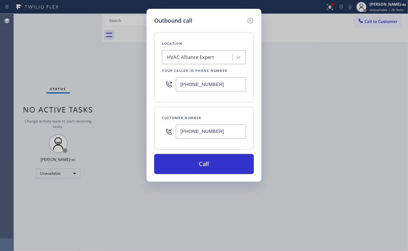
click at [217, 129] on input "[PHONE_NUMBER]" at bounding box center [211, 131] width 70 height 14
paste input "415) 305-3070"
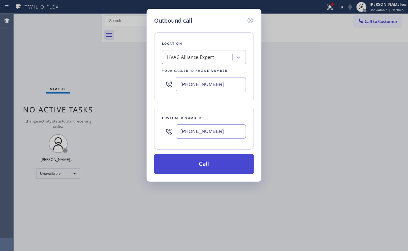
type input "[PHONE_NUMBER]"
click at [220, 167] on button "Call" at bounding box center [204, 164] width 100 height 20
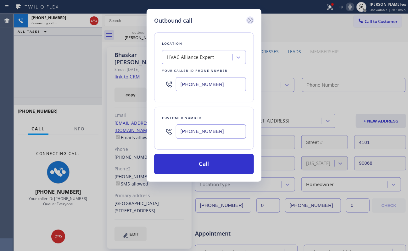
click at [252, 23] on icon at bounding box center [250, 21] width 8 height 8
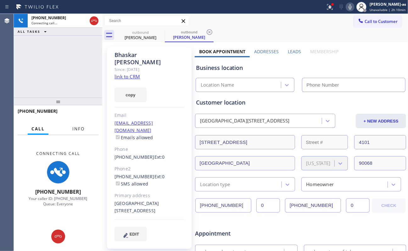
click at [75, 125] on button "Info" at bounding box center [79, 129] width 20 height 12
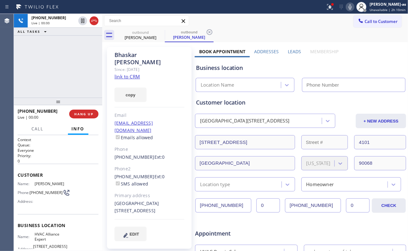
type input "[PHONE_NUMBER]"
drag, startPoint x: 111, startPoint y: 165, endPoint x: 145, endPoint y: 163, distance: 34.6
click at [145, 163] on div "[PERSON_NAME] Since: [DATE] link to CRM copy Email [EMAIL_ADDRESS][DOMAIN_NAME]…" at bounding box center [149, 147] width 85 height 201
copy link "[PHONE_NUMBER]"
click at [131, 80] on div "copy" at bounding box center [149, 91] width 70 height 22
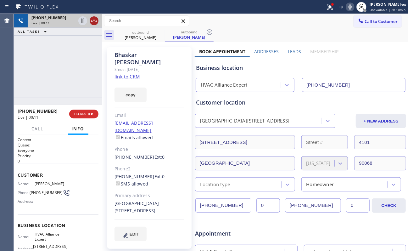
click at [94, 21] on icon at bounding box center [94, 21] width 8 height 8
drag, startPoint x: 64, startPoint y: 97, endPoint x: 82, endPoint y: 128, distance: 36.0
click at [67, 105] on div at bounding box center [58, 101] width 88 height 8
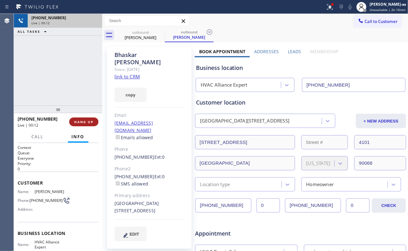
click at [84, 124] on button "HANG UP" at bounding box center [83, 121] width 29 height 9
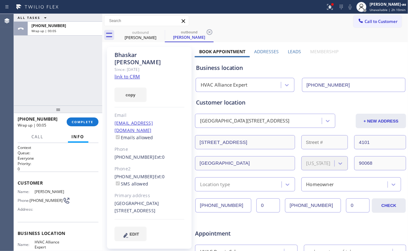
click at [83, 98] on div "ALL TASKS ALL TASKS ACTIVE TASKS TASKS IN WRAP UP [PHONE_NUMBER] Wrap up | 00:05" at bounding box center [58, 59] width 88 height 91
click at [87, 120] on span "COMPLETE" at bounding box center [83, 121] width 22 height 4
drag, startPoint x: 141, startPoint y: 36, endPoint x: 163, endPoint y: 34, distance: 22.1
click at [143, 36] on div "[PERSON_NAME]" at bounding box center [140, 38] width 47 height 6
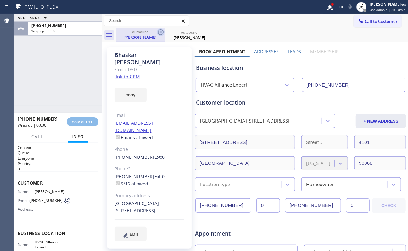
click at [160, 31] on icon at bounding box center [161, 32] width 6 height 6
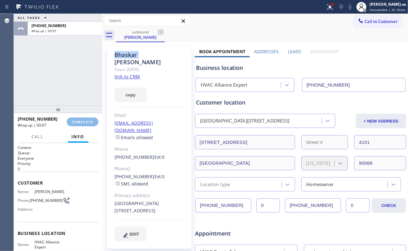
click at [160, 31] on icon at bounding box center [161, 32] width 6 height 6
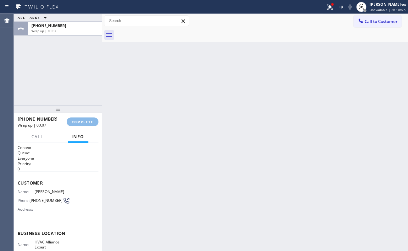
click at [160, 31] on div at bounding box center [262, 35] width 292 height 14
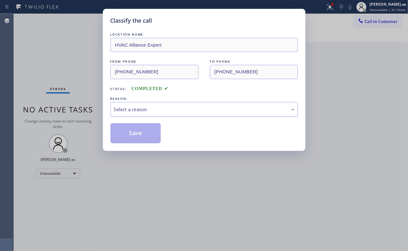
click at [145, 113] on div "Select a reason" at bounding box center [204, 109] width 180 height 7
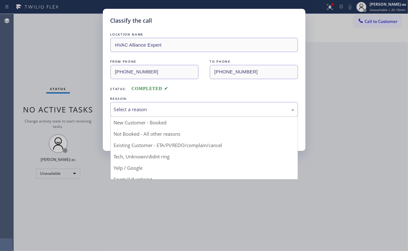
drag, startPoint x: 185, startPoint y: 144, endPoint x: 180, endPoint y: 144, distance: 4.7
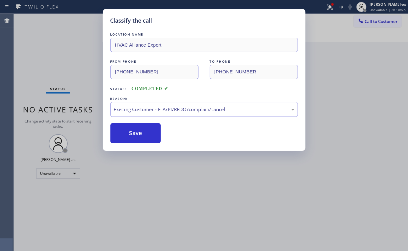
click at [151, 133] on button "Save" at bounding box center [135, 133] width 51 height 20
click at [329, 169] on div "Classify the call LOCATION NAME HVAC Alliance Expert FROM PHONE [PHONE_NUMBER] …" at bounding box center [204, 125] width 408 height 251
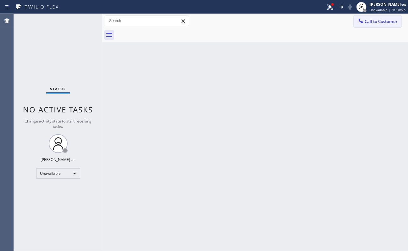
click at [369, 19] on span "Call to Customer" at bounding box center [380, 22] width 33 height 6
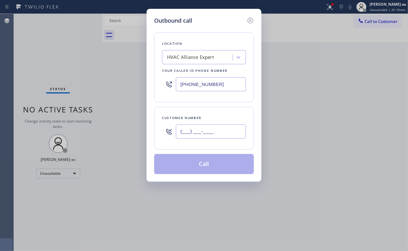
click at [229, 136] on input "(___) ___-____" at bounding box center [211, 131] width 70 height 14
paste input "510) 201-7318"
type input "[PHONE_NUMBER]"
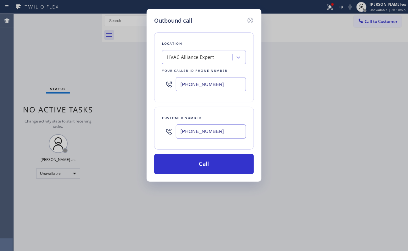
drag, startPoint x: 222, startPoint y: 71, endPoint x: 231, endPoint y: 80, distance: 12.9
click at [222, 72] on div "Your caller id phone number" at bounding box center [204, 70] width 84 height 7
click at [231, 82] on input "[PHONE_NUMBER]" at bounding box center [211, 84] width 70 height 14
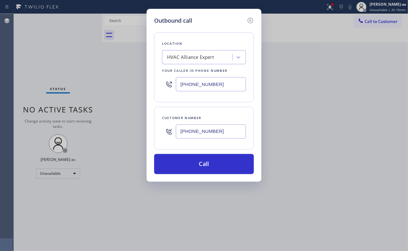
paste input "41) 888-6626"
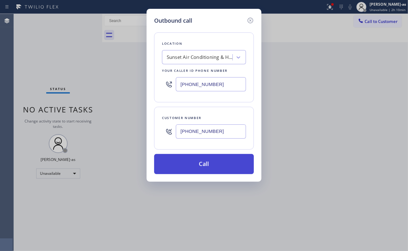
type input "[PHONE_NUMBER]"
click at [216, 164] on button "Call" at bounding box center [204, 164] width 100 height 20
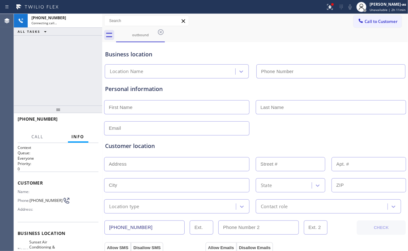
type input "[PHONE_NUMBER]"
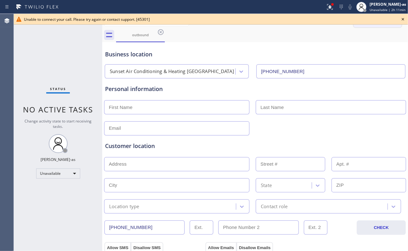
drag, startPoint x: 403, startPoint y: 16, endPoint x: 382, endPoint y: 16, distance: 20.4
click at [403, 16] on icon at bounding box center [403, 19] width 8 height 8
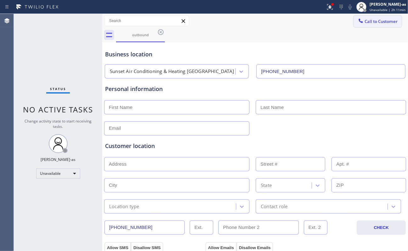
click at [381, 16] on button "Call to Customer" at bounding box center [377, 21] width 48 height 12
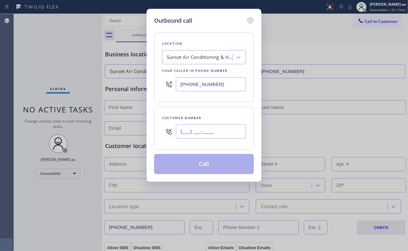
click at [218, 131] on input "(___) ___-____" at bounding box center [211, 131] width 70 height 14
paste input "510) 201-7318"
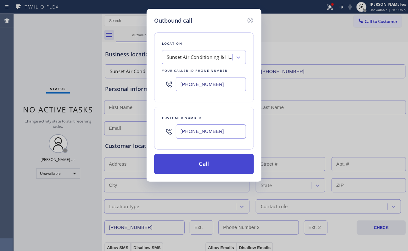
type input "[PHONE_NUMBER]"
click at [200, 167] on button "Call" at bounding box center [204, 164] width 100 height 20
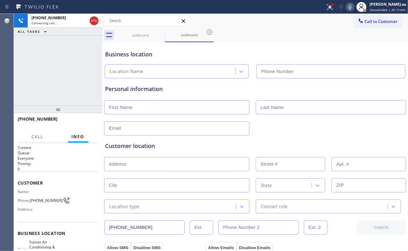
type input "[PHONE_NUMBER]"
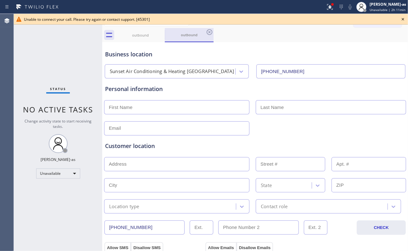
click at [137, 33] on div "outbound" at bounding box center [140, 35] width 47 height 5
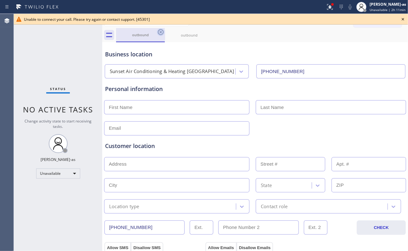
click at [159, 31] on icon at bounding box center [161, 32] width 8 height 8
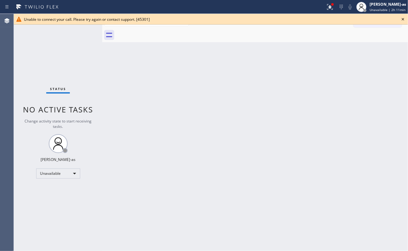
click at [159, 31] on div at bounding box center [262, 35] width 292 height 14
drag, startPoint x: 159, startPoint y: 31, endPoint x: 178, endPoint y: 37, distance: 19.3
click at [159, 32] on div at bounding box center [262, 35] width 292 height 14
drag, startPoint x: 270, startPoint y: 102, endPoint x: 271, endPoint y: 124, distance: 21.4
click at [270, 102] on div "Back to Dashboard Change Sender ID Customers Technicians Select a contact Outbo…" at bounding box center [255, 132] width 306 height 237
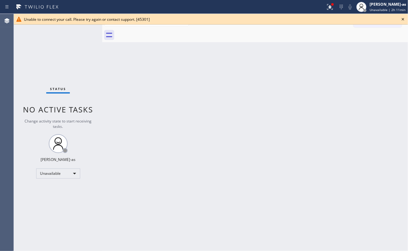
click at [376, 18] on div "Unable to connect your call. Please try again or contact support. [45301]" at bounding box center [211, 19] width 374 height 5
click at [405, 19] on icon at bounding box center [403, 19] width 8 height 8
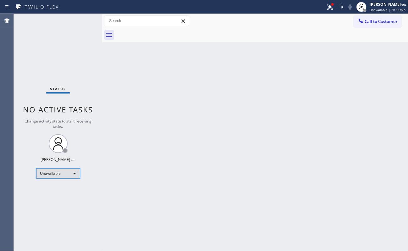
click at [60, 174] on div "Unavailable" at bounding box center [58, 173] width 44 height 10
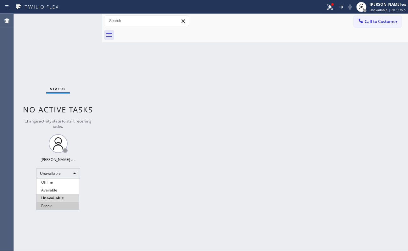
click at [51, 205] on li "Break" at bounding box center [57, 206] width 42 height 8
drag, startPoint x: 261, startPoint y: 222, endPoint x: 259, endPoint y: 218, distance: 3.7
click at [260, 220] on div "Back to Dashboard Change Sender ID Customers Technicians Select a contact Outbo…" at bounding box center [255, 132] width 306 height 237
click at [29, 54] on div "Status No active tasks Change activity state to start receiving tasks. [PERSON_…" at bounding box center [58, 132] width 88 height 237
